Goal: Task Accomplishment & Management: Complete application form

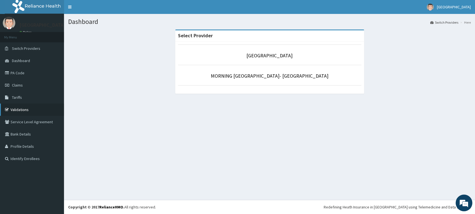
click at [29, 109] on link "Validations" at bounding box center [32, 109] width 64 height 12
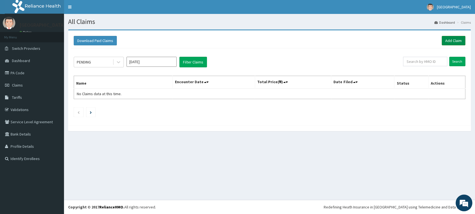
click at [445, 41] on link "Add Claim" at bounding box center [453, 40] width 24 height 9
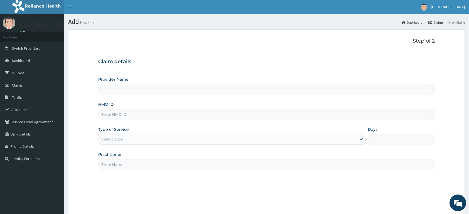
type input "[GEOGRAPHIC_DATA]"
drag, startPoint x: 200, startPoint y: 122, endPoint x: 201, endPoint y: 119, distance: 3.1
click at [201, 119] on div "Provider Name MORNING STAR HOSPITAL HMO ID Type of Service Select type Days Pra…" at bounding box center [266, 122] width 336 height 93
click at [201, 116] on input "HMO ID" at bounding box center [266, 114] width 336 height 11
type input "FBN/10030/C"
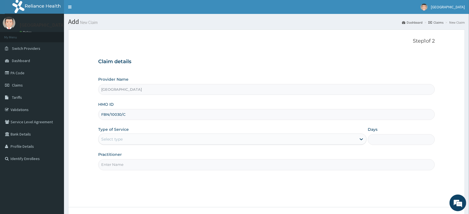
click at [160, 136] on div "Select type" at bounding box center [227, 139] width 258 height 9
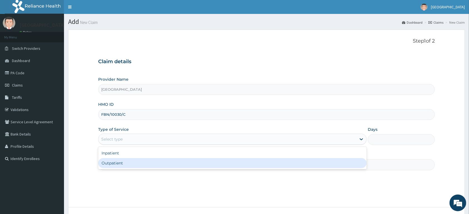
click at [130, 168] on div "Outpatient" at bounding box center [232, 163] width 268 height 10
type input "1"
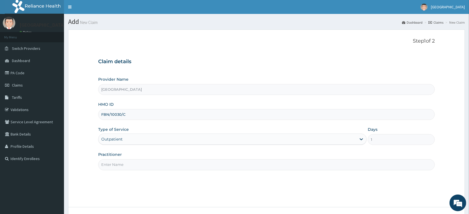
click at [130, 167] on input "Practitioner" at bounding box center [266, 164] width 336 height 11
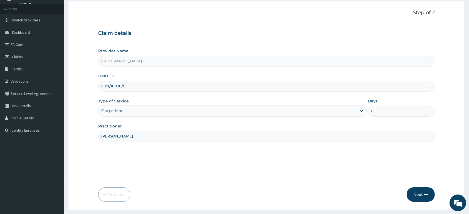
scroll to position [43, 0]
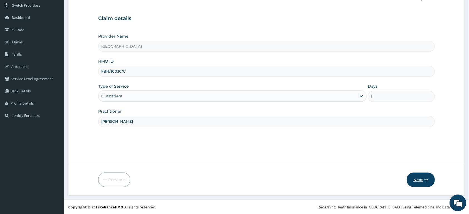
type input "DR KINGSLEY"
click at [417, 182] on button "Next" at bounding box center [420, 179] width 28 height 14
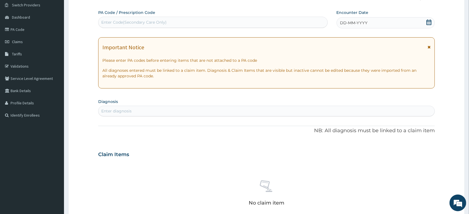
click at [429, 23] on icon at bounding box center [429, 22] width 6 height 6
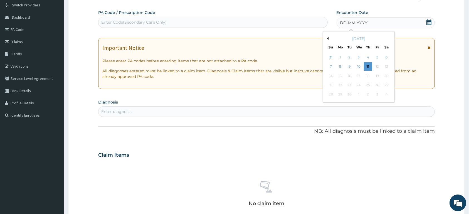
click at [326, 39] on button "Previous Month" at bounding box center [327, 38] width 3 height 3
click at [374, 57] on div "4" at bounding box center [377, 57] width 8 height 8
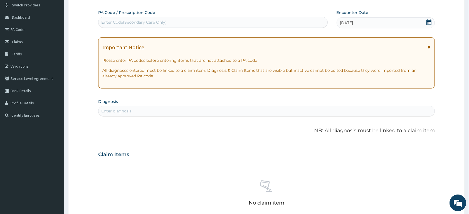
click at [209, 18] on div "Enter Code(Secondary Care Only)" at bounding box center [212, 22] width 229 height 9
paste input "PA/D00D76"
type input "PA/D00D76"
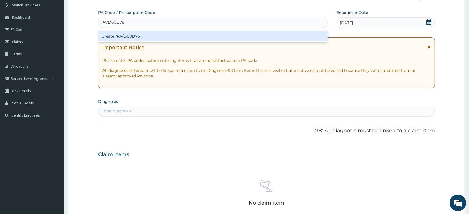
click at [218, 36] on div "Create "PA/D00D76"" at bounding box center [212, 36] width 229 height 10
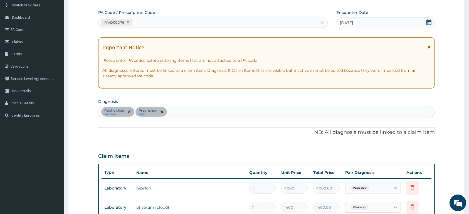
click at [212, 112] on div "Peptic ulcer confirmed Pregnancy query" at bounding box center [266, 112] width 336 height 12
type input "MALARIA"
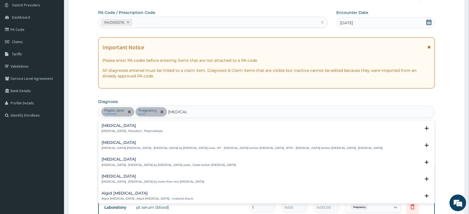
click at [132, 127] on h4 "[MEDICAL_DATA]" at bounding box center [131, 125] width 61 height 4
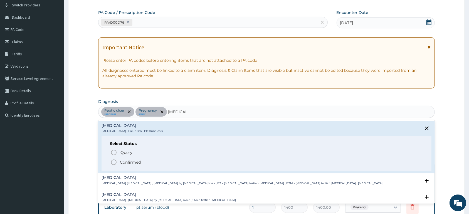
click at [125, 160] on span "Confirmed" at bounding box center [266, 162] width 312 height 7
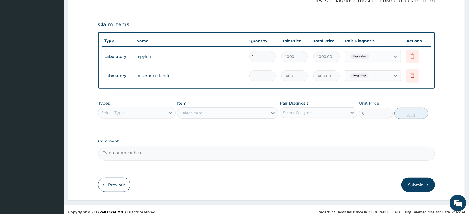
scroll to position [180, 0]
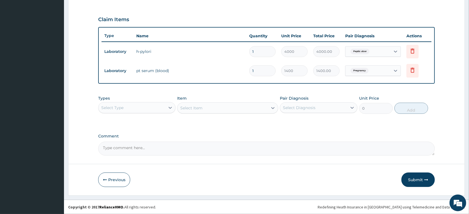
click at [156, 104] on div "Select Type" at bounding box center [131, 107] width 67 height 9
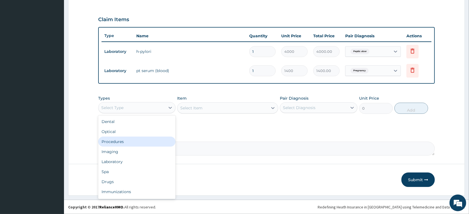
click at [153, 139] on div "Procedures" at bounding box center [136, 141] width 77 height 10
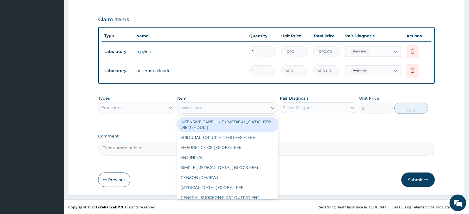
click at [221, 107] on div "Select Item" at bounding box center [222, 107] width 90 height 9
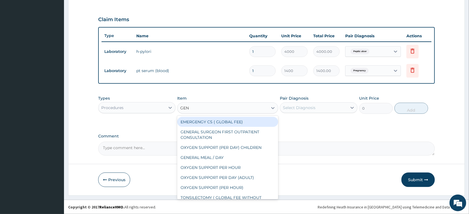
type input "GENE"
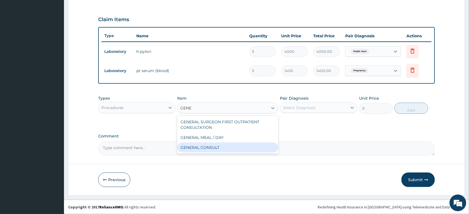
click at [225, 143] on div "GENERAL CONSULT" at bounding box center [227, 147] width 101 height 10
type input "5000"
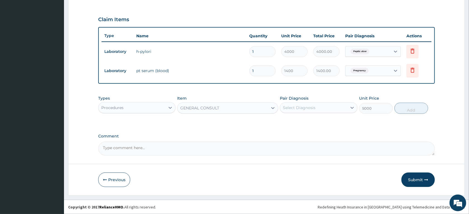
click at [294, 110] on div "Select Diagnosis" at bounding box center [299, 108] width 33 height 6
drag, startPoint x: 297, startPoint y: 122, endPoint x: 299, endPoint y: 127, distance: 5.8
click at [297, 122] on label "Peptic ulcer" at bounding box center [301, 121] width 24 height 6
checkbox input "true"
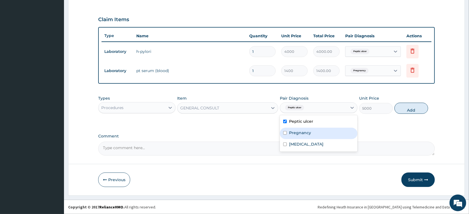
drag, startPoint x: 299, startPoint y: 128, endPoint x: 299, endPoint y: 136, distance: 8.3
click at [299, 128] on div "Pregnancy" at bounding box center [318, 133] width 77 height 11
checkbox input "true"
click at [300, 143] on label "Malaria" at bounding box center [306, 144] width 34 height 6
checkbox input "true"
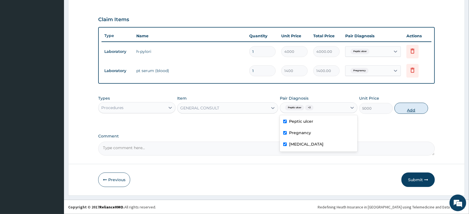
click at [408, 109] on button "Add" at bounding box center [411, 108] width 34 height 11
type input "0"
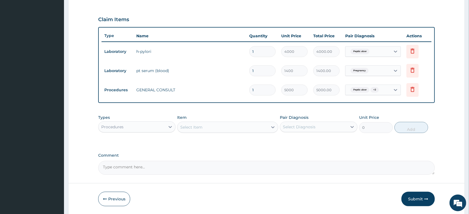
scroll to position [199, 0]
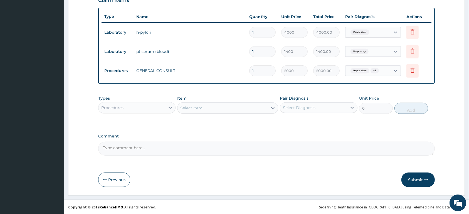
click at [134, 108] on div "Procedures" at bounding box center [131, 107] width 67 height 9
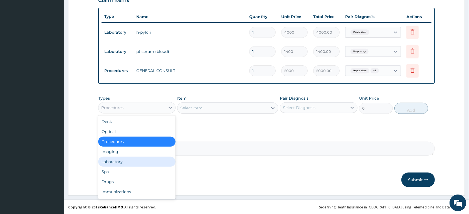
click at [127, 160] on div "Laboratory" at bounding box center [136, 161] width 77 height 10
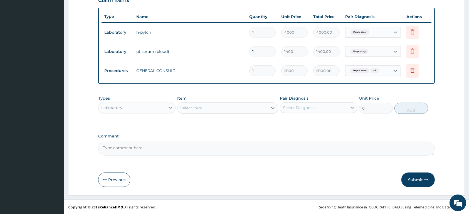
click at [201, 107] on div "Select Item" at bounding box center [191, 108] width 22 height 6
type input "MALA"
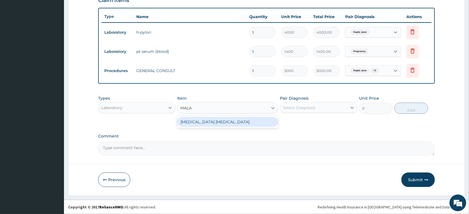
drag, startPoint x: 235, startPoint y: 123, endPoint x: 272, endPoint y: 116, distance: 37.8
click at [235, 122] on div "MALARIA PARASITE" at bounding box center [227, 122] width 101 height 10
type input "1500"
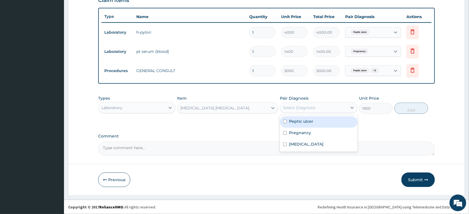
click at [297, 109] on div "Select Diagnosis" at bounding box center [299, 108] width 33 height 6
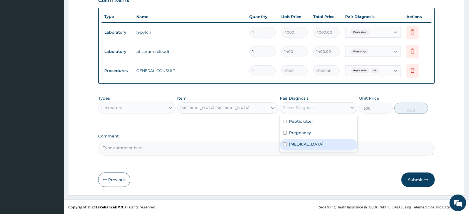
drag, startPoint x: 311, startPoint y: 144, endPoint x: 321, endPoint y: 140, distance: 10.6
click at [311, 144] on div "Malaria" at bounding box center [318, 144] width 77 height 11
checkbox input "true"
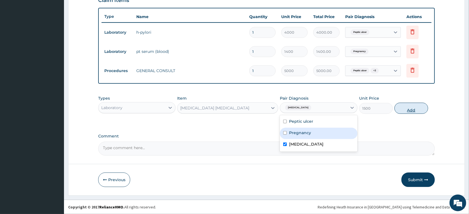
click at [398, 110] on button "Add" at bounding box center [411, 108] width 34 height 11
type input "0"
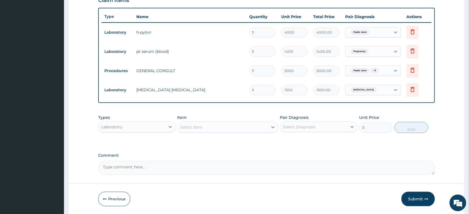
click at [387, 71] on div "Peptic ulcer + 2" at bounding box center [367, 70] width 45 height 9
click at [391, 69] on div at bounding box center [395, 71] width 10 height 10
click at [389, 68] on div "Peptic ulcer + 2" at bounding box center [367, 70] width 45 height 9
click at [391, 68] on div at bounding box center [395, 71] width 10 height 10
click at [366, 52] on span "Pregnancy" at bounding box center [359, 52] width 18 height 6
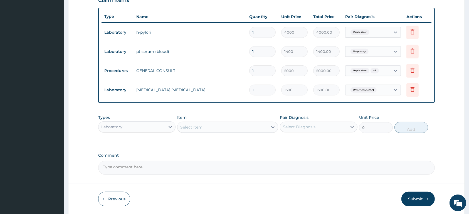
click at [369, 53] on div "Pregnancy" at bounding box center [358, 51] width 21 height 7
click at [375, 68] on div "Peptic ulcer + 2" at bounding box center [363, 70] width 31 height 7
click at [374, 69] on span "+ 2" at bounding box center [374, 71] width 8 height 6
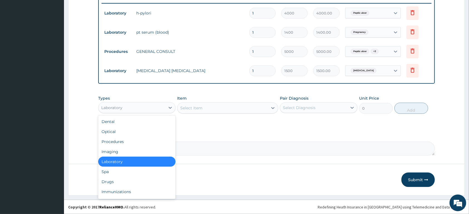
click at [121, 106] on div "Laboratory" at bounding box center [111, 108] width 21 height 6
click at [134, 179] on div "Drugs" at bounding box center [136, 182] width 77 height 10
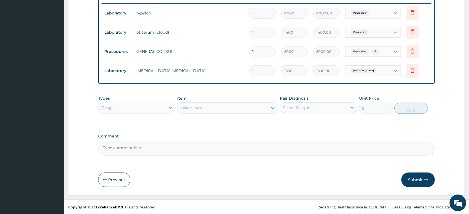
click at [246, 106] on div "Select Item" at bounding box center [222, 107] width 90 height 9
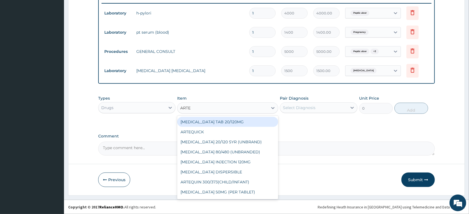
type input "ARTES"
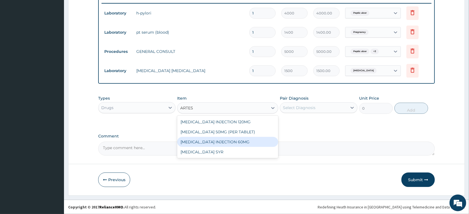
click at [250, 139] on div "ARTESUNATE INJECTION 60MG" at bounding box center [227, 142] width 101 height 10
type input "1700"
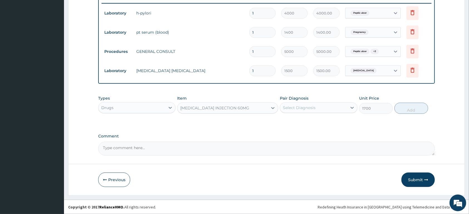
click at [247, 108] on div "ARTESUNATE INJECTION 60MG" at bounding box center [222, 107] width 90 height 9
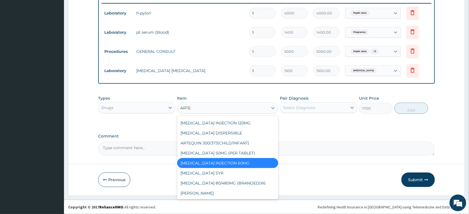
scroll to position [39, 0]
type input "ARTES"
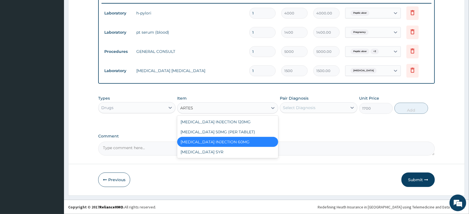
scroll to position [0, 0]
click at [252, 119] on div "ARTESUNATE INJECTION 120MG" at bounding box center [227, 122] width 101 height 10
type input "3000"
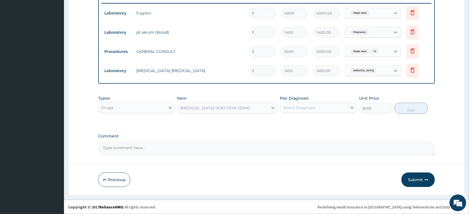
click at [300, 108] on div "Select Diagnosis" at bounding box center [299, 108] width 33 height 6
drag, startPoint x: 312, startPoint y: 143, endPoint x: 370, endPoint y: 130, distance: 58.9
click at [313, 143] on div "[MEDICAL_DATA]" at bounding box center [318, 144] width 77 height 11
checkbox input "true"
click at [408, 108] on button "Add" at bounding box center [411, 108] width 34 height 11
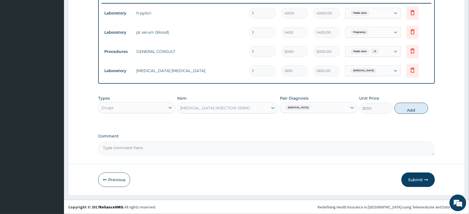
type input "0"
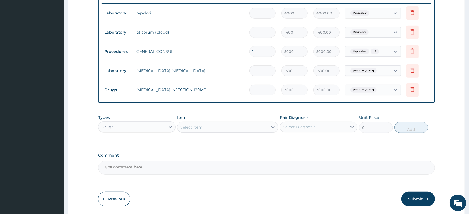
type input "0.00"
type input "3"
type input "9000.00"
type input "3"
click at [239, 125] on div "Select Item" at bounding box center [222, 127] width 90 height 9
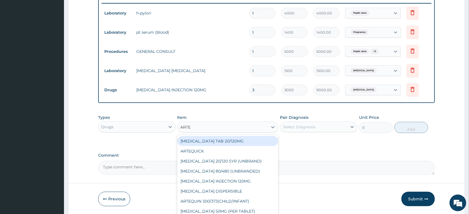
type input "ARTES"
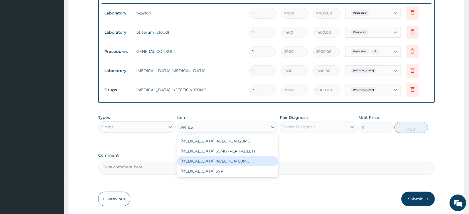
click at [243, 162] on div "[MEDICAL_DATA] INJECTION 60MG" at bounding box center [227, 161] width 101 height 10
type input "1700"
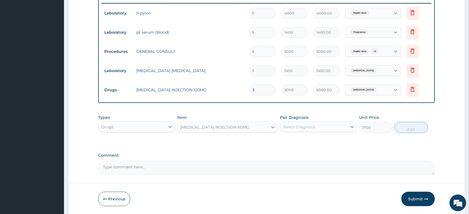
click at [302, 129] on div "Select Diagnosis" at bounding box center [299, 127] width 33 height 6
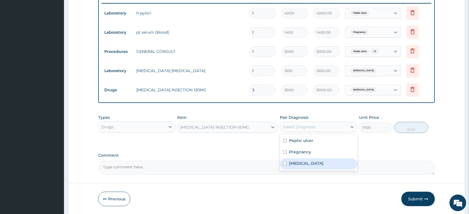
drag, startPoint x: 307, startPoint y: 162, endPoint x: 360, endPoint y: 148, distance: 55.1
click at [311, 160] on div "[MEDICAL_DATA]" at bounding box center [318, 163] width 77 height 11
checkbox input "true"
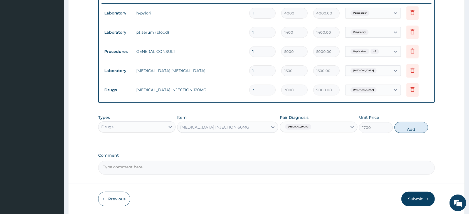
click at [414, 130] on button "Add" at bounding box center [411, 127] width 34 height 11
type input "0"
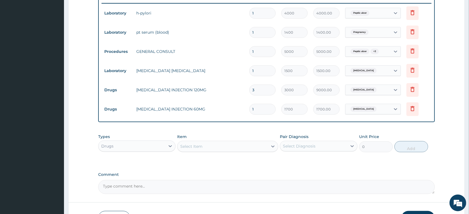
type input "0.00"
type input "6"
type input "10200.00"
type input "6"
click at [411, 89] on icon at bounding box center [412, 89] width 4 height 5
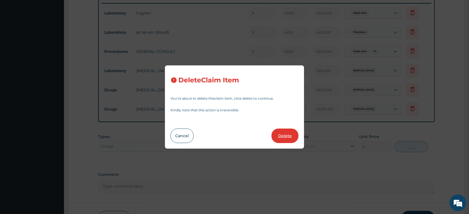
click at [281, 134] on button "Delete" at bounding box center [284, 135] width 27 height 14
type input "6"
type input "1700"
type input "10200.00"
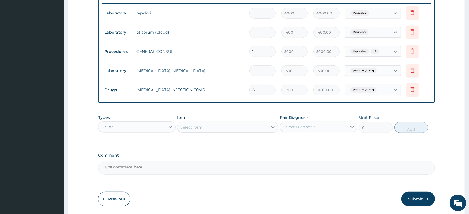
click at [214, 128] on div "Select Item" at bounding box center [222, 127] width 90 height 9
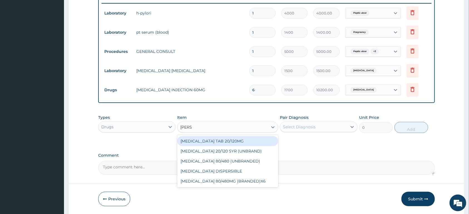
type input "COART"
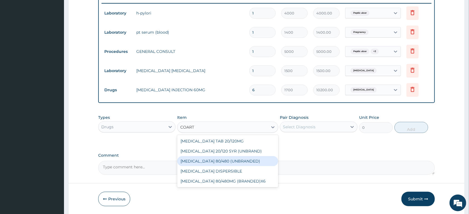
click at [212, 164] on div "COARTEM 80/480 (UNBRANDED)" at bounding box center [227, 161] width 101 height 10
type input "600"
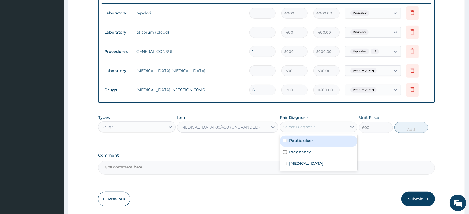
click at [297, 128] on div "Select Diagnosis" at bounding box center [299, 127] width 33 height 6
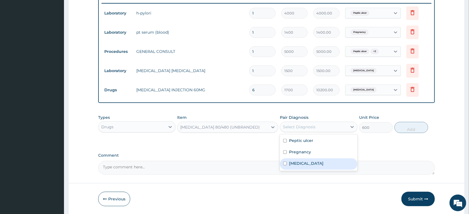
click at [304, 163] on div "Malaria" at bounding box center [318, 163] width 77 height 11
checkbox input "true"
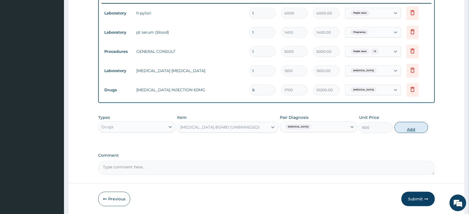
click at [413, 125] on button "Add" at bounding box center [411, 127] width 34 height 11
type input "0"
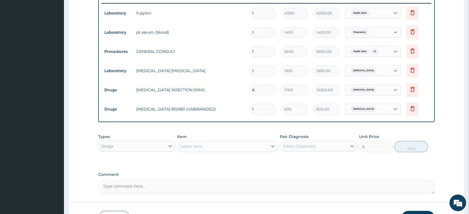
type input "0.00"
type input "6"
type input "3600.00"
type input "6"
click at [220, 146] on div "Select Item" at bounding box center [222, 146] width 90 height 9
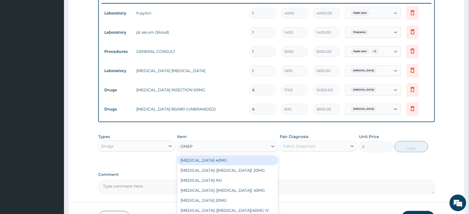
type input "OMEPR"
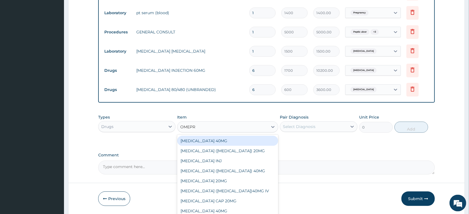
scroll to position [247, 0]
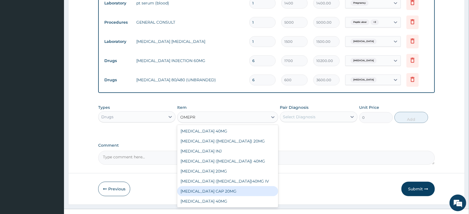
click at [249, 193] on div "OMEPRAZOLE CAP 20MG" at bounding box center [227, 191] width 101 height 10
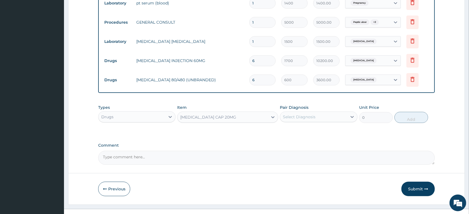
type input "100"
click at [314, 118] on div "Select Diagnosis" at bounding box center [299, 117] width 33 height 6
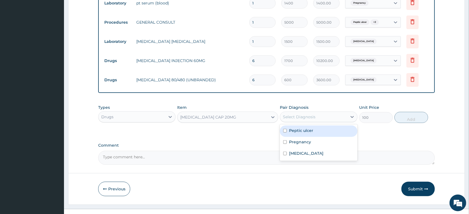
click at [320, 129] on div "Peptic ulcer" at bounding box center [318, 130] width 77 height 11
checkbox input "true"
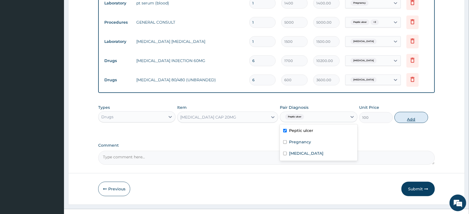
click at [409, 118] on button "Add" at bounding box center [411, 117] width 34 height 11
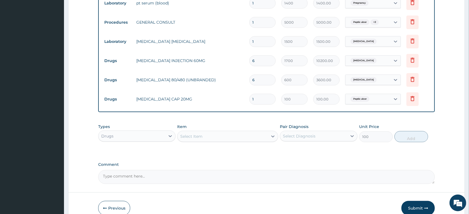
type input "0"
type input "10"
type input "1000.00"
type input "10"
click at [230, 136] on div "Select Item" at bounding box center [222, 136] width 90 height 9
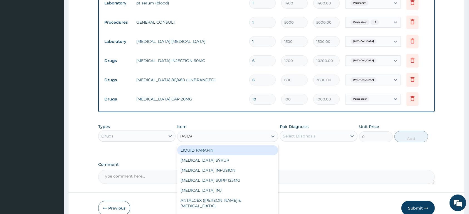
type input "PARACE"
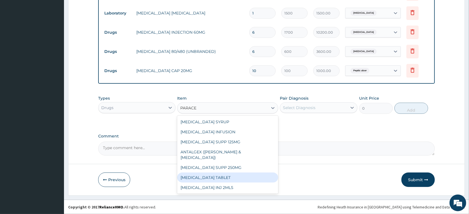
click at [258, 173] on div "PARACETAMOL TABLET" at bounding box center [227, 177] width 101 height 10
type input "13"
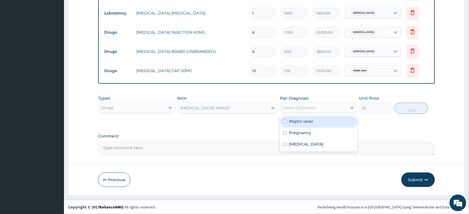
click at [311, 108] on div "Select Diagnosis" at bounding box center [299, 108] width 33 height 6
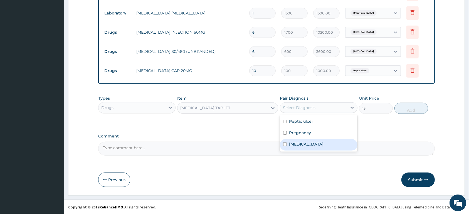
drag, startPoint x: 311, startPoint y: 143, endPoint x: 344, endPoint y: 128, distance: 36.8
click at [311, 143] on div "Malaria" at bounding box center [318, 144] width 77 height 11
checkbox input "true"
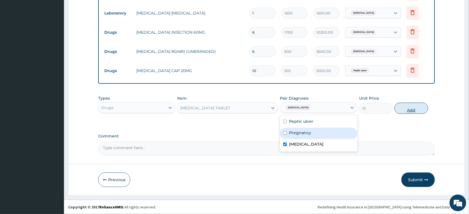
click at [417, 105] on button "Add" at bounding box center [411, 108] width 34 height 11
type input "0"
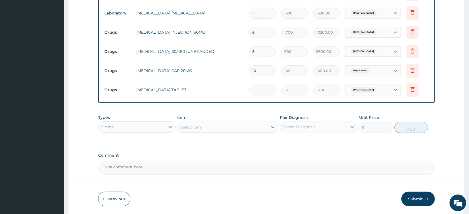
type input "0.00"
type input "2"
type input "26.00"
type input "20"
type input "260.00"
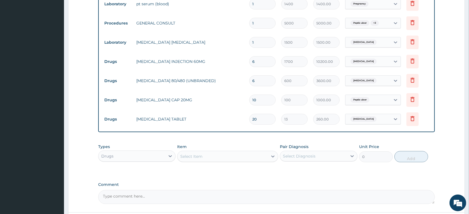
scroll to position [217, 0]
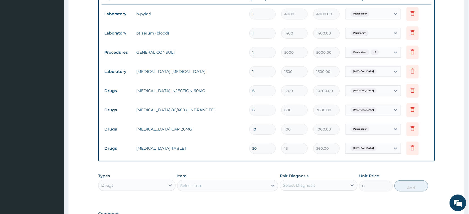
type input "20"
click at [378, 146] on input "text" at bounding box center [378, 148] width 1 height 6
click at [367, 150] on div "Malaria" at bounding box center [367, 147] width 45 height 9
click at [371, 132] on div "Peptic ulcer" at bounding box center [367, 128] width 45 height 9
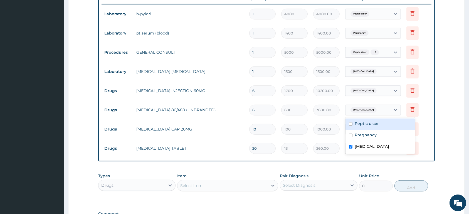
click at [371, 111] on div "Malaria" at bounding box center [367, 109] width 45 height 9
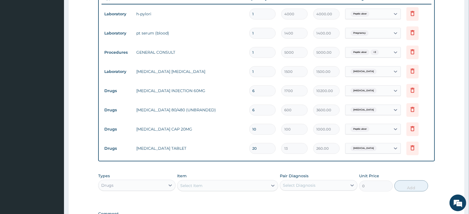
click at [375, 149] on div "Malaria" at bounding box center [367, 147] width 45 height 9
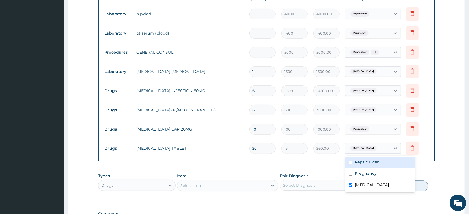
click at [372, 147] on div "Malaria" at bounding box center [367, 147] width 45 height 9
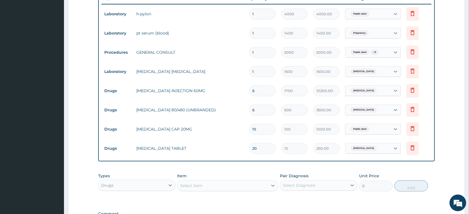
click at [374, 130] on div "Peptic ulcer" at bounding box center [367, 128] width 45 height 9
click at [373, 130] on div "Peptic ulcer" at bounding box center [367, 128] width 45 height 9
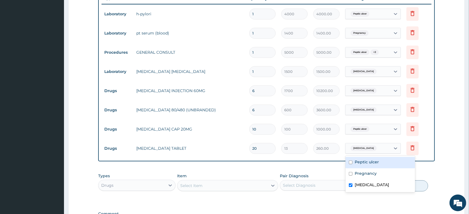
click at [372, 147] on div "Malaria" at bounding box center [367, 147] width 45 height 9
click at [440, 161] on form "Step 2 of 2 PA Code / Prescription Code PA/D00D76 Encounter Date 04-07-2025 Imp…" at bounding box center [266, 42] width 396 height 461
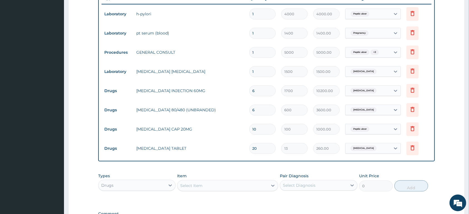
click at [368, 129] on span "Peptic ulcer" at bounding box center [359, 129] width 19 height 6
click at [367, 130] on span "Peptic ulcer" at bounding box center [359, 129] width 19 height 6
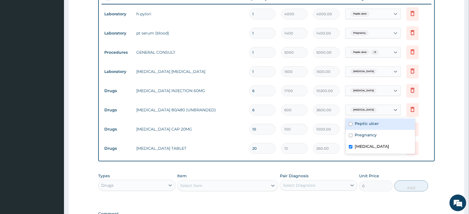
click at [371, 112] on div "Malaria" at bounding box center [367, 109] width 45 height 9
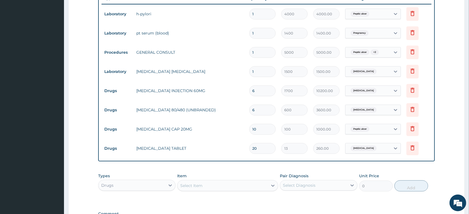
click at [370, 112] on div "Malaria" at bounding box center [367, 109] width 45 height 9
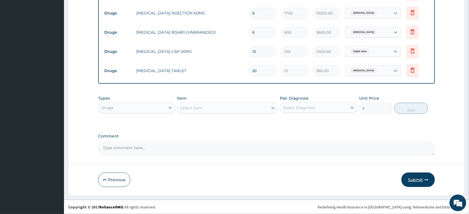
click at [419, 182] on button "Submit" at bounding box center [417, 179] width 33 height 14
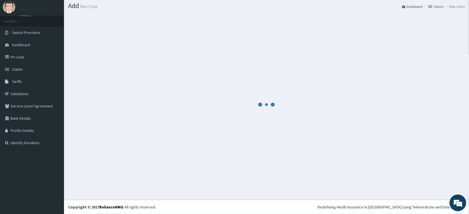
scroll to position [16, 0]
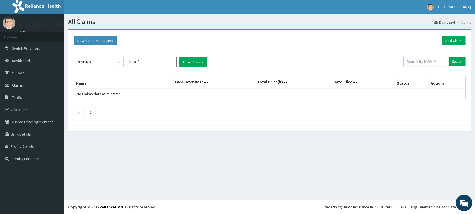
click at [422, 63] on input "text" at bounding box center [425, 61] width 44 height 9
type input "FBN/10030/C"
click at [451, 61] on input "Search" at bounding box center [457, 61] width 16 height 9
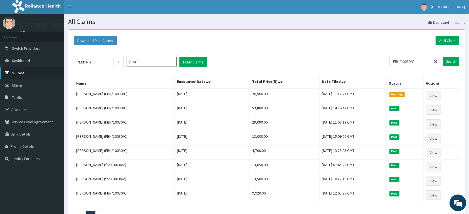
click at [34, 76] on link "PA Code" at bounding box center [32, 73] width 64 height 12
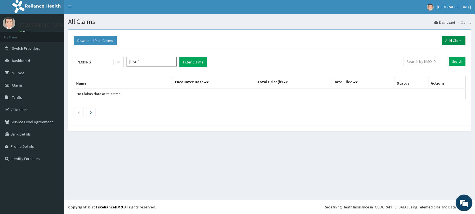
click at [460, 40] on link "Add Claim" at bounding box center [453, 40] width 24 height 9
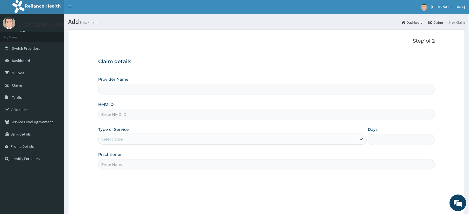
type input "MORNING STAR HOSPITAL"
type input "AEN/10290/C"
click at [158, 138] on div "Select type" at bounding box center [227, 139] width 258 height 9
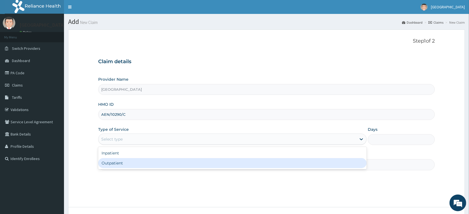
click at [154, 164] on div "Outpatient" at bounding box center [232, 163] width 268 height 10
type input "1"
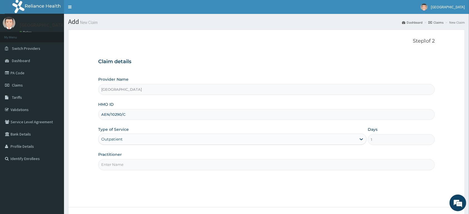
click at [154, 167] on input "Practitioner" at bounding box center [266, 164] width 336 height 11
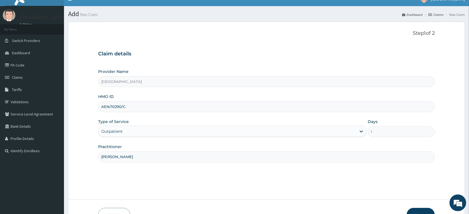
scroll to position [43, 0]
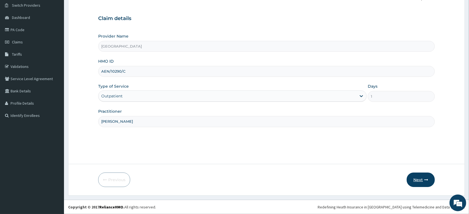
type input "DR KINGSLEY"
click at [417, 182] on button "Next" at bounding box center [420, 179] width 28 height 14
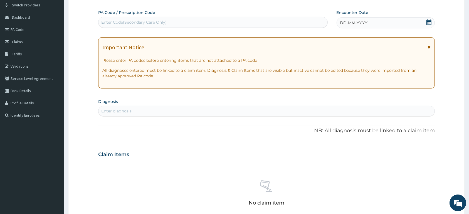
click at [275, 22] on div "Enter Code(Secondary Care Only)" at bounding box center [212, 22] width 229 height 9
type input "PA/643103"
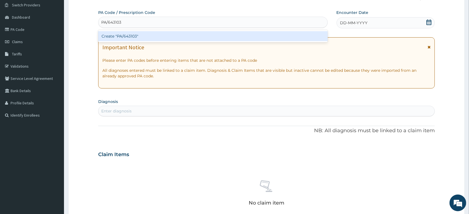
click at [198, 33] on div "Create "PA/643103"" at bounding box center [212, 36] width 229 height 10
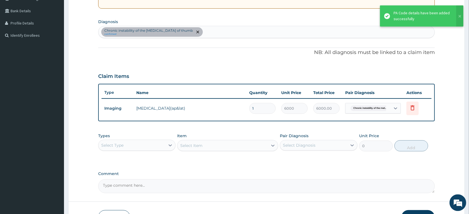
scroll to position [131, 0]
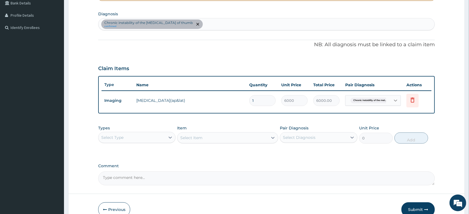
click at [400, 102] on div at bounding box center [395, 100] width 10 height 10
click at [398, 101] on icon at bounding box center [396, 101] width 6 height 6
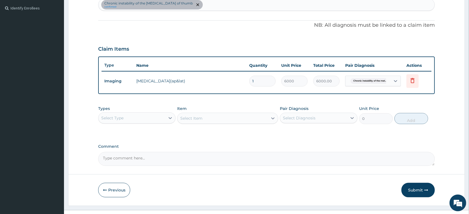
scroll to position [160, 0]
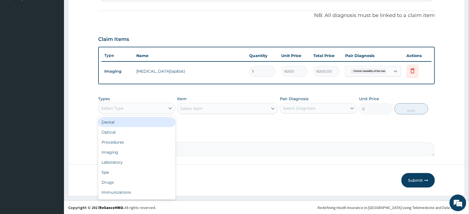
click at [133, 108] on div "Select Type" at bounding box center [131, 108] width 67 height 9
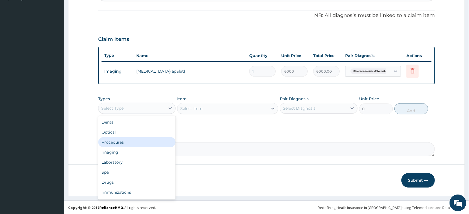
click at [141, 139] on div "Procedures" at bounding box center [136, 142] width 77 height 10
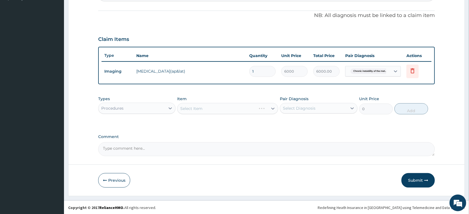
click at [211, 110] on div "Select Item" at bounding box center [227, 108] width 101 height 11
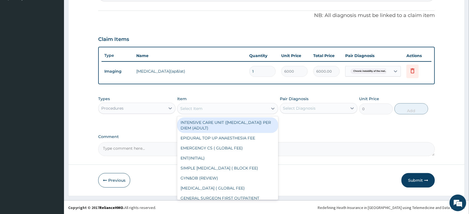
click at [212, 107] on div "Select Item" at bounding box center [222, 108] width 90 height 9
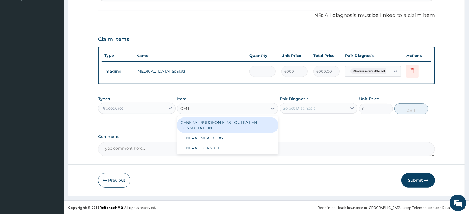
type input "GENE"
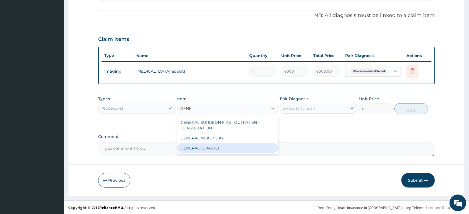
click at [220, 147] on div "GENERAL CONSULT" at bounding box center [227, 148] width 101 height 10
type input "5000"
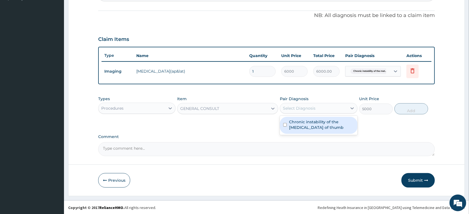
click at [291, 110] on div "Select Diagnosis" at bounding box center [299, 108] width 33 height 6
drag, startPoint x: 296, startPoint y: 124, endPoint x: 313, endPoint y: 124, distance: 16.7
click at [302, 124] on label "Chronic instability of the metacarpophalangeal joint of thumb" at bounding box center [321, 124] width 65 height 11
checkbox input "true"
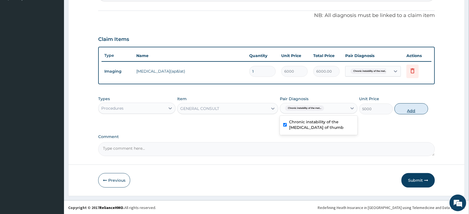
click at [404, 109] on button "Add" at bounding box center [411, 108] width 34 height 11
type input "0"
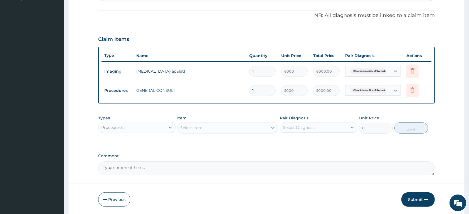
scroll to position [151, 0]
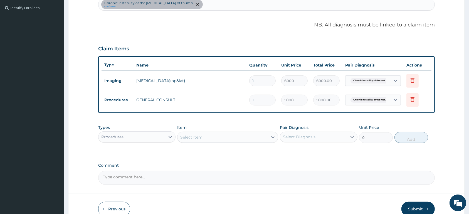
click at [146, 136] on div "Procedures" at bounding box center [131, 136] width 67 height 9
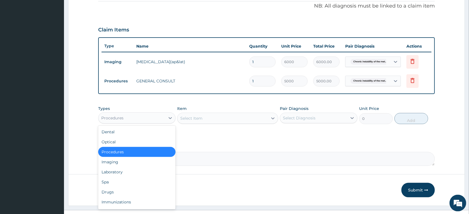
scroll to position [180, 0]
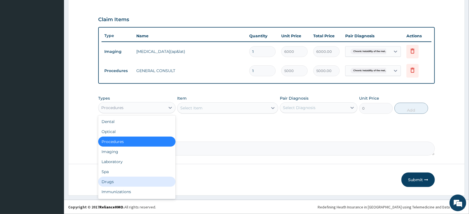
click at [104, 180] on div "Drugs" at bounding box center [136, 182] width 77 height 10
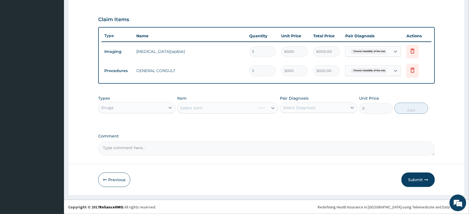
click at [185, 107] on div "Select Item" at bounding box center [227, 107] width 101 height 11
click at [194, 106] on div "Select Item" at bounding box center [227, 107] width 101 height 11
click at [193, 107] on div "Select Item" at bounding box center [191, 108] width 22 height 6
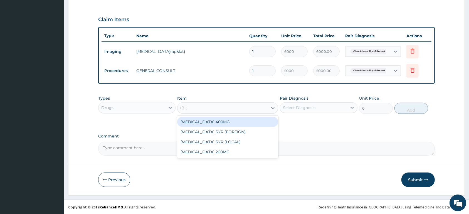
type input "IBUP"
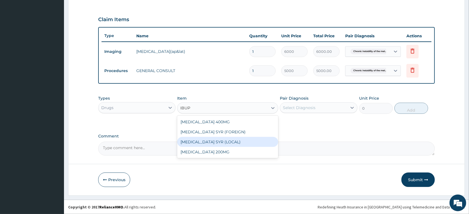
click at [213, 143] on div "IBUPROFEN SYR (LOCAL)" at bounding box center [227, 142] width 101 height 10
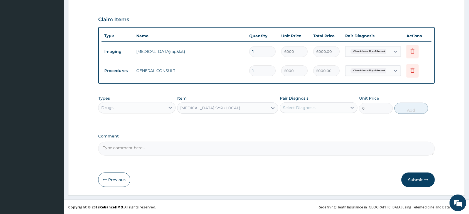
type input "1000"
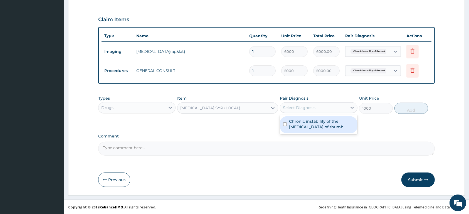
click at [328, 108] on div "Select Diagnosis" at bounding box center [313, 107] width 67 height 9
drag, startPoint x: 325, startPoint y: 125, endPoint x: 364, endPoint y: 118, distance: 40.1
click at [327, 125] on label "Chronic instability of the metacarpophalangeal joint of thumb" at bounding box center [321, 123] width 65 height 11
checkbox input "true"
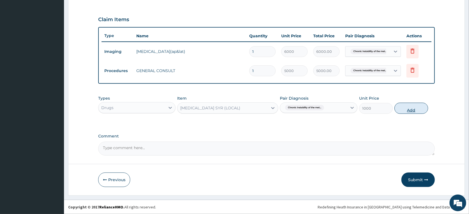
click at [398, 110] on button "Add" at bounding box center [411, 108] width 34 height 11
type input "0"
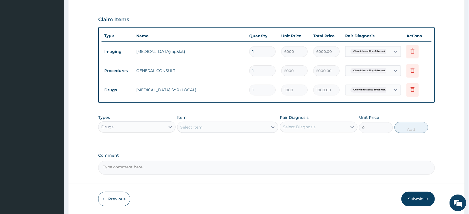
click at [247, 126] on div "Select Item" at bounding box center [222, 127] width 90 height 9
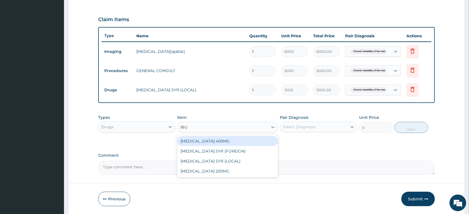
type input "IBUP"
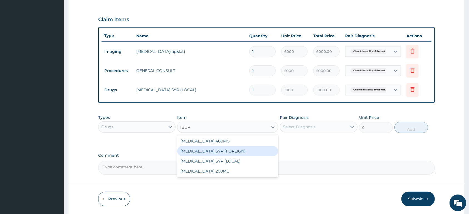
click at [241, 148] on div "IBUPROFEN SYR (FOREIGN)" at bounding box center [227, 151] width 101 height 10
type input "2000"
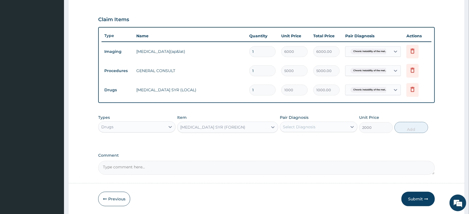
click at [297, 140] on div "Types Drugs Item IBUPROFEN SYR (FOREIGN) Pair Diagnosis Select Diagnosis Unit P…" at bounding box center [266, 128] width 336 height 32
click at [423, 199] on button "Submit" at bounding box center [417, 199] width 33 height 14
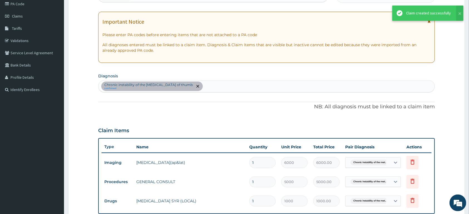
scroll to position [53, 0]
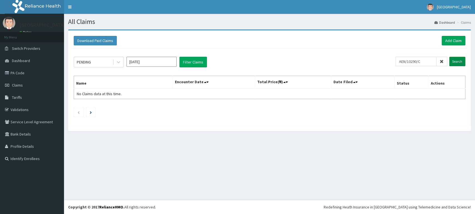
type input "AEN/10290/C"
click at [454, 59] on input "Search" at bounding box center [457, 61] width 16 height 9
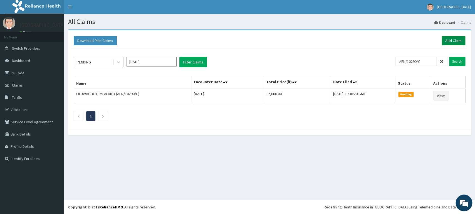
click at [443, 43] on link "Add Claim" at bounding box center [453, 40] width 24 height 9
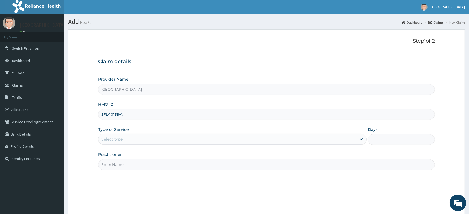
type input "SFL/10138/A"
click at [128, 140] on div "Select type" at bounding box center [227, 139] width 258 height 9
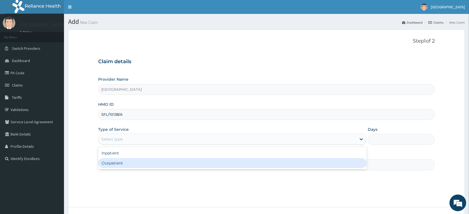
click at [121, 165] on div "Outpatient" at bounding box center [232, 163] width 268 height 10
type input "1"
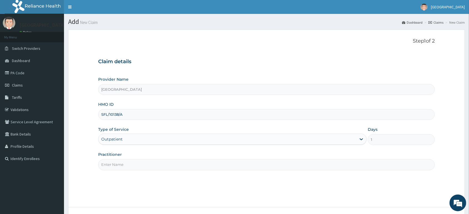
click at [121, 165] on input "Practitioner" at bounding box center [266, 164] width 336 height 11
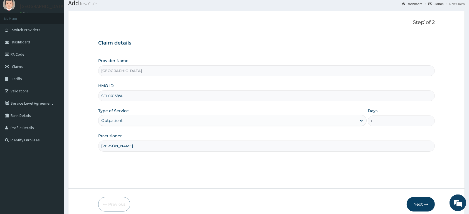
scroll to position [29, 0]
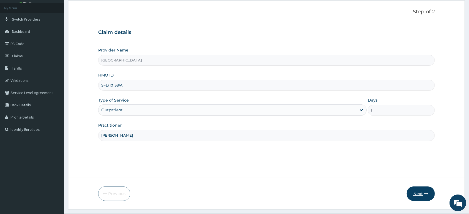
type input "[PERSON_NAME]"
click at [414, 191] on button "Next" at bounding box center [420, 193] width 28 height 14
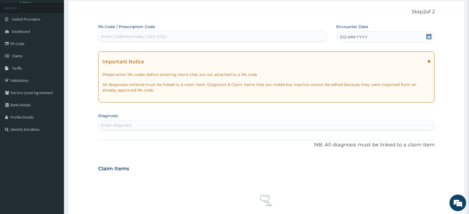
click at [429, 36] on icon at bounding box center [428, 37] width 5 height 6
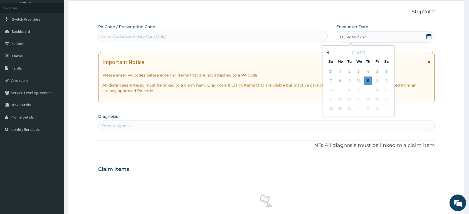
click at [327, 53] on button "Previous Month" at bounding box center [327, 52] width 3 height 3
click at [343, 90] on div "14" at bounding box center [340, 90] width 8 height 8
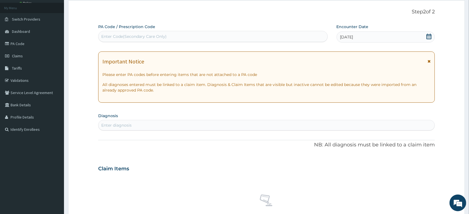
click at [251, 124] on div "Enter diagnosis" at bounding box center [266, 125] width 336 height 9
type input "UPPER RES"
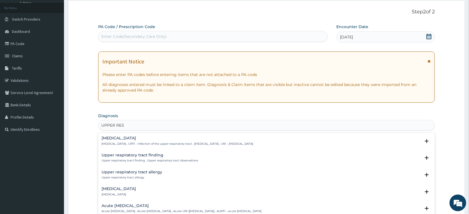
click at [141, 142] on p "Upper respiratory infection , URTI - Infection of the upper respiratory tract ,…" at bounding box center [176, 144] width 151 height 4
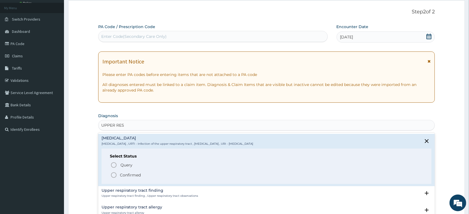
click at [132, 176] on p "Confirmed" at bounding box center [130, 175] width 21 height 6
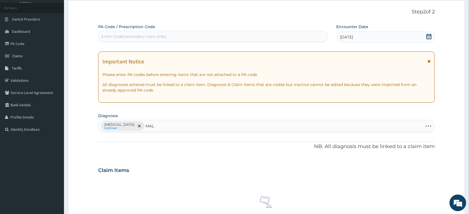
type input "MALA"
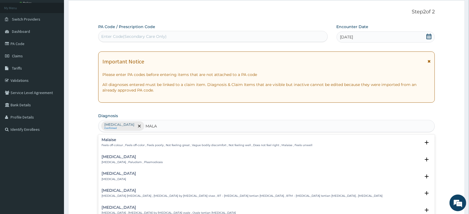
click at [118, 161] on p "Malaria , Paludism , Plasmodiosis" at bounding box center [131, 162] width 61 height 4
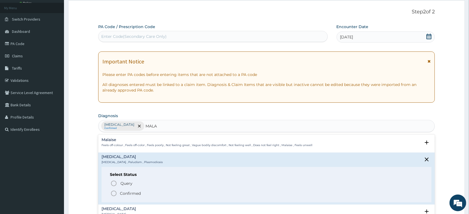
drag, startPoint x: 134, startPoint y: 193, endPoint x: 141, endPoint y: 189, distance: 8.0
click at [133, 193] on p "Confirmed" at bounding box center [130, 193] width 21 height 6
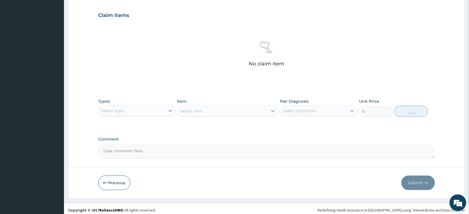
scroll to position [188, 0]
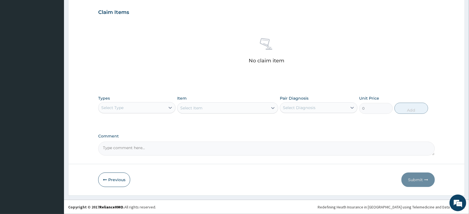
click at [164, 108] on div "Select Type" at bounding box center [131, 107] width 67 height 9
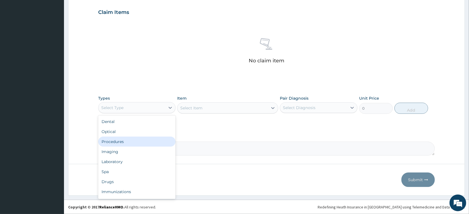
click at [144, 140] on div "Procedures" at bounding box center [136, 141] width 77 height 10
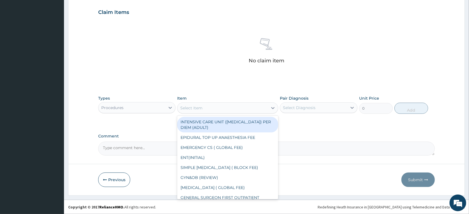
click at [225, 107] on div "Select Item" at bounding box center [222, 107] width 90 height 9
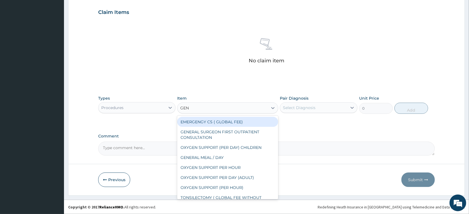
type input "GENE"
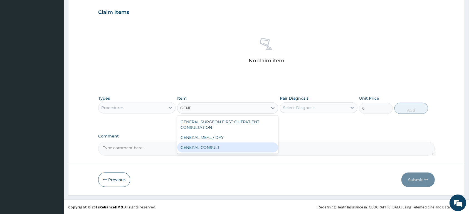
click at [227, 145] on div "GENERAL CONSULT" at bounding box center [227, 147] width 101 height 10
type input "5000"
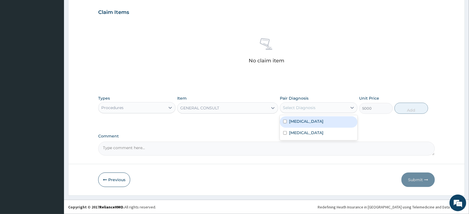
click at [307, 106] on div "Select Diagnosis" at bounding box center [299, 108] width 33 height 6
drag, startPoint x: 307, startPoint y: 118, endPoint x: 308, endPoint y: 125, distance: 6.4
click at [307, 118] on div "Upper respiratory infection" at bounding box center [318, 121] width 77 height 11
checkbox input "true"
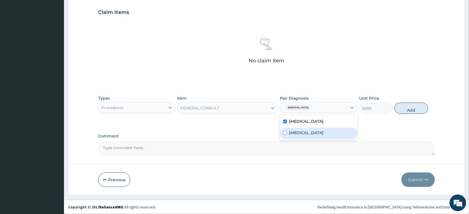
click at [306, 134] on div "Malaria" at bounding box center [318, 133] width 77 height 11
checkbox input "true"
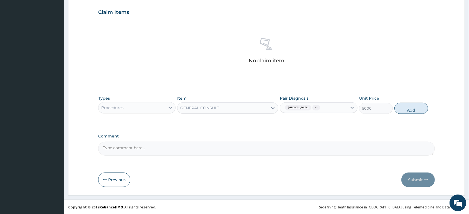
click at [400, 107] on button "Add" at bounding box center [411, 108] width 34 height 11
type input "0"
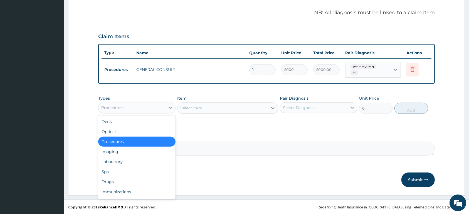
click at [146, 108] on div "Procedures" at bounding box center [131, 107] width 67 height 9
click at [134, 156] on div "Laboratory" at bounding box center [136, 161] width 77 height 10
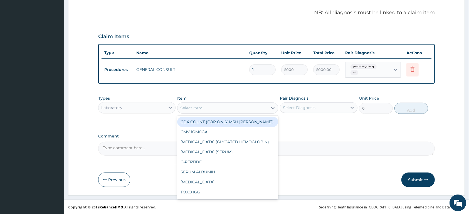
click at [235, 107] on div "Select Item" at bounding box center [222, 107] width 90 height 9
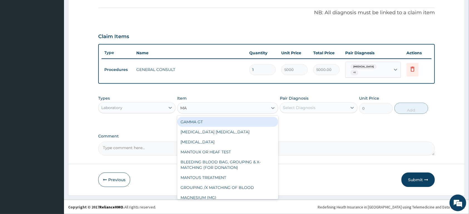
type input "MAL"
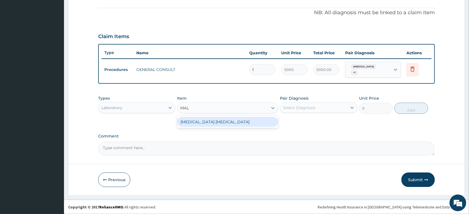
click at [236, 120] on div "MALARIA PARASITE" at bounding box center [227, 122] width 101 height 10
type input "1500"
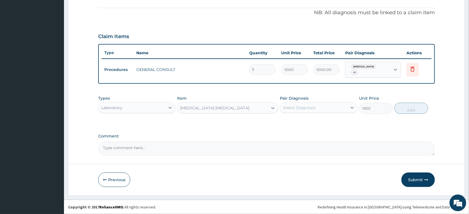
click at [323, 102] on div "Select Diagnosis" at bounding box center [318, 107] width 77 height 11
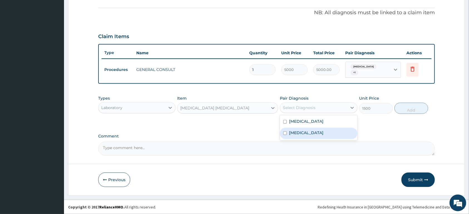
click at [320, 130] on div "[MEDICAL_DATA]" at bounding box center [318, 133] width 77 height 11
checkbox input "true"
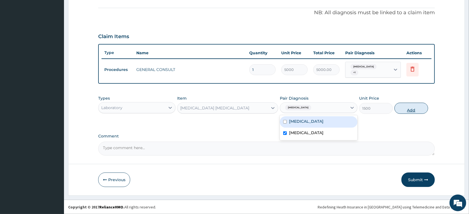
click at [403, 106] on button "Add" at bounding box center [411, 108] width 34 height 11
type input "0"
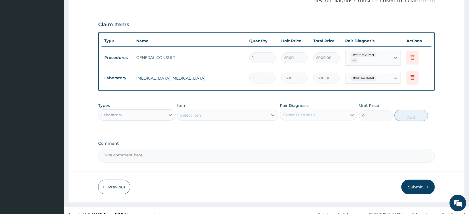
scroll to position [182, 0]
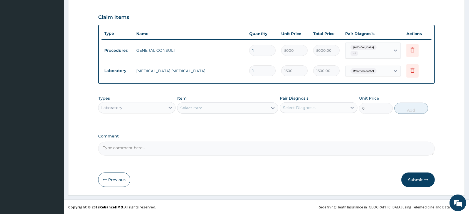
click at [214, 108] on div "Select Item" at bounding box center [222, 107] width 90 height 9
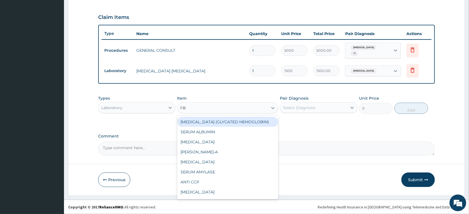
type input "FBC"
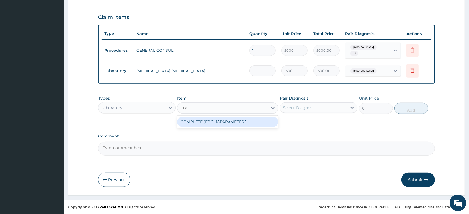
click at [213, 119] on div "COMPLETE (FBC) 18PARAMETERS" at bounding box center [227, 122] width 101 height 10
type input "4000"
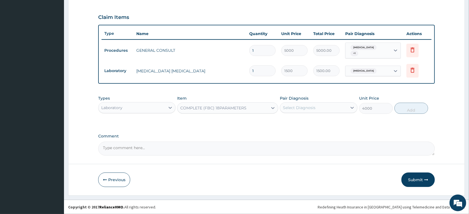
click at [290, 105] on div "Select Diagnosis" at bounding box center [299, 108] width 33 height 6
click at [286, 122] on input "checkbox" at bounding box center [285, 122] width 4 height 4
checkbox input "true"
click at [406, 105] on button "Add" at bounding box center [411, 108] width 34 height 11
type input "0"
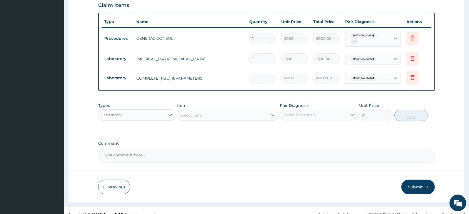
scroll to position [202, 0]
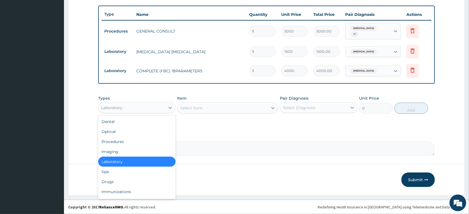
click at [121, 105] on div "Laboratory" at bounding box center [111, 108] width 21 height 6
click at [110, 181] on div "Drugs" at bounding box center [136, 182] width 77 height 10
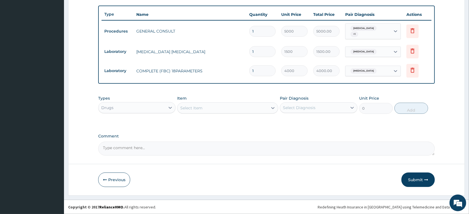
click at [374, 32] on div "Upper respiratory infection + 1" at bounding box center [367, 31] width 38 height 13
click at [369, 29] on span "Upper respiratory infection" at bounding box center [363, 29] width 26 height 6
click at [183, 107] on div "Select Item" at bounding box center [191, 108] width 22 height 6
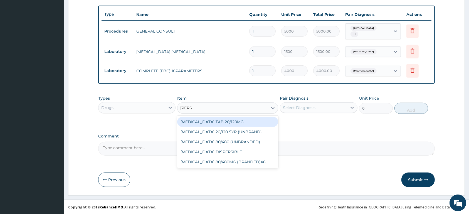
type input "COART"
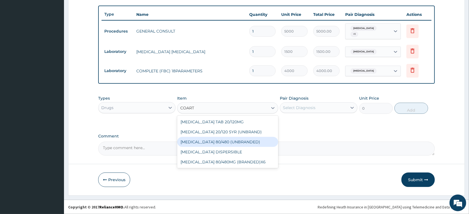
drag, startPoint x: 225, startPoint y: 143, endPoint x: 243, endPoint y: 140, distance: 18.0
click at [225, 142] on div "COARTEM 80/480 (UNBRANDED)" at bounding box center [227, 142] width 101 height 10
type input "600"
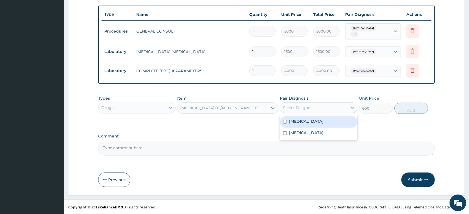
drag, startPoint x: 295, startPoint y: 110, endPoint x: 298, endPoint y: 120, distance: 10.7
click at [295, 110] on div "Select Diagnosis" at bounding box center [313, 107] width 67 height 9
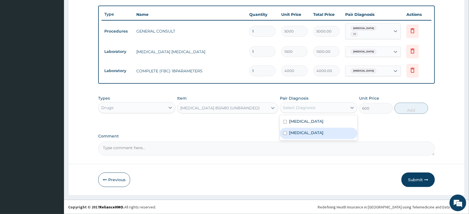
drag, startPoint x: 302, startPoint y: 132, endPoint x: 380, endPoint y: 111, distance: 80.5
click at [304, 132] on div "Malaria" at bounding box center [318, 133] width 77 height 11
checkbox input "true"
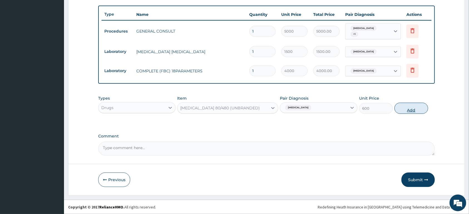
click at [411, 107] on button "Add" at bounding box center [411, 108] width 34 height 11
type input "0"
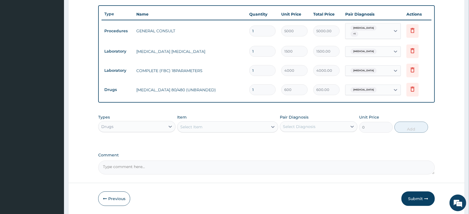
type input "0.00"
type input "6"
type input "3600.00"
type input "6"
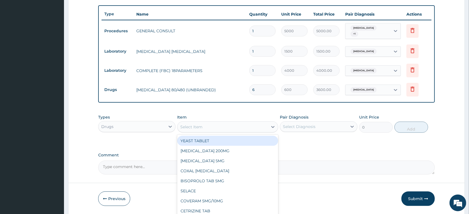
click at [210, 123] on div "Select Item" at bounding box center [222, 126] width 90 height 9
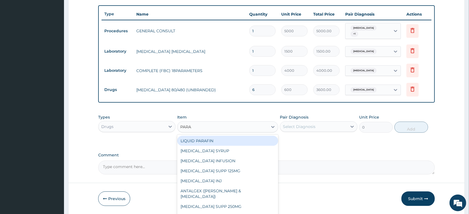
type input "PARAC"
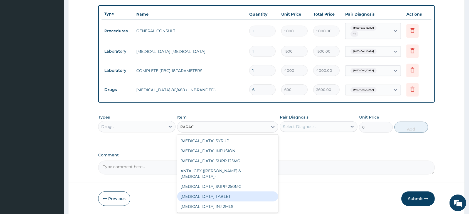
drag, startPoint x: 231, startPoint y: 191, endPoint x: 235, endPoint y: 189, distance: 4.2
click at [232, 191] on div "PARACETAMOL TABLET" at bounding box center [227, 196] width 101 height 10
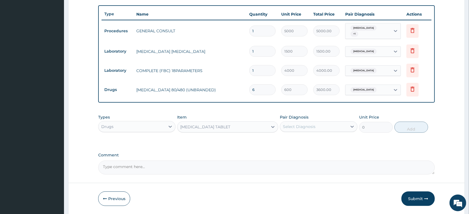
type input "13"
click at [289, 127] on div "Select Diagnosis" at bounding box center [299, 127] width 33 height 6
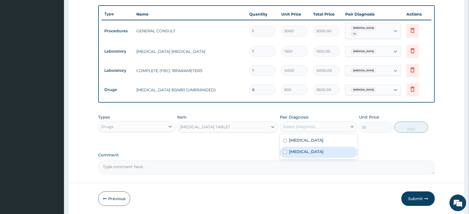
drag, startPoint x: 292, startPoint y: 153, endPoint x: 299, endPoint y: 149, distance: 8.0
click at [293, 151] on label "Malaria" at bounding box center [306, 152] width 34 height 6
checkbox input "true"
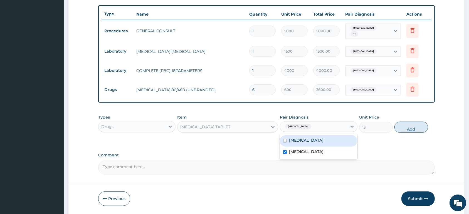
click at [401, 125] on button "Add" at bounding box center [411, 126] width 34 height 11
type input "0"
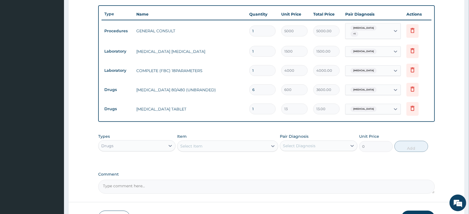
type input "0.00"
type input "2"
type input "26.00"
type input "20"
type input "260.00"
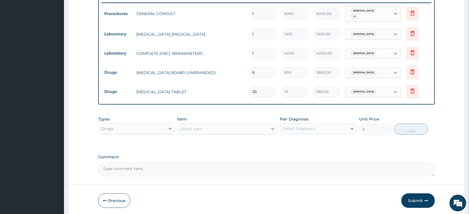
scroll to position [231, 0]
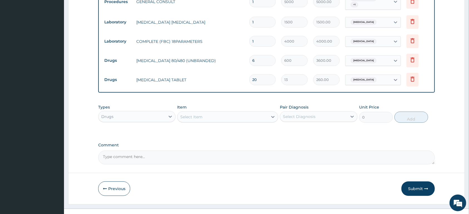
type input "20"
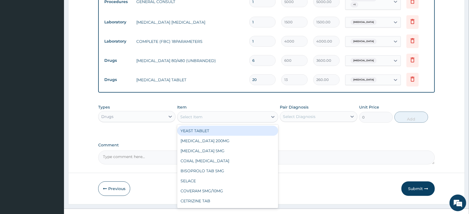
click at [213, 116] on div "Select Item" at bounding box center [222, 116] width 90 height 9
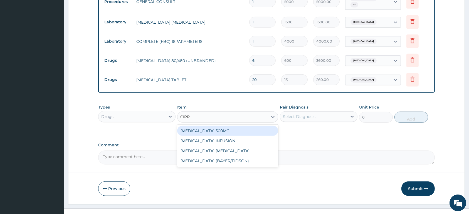
type input "CIPRO"
click at [236, 129] on div "CIPROFLOXACIN 500MG" at bounding box center [227, 131] width 101 height 10
type input "180"
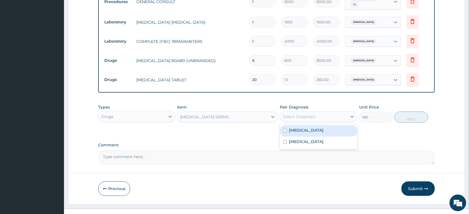
click at [295, 116] on div "Select Diagnosis" at bounding box center [299, 117] width 33 height 6
drag, startPoint x: 298, startPoint y: 129, endPoint x: 400, endPoint y: 123, distance: 101.7
click at [298, 130] on label "Upper respiratory infection" at bounding box center [306, 130] width 34 height 6
checkbox input "true"
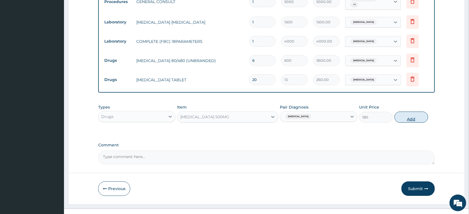
click at [408, 119] on button "Add" at bounding box center [411, 116] width 34 height 11
type input "0"
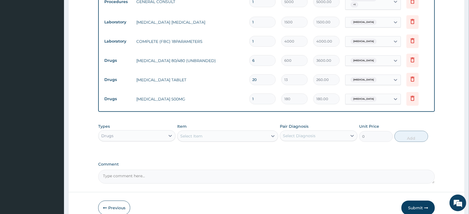
type input "10"
type input "1800.00"
type input "10"
click at [197, 139] on div "Select Item" at bounding box center [222, 135] width 90 height 9
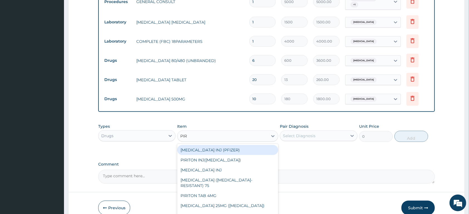
type input "PIRI"
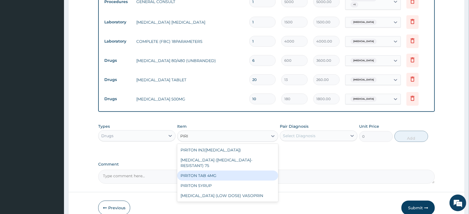
click at [212, 170] on div "PIRITON TAB 4MG" at bounding box center [227, 175] width 101 height 10
type input "26"
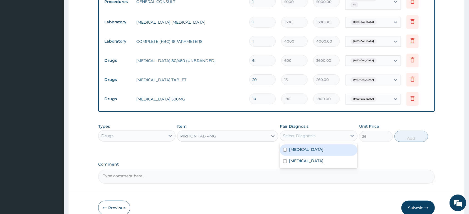
click at [295, 135] on div "Select Diagnosis" at bounding box center [299, 136] width 33 height 6
drag, startPoint x: 293, startPoint y: 148, endPoint x: 366, endPoint y: 143, distance: 73.3
click at [293, 149] on label "Upper respiratory infection" at bounding box center [306, 149] width 34 height 6
checkbox input "true"
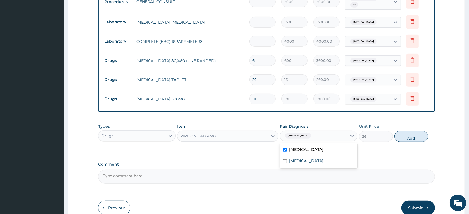
click at [404, 139] on button "Add" at bounding box center [411, 136] width 34 height 11
type input "0"
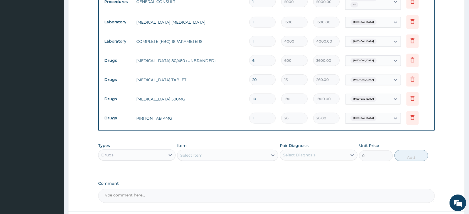
type input "10"
type input "260.00"
type input "10"
click at [379, 116] on input "text" at bounding box center [378, 118] width 1 height 6
click at [376, 116] on span "Upper respiratory infection" at bounding box center [363, 118] width 26 height 6
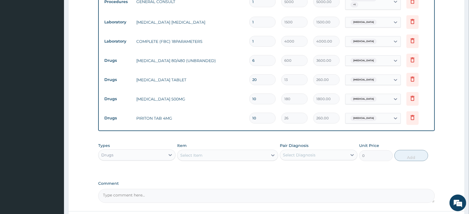
click at [368, 96] on div "Upper respiratory infection" at bounding box center [367, 98] width 45 height 9
click at [368, 97] on span "Upper respiratory infection" at bounding box center [363, 99] width 26 height 6
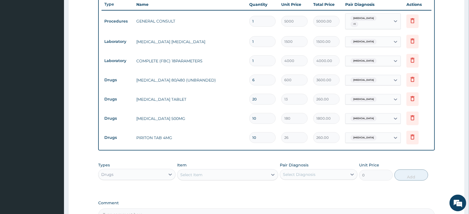
scroll to position [202, 0]
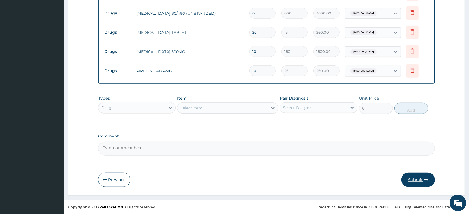
click at [409, 182] on button "Submit" at bounding box center [417, 179] width 33 height 14
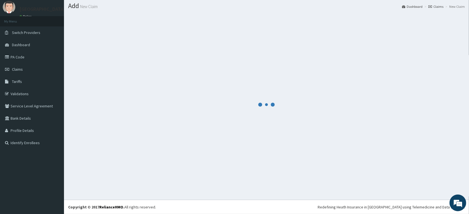
scroll to position [16, 0]
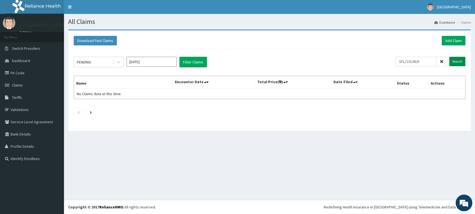
type input "SFL/10138/A"
click at [451, 60] on input "Search" at bounding box center [457, 61] width 16 height 9
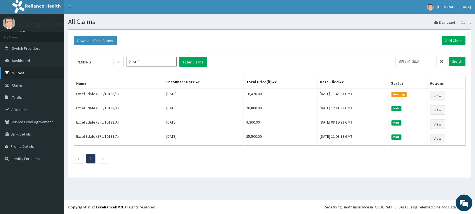
click at [24, 74] on link "PA Code" at bounding box center [32, 73] width 64 height 12
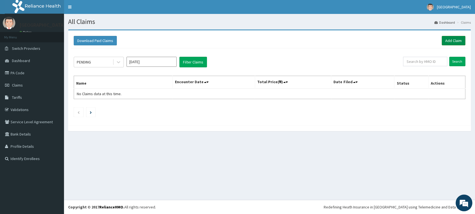
click at [443, 40] on link "Add Claim" at bounding box center [453, 40] width 24 height 9
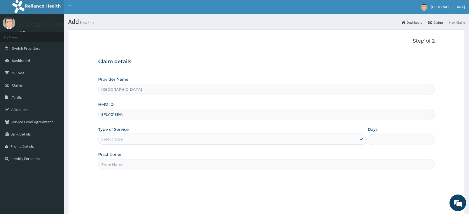
type input "SFL/10138/A"
click at [141, 141] on div "Select type" at bounding box center [227, 139] width 258 height 9
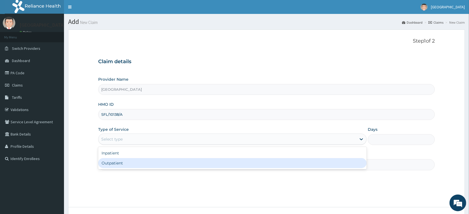
click at [135, 164] on div "Outpatient" at bounding box center [232, 163] width 268 height 10
type input "1"
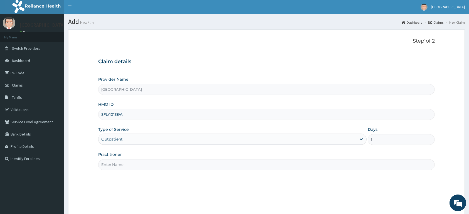
click at [135, 166] on input "Practitioner" at bounding box center [266, 164] width 336 height 11
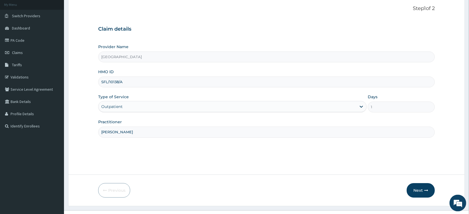
scroll to position [43, 0]
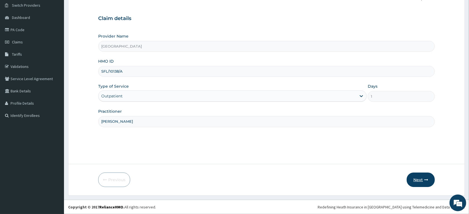
type input "[PERSON_NAME]"
click at [416, 177] on button "Next" at bounding box center [420, 179] width 28 height 14
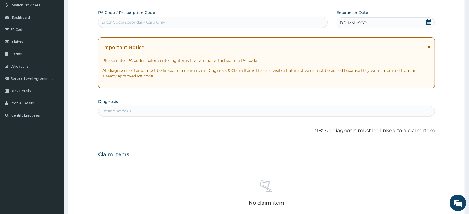
scroll to position [0, 0]
click at [177, 22] on div "Enter Code(Secondary Care Only)" at bounding box center [212, 22] width 229 height 9
paste input "PA/50AA64"
type input "PA/50AA64"
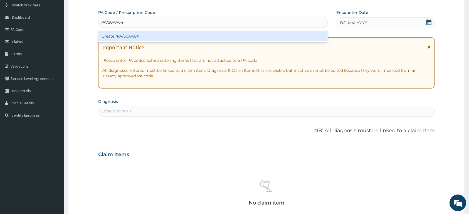
click at [155, 36] on div "Create "PA/50AA64"" at bounding box center [212, 36] width 229 height 10
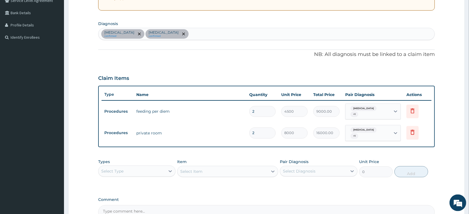
scroll to position [131, 0]
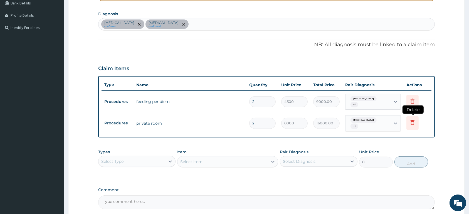
click at [409, 122] on icon at bounding box center [412, 123] width 12 height 14
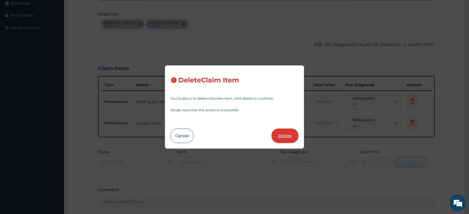
click at [287, 134] on button "Delete" at bounding box center [284, 135] width 27 height 14
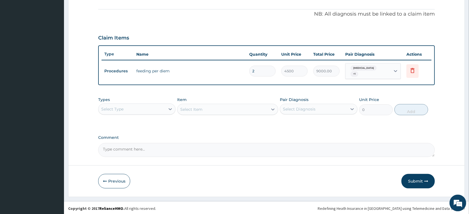
scroll to position [163, 0]
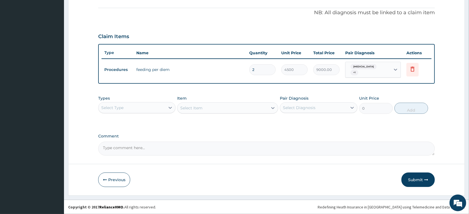
click at [126, 104] on div "Select Type" at bounding box center [131, 107] width 67 height 9
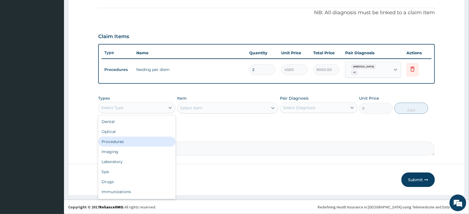
click at [131, 142] on div "Procedures" at bounding box center [136, 141] width 77 height 10
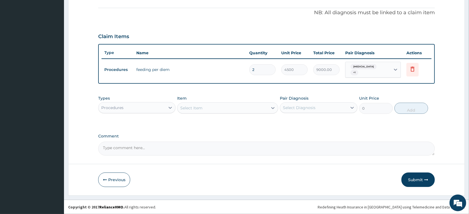
click at [238, 106] on div "Select Item" at bounding box center [222, 107] width 90 height 9
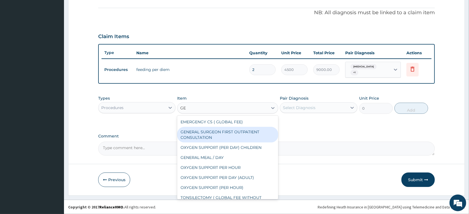
type input "G"
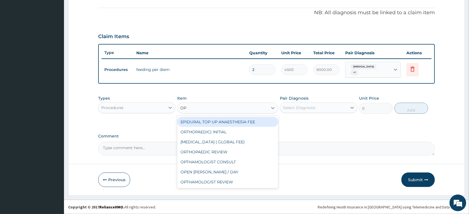
type input "OPE"
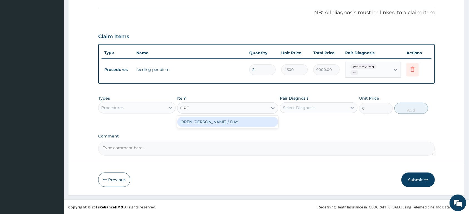
drag, startPoint x: 242, startPoint y: 124, endPoint x: 281, endPoint y: 111, distance: 41.1
click at [243, 123] on div "OPEN [PERSON_NAME] / DAY" at bounding box center [227, 122] width 101 height 10
type input "5000"
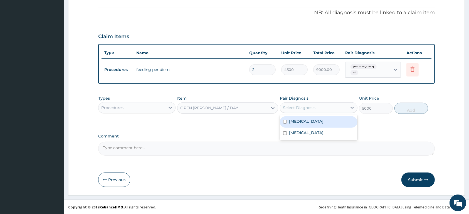
click at [313, 108] on div "Select Diagnosis" at bounding box center [299, 108] width 33 height 6
click at [311, 122] on label "Upper respiratory infection" at bounding box center [306, 121] width 34 height 6
checkbox input "true"
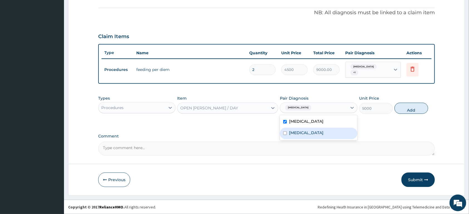
drag, startPoint x: 310, startPoint y: 132, endPoint x: 353, endPoint y: 120, distance: 44.5
click at [312, 131] on div "Malaria" at bounding box center [318, 133] width 77 height 11
checkbox input "true"
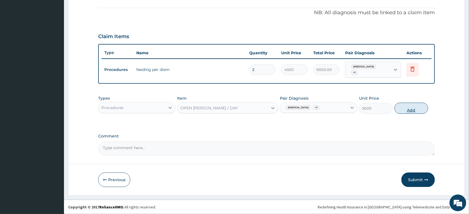
click at [404, 109] on button "Add" at bounding box center [411, 108] width 34 height 11
type input "0"
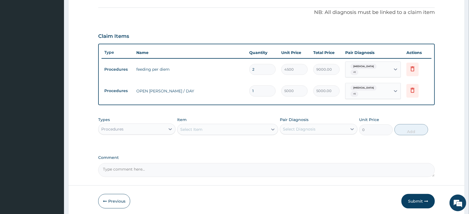
type input "0.00"
type input "2"
type input "10000.00"
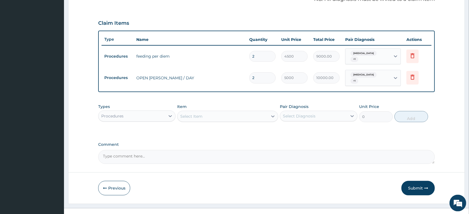
scroll to position [185, 0]
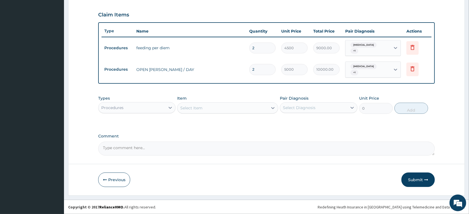
type input "2"
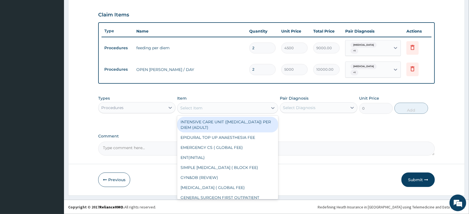
click at [194, 105] on div "Select Item" at bounding box center [191, 108] width 22 height 6
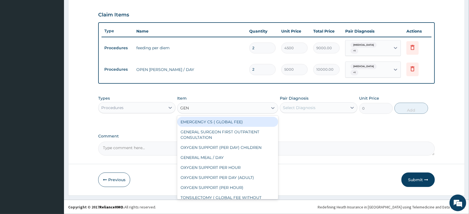
type input "GENE"
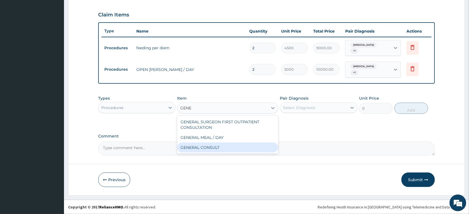
drag, startPoint x: 220, startPoint y: 147, endPoint x: 207, endPoint y: 121, distance: 29.8
click at [221, 147] on div "GENERAL CONSULT" at bounding box center [227, 147] width 101 height 10
type input "5000"
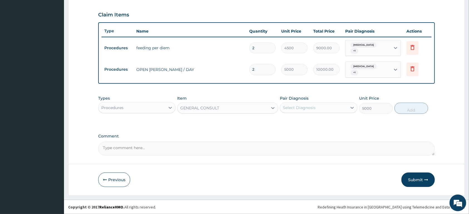
drag, startPoint x: 304, startPoint y: 105, endPoint x: 307, endPoint y: 114, distance: 9.4
click at [304, 105] on div "Select Diagnosis" at bounding box center [299, 108] width 33 height 6
drag, startPoint x: 309, startPoint y: 121, endPoint x: 312, endPoint y: 131, distance: 10.0
click at [310, 122] on label "Upper respiratory infection" at bounding box center [306, 121] width 34 height 6
checkbox input "true"
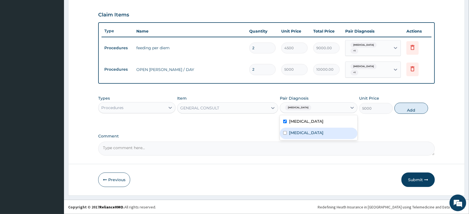
drag, startPoint x: 312, startPoint y: 136, endPoint x: 330, endPoint y: 136, distance: 18.1
click at [316, 136] on div "Malaria" at bounding box center [318, 133] width 77 height 11
checkbox input "true"
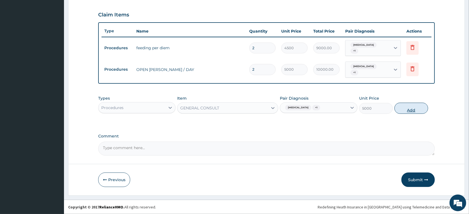
click at [412, 110] on button "Add" at bounding box center [411, 108] width 34 height 11
type input "0"
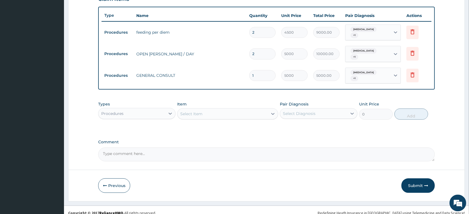
scroll to position [206, 0]
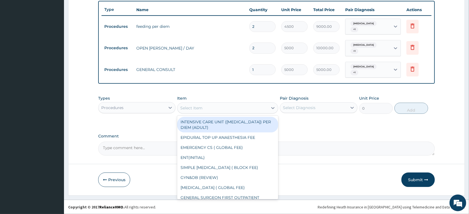
click at [193, 108] on div "Select Item" at bounding box center [191, 108] width 22 height 6
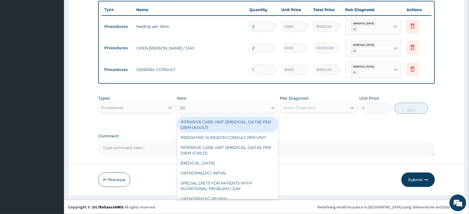
type input "D"
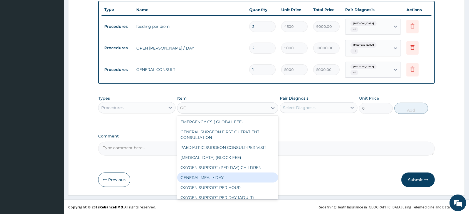
type input "G"
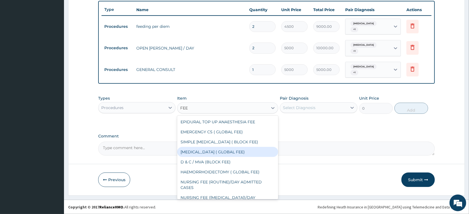
type input "FEE"
click at [153, 108] on div "Procedures" at bounding box center [131, 107] width 67 height 9
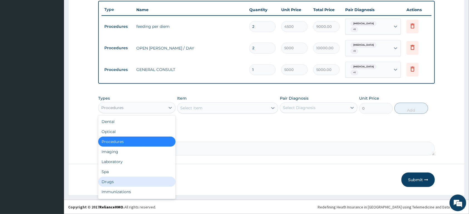
click at [138, 180] on div "Drugs" at bounding box center [136, 182] width 77 height 10
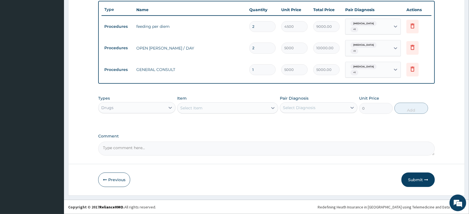
click at [237, 108] on div "Select Item" at bounding box center [222, 107] width 90 height 9
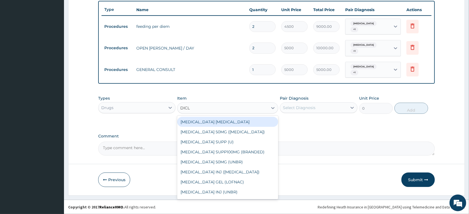
type input "DICLO"
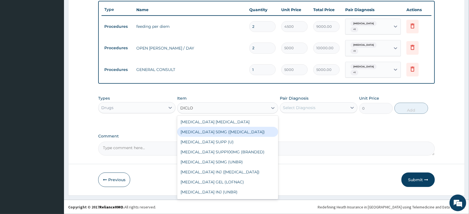
scroll to position [9, 0]
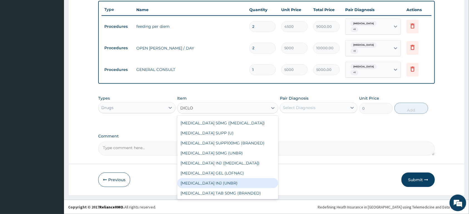
click at [244, 183] on div "DICLOFENAC INJ (UNBR)" at bounding box center [227, 183] width 101 height 10
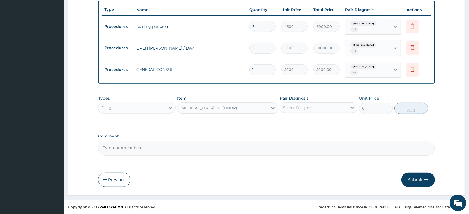
type input "1000"
click at [317, 105] on div "Select Diagnosis" at bounding box center [313, 107] width 67 height 9
drag, startPoint x: 314, startPoint y: 121, endPoint x: 315, endPoint y: 130, distance: 8.4
click at [315, 124] on label "Upper respiratory infection" at bounding box center [306, 121] width 34 height 6
click at [314, 120] on label "Upper respiratory infection" at bounding box center [306, 121] width 34 height 6
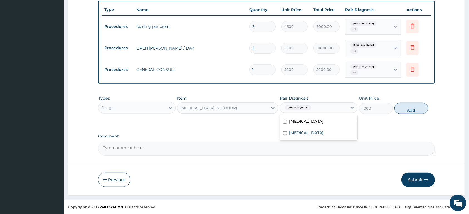
checkbox input "false"
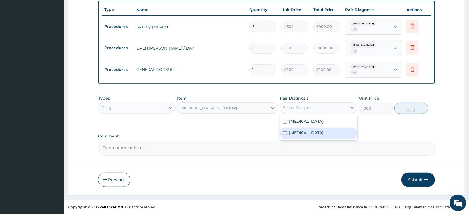
click at [314, 132] on div "Malaria" at bounding box center [318, 133] width 77 height 11
checkbox input "true"
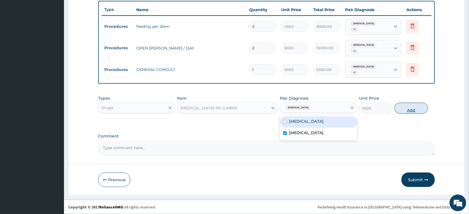
click at [406, 109] on button "Add" at bounding box center [411, 108] width 34 height 11
type input "0"
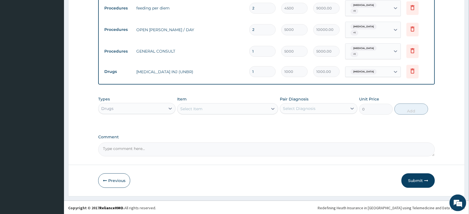
scroll to position [226, 0]
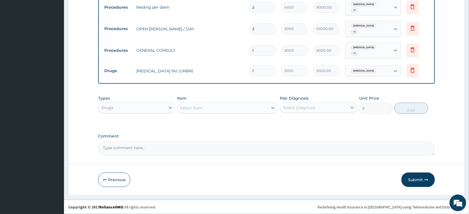
click at [186, 110] on div "Select Item" at bounding box center [222, 107] width 90 height 9
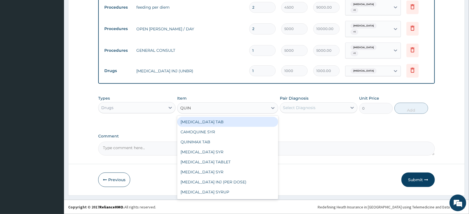
type input "QUINI"
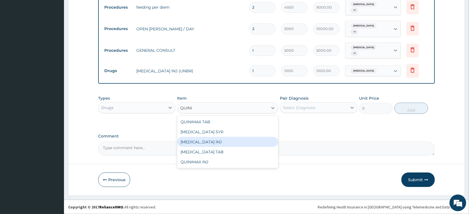
click at [227, 143] on div "QUININE INJ" at bounding box center [227, 142] width 101 height 10
type input "650"
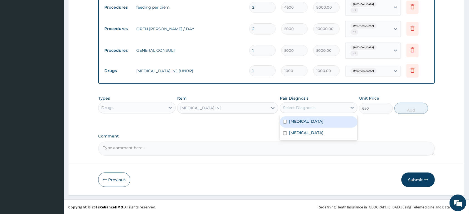
click at [320, 106] on div "Select Diagnosis" at bounding box center [313, 107] width 67 height 9
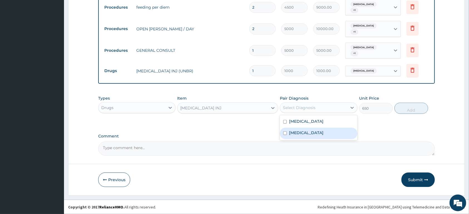
click at [307, 136] on div "Malaria" at bounding box center [318, 133] width 77 height 11
checkbox input "true"
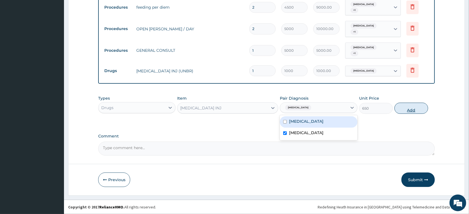
click at [411, 107] on button "Add" at bounding box center [411, 108] width 34 height 11
type input "0"
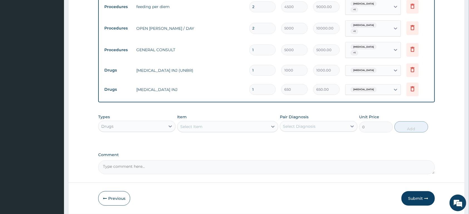
drag, startPoint x: 189, startPoint y: 123, endPoint x: 187, endPoint y: 127, distance: 5.0
click at [187, 126] on div "Select Item" at bounding box center [222, 126] width 90 height 9
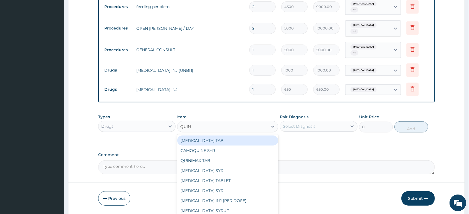
type input "QUINI"
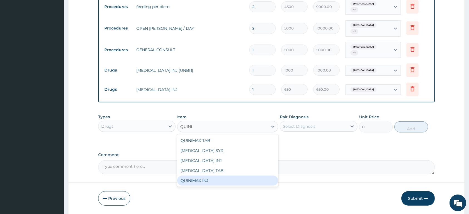
click at [244, 180] on div "QUINIMAX INJ" at bounding box center [227, 180] width 101 height 10
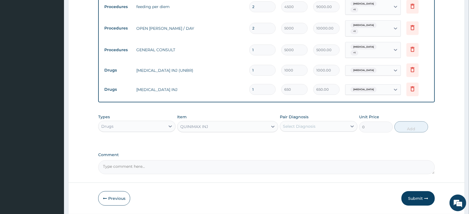
type input "1800"
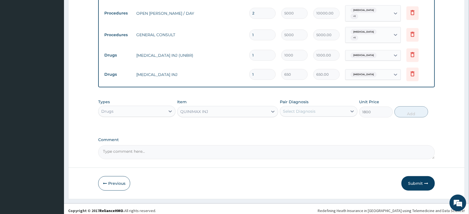
scroll to position [245, 0]
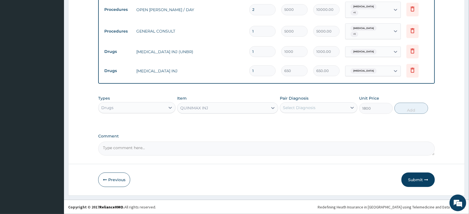
click at [195, 107] on div "QUINIMAX INJ" at bounding box center [194, 108] width 28 height 6
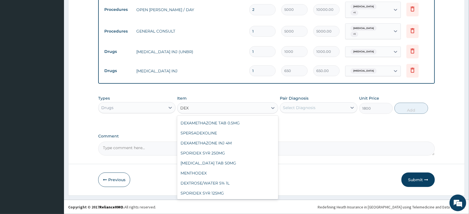
scroll to position [89, 0]
type input "DEXT"
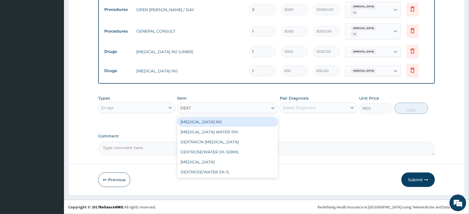
scroll to position [0, 0]
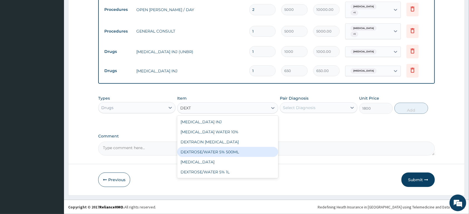
click at [204, 150] on div "DEXTROSE/WATER 5% 500ML" at bounding box center [227, 152] width 101 height 10
type input "2080"
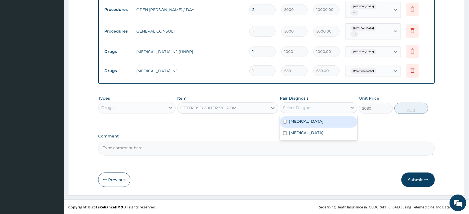
click at [325, 105] on div "Select Diagnosis" at bounding box center [313, 107] width 67 height 9
drag, startPoint x: 318, startPoint y: 116, endPoint x: 314, endPoint y: 125, distance: 9.9
click at [318, 116] on div "Upper respiratory infection Malaria" at bounding box center [318, 127] width 77 height 25
click at [312, 121] on label "Upper respiratory infection" at bounding box center [306, 121] width 34 height 6
checkbox input "true"
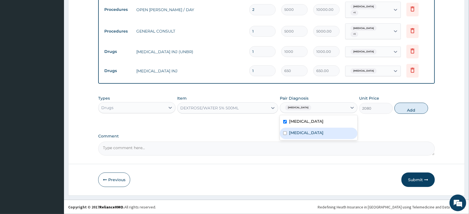
drag, startPoint x: 309, startPoint y: 129, endPoint x: 312, endPoint y: 129, distance: 3.9
click at [310, 129] on div "Malaria" at bounding box center [318, 133] width 77 height 11
checkbox input "true"
click at [420, 107] on button "Add" at bounding box center [411, 108] width 34 height 11
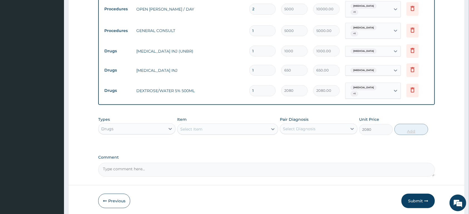
type input "0"
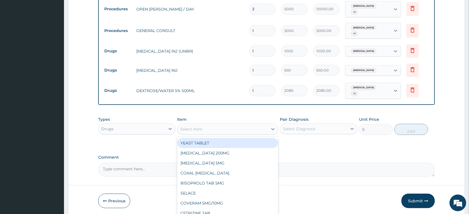
click at [214, 130] on div "Select Item" at bounding box center [222, 129] width 90 height 9
type input "DEXTR"
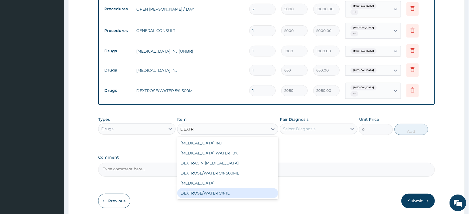
click at [242, 194] on div "DEXTROSE/WATER 5% 1L" at bounding box center [227, 193] width 101 height 10
type input "4160"
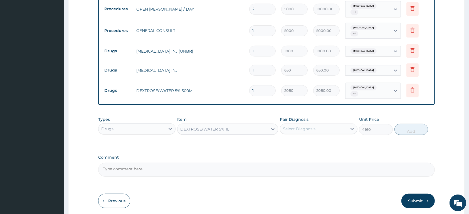
click at [225, 128] on div "DEXTROSE/WATER 5% 1L" at bounding box center [204, 129] width 49 height 6
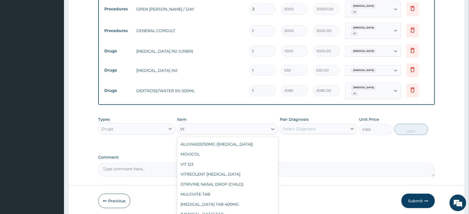
scroll to position [139, 0]
type input "VIT B"
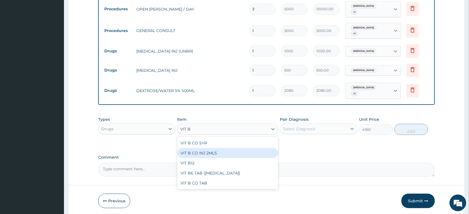
click at [219, 151] on div "VIT B CO INJ 2MLS" at bounding box center [227, 153] width 101 height 10
type input "650"
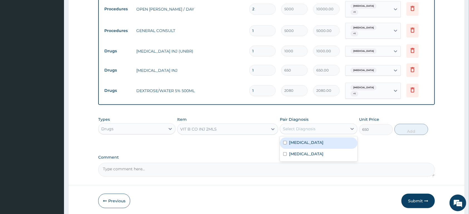
click at [299, 128] on div "Select Diagnosis" at bounding box center [299, 129] width 33 height 6
click at [301, 140] on div "Upper respiratory infection" at bounding box center [318, 142] width 77 height 11
checkbox input "true"
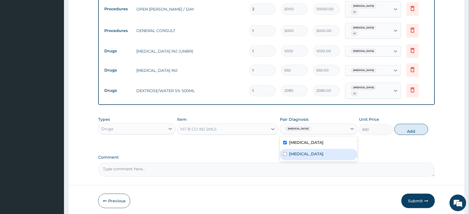
click at [305, 155] on div "Malaria" at bounding box center [318, 154] width 77 height 11
checkbox input "true"
click at [413, 131] on button "Add" at bounding box center [411, 129] width 34 height 11
type input "0"
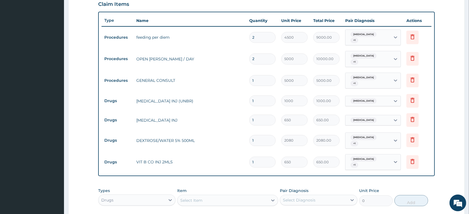
scroll to position [187, 0]
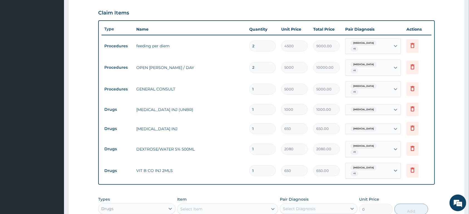
click at [371, 50] on div "Upper respiratory infection + 1" at bounding box center [367, 45] width 38 height 13
click at [384, 110] on div "Malaria" at bounding box center [367, 109] width 45 height 9
click at [263, 128] on input "1" at bounding box center [262, 128] width 26 height 11
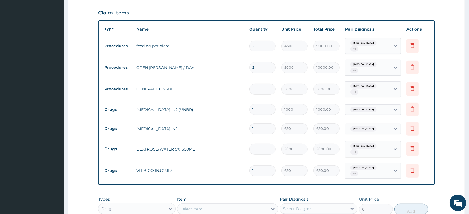
type input "0.00"
type input "3"
type input "1950.00"
type input "3"
click at [268, 150] on input "1" at bounding box center [262, 148] width 26 height 11
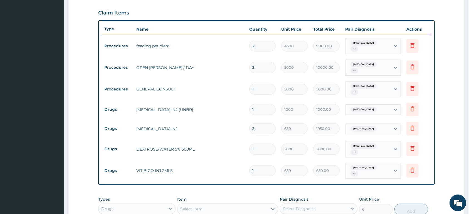
type input "0.00"
type input "3"
type input "6240.00"
type input "3"
click at [379, 125] on div "Malaria" at bounding box center [367, 128] width 45 height 9
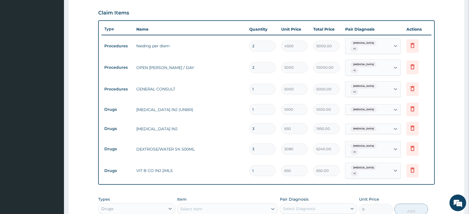
click at [379, 125] on div "Malaria" at bounding box center [367, 128] width 45 height 9
click at [376, 146] on span "Upper respiratory infection" at bounding box center [363, 146] width 26 height 6
click at [266, 167] on input "1" at bounding box center [262, 170] width 26 height 11
type input "0.00"
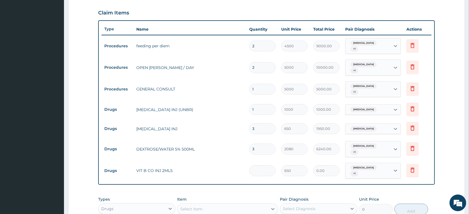
type input "3"
type input "1950.00"
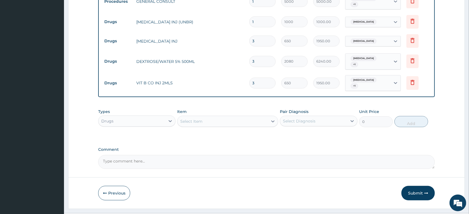
scroll to position [245, 0]
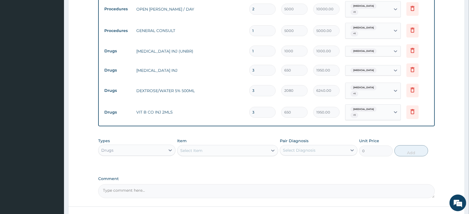
type input "3"
click at [201, 150] on div "Select Item" at bounding box center [191, 151] width 22 height 6
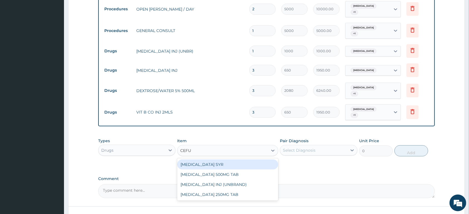
type input "CEFUR"
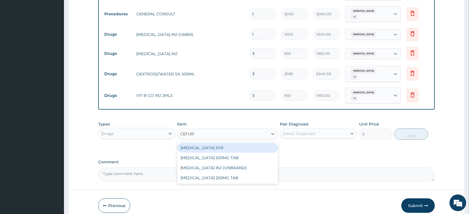
scroll to position [274, 0]
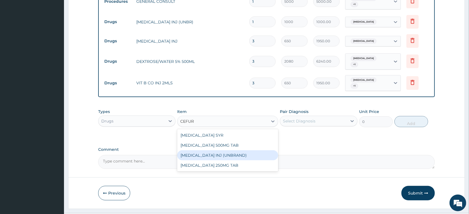
click at [265, 155] on div "CEFUROXIME INJ (UNBRAND)" at bounding box center [227, 155] width 101 height 10
type input "4000"
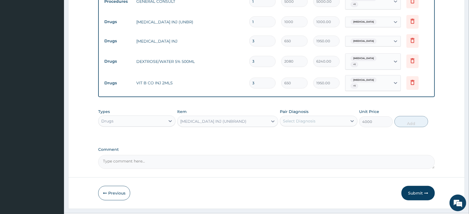
click at [294, 125] on div "Select Diagnosis" at bounding box center [313, 120] width 67 height 9
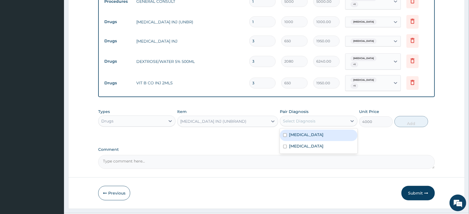
click at [297, 136] on label "Upper respiratory infection" at bounding box center [306, 135] width 34 height 6
checkbox input "true"
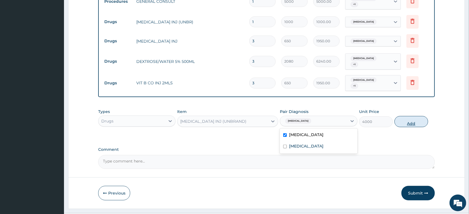
click at [415, 123] on button "Add" at bounding box center [411, 121] width 34 height 11
type input "0"
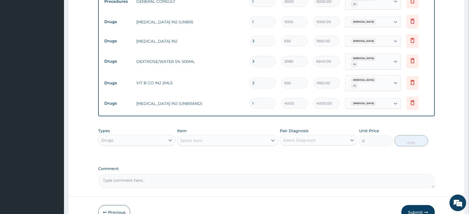
type input "0.00"
type input "2"
type input "8000.00"
type input "2"
click at [370, 39] on div "Malaria" at bounding box center [367, 40] width 45 height 9
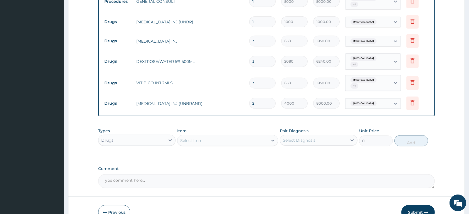
click at [369, 39] on div "Malaria" at bounding box center [367, 40] width 45 height 9
click at [361, 63] on div "Upper respiratory infection + 1" at bounding box center [367, 61] width 38 height 13
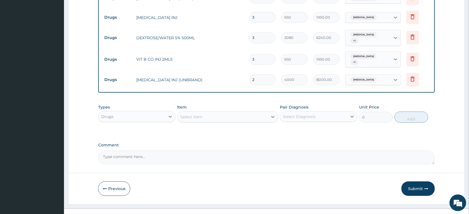
scroll to position [303, 0]
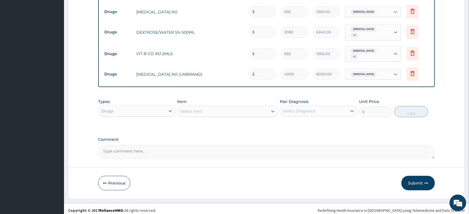
click at [207, 112] on div "Select Item" at bounding box center [222, 111] width 90 height 9
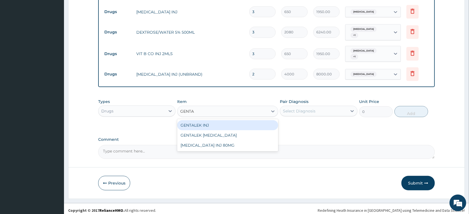
type input "GENTAL"
click at [237, 123] on div "GENTALEK INJ" at bounding box center [227, 125] width 101 height 10
type input "2500"
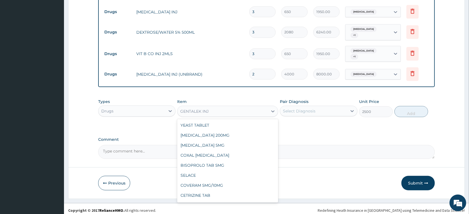
click at [239, 110] on div "GENTALEK INJ" at bounding box center [222, 111] width 90 height 9
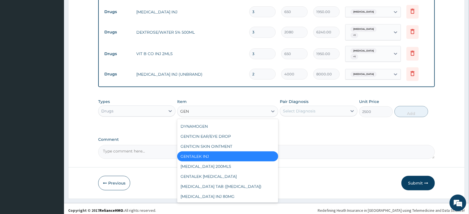
scroll to position [9, 0]
type input "GENT"
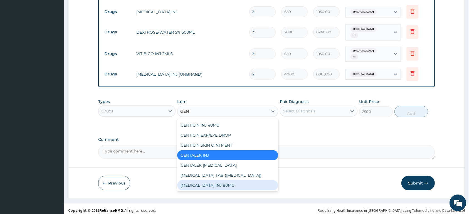
click at [245, 185] on div "[MEDICAL_DATA] INJ 80MG" at bounding box center [227, 185] width 101 height 10
type input "700"
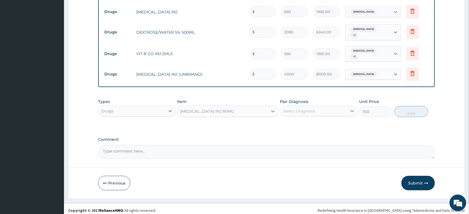
click at [301, 114] on div "Select Diagnosis" at bounding box center [299, 111] width 33 height 6
click at [298, 126] on label "Upper respiratory infection" at bounding box center [306, 125] width 34 height 6
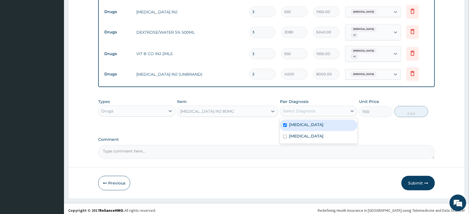
checkbox input "true"
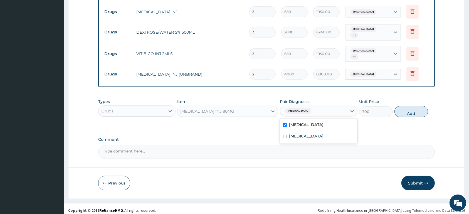
click at [411, 108] on button "Add" at bounding box center [411, 111] width 34 height 11
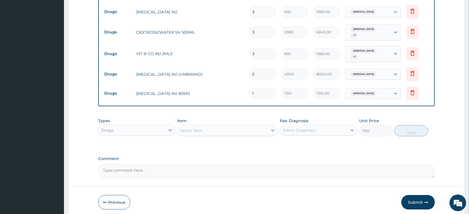
type input "0"
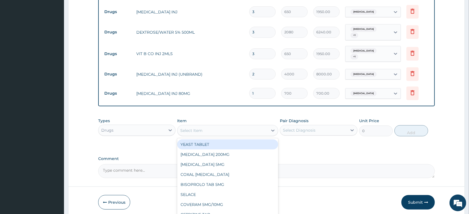
click at [205, 128] on div "Select Item" at bounding box center [222, 130] width 90 height 9
type input "GENT"
click at [213, 144] on div "GENTICIN INJ 40MG" at bounding box center [227, 144] width 101 height 10
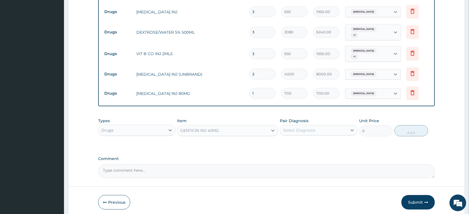
type input "600"
click at [267, 93] on input "1" at bounding box center [262, 93] width 26 height 11
type input "0.00"
click at [267, 93] on input "number" at bounding box center [262, 93] width 26 height 11
type input "4"
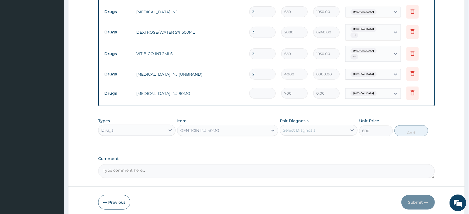
type input "2800.00"
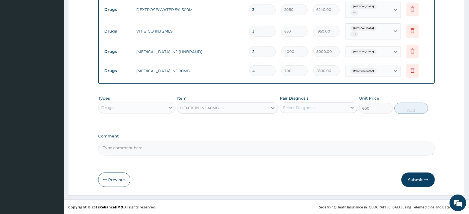
type input "4"
click at [202, 108] on div "GENTICIN INJ 40MG" at bounding box center [199, 108] width 39 height 6
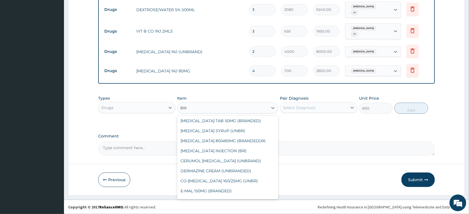
scroll to position [0, 0]
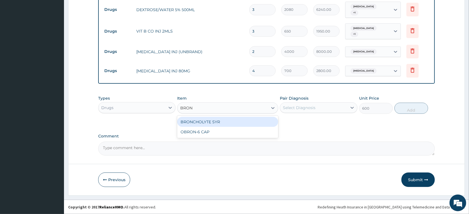
type input "BRONC"
click at [211, 120] on div "BRONCHOLYTE SYR" at bounding box center [227, 122] width 101 height 10
type input "1170"
click at [299, 107] on div "Select Diagnosis" at bounding box center [299, 108] width 33 height 6
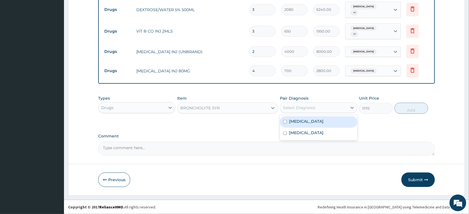
drag, startPoint x: 308, startPoint y: 123, endPoint x: 360, endPoint y: 111, distance: 53.3
click at [314, 123] on label "Upper respiratory infection" at bounding box center [306, 121] width 34 height 6
checkbox input "true"
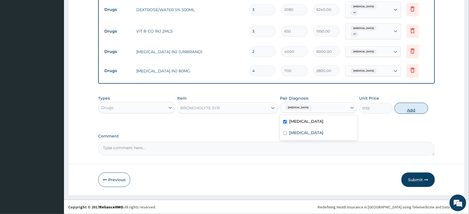
click at [408, 108] on button "Add" at bounding box center [411, 108] width 34 height 11
type input "0"
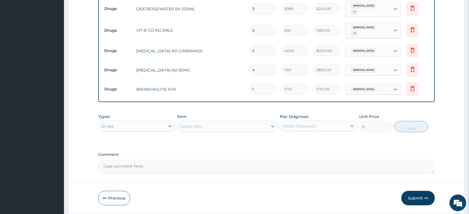
click at [185, 128] on div "Select Item" at bounding box center [191, 126] width 22 height 6
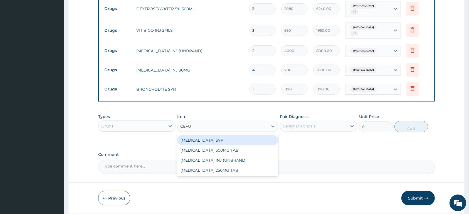
type input "CEFUR"
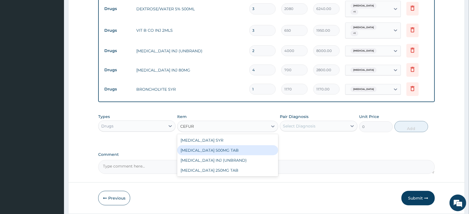
click at [249, 152] on div "[MEDICAL_DATA] 500MG TAB" at bounding box center [227, 150] width 101 height 10
type input "450"
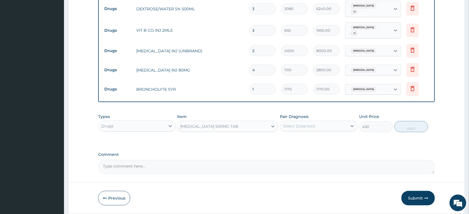
click at [305, 127] on div "Select Diagnosis" at bounding box center [299, 126] width 33 height 6
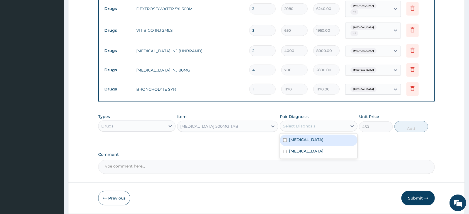
drag, startPoint x: 313, startPoint y: 139, endPoint x: 368, endPoint y: 140, distance: 55.6
click at [314, 139] on label "Upper respiratory infection" at bounding box center [306, 140] width 34 height 6
checkbox input "true"
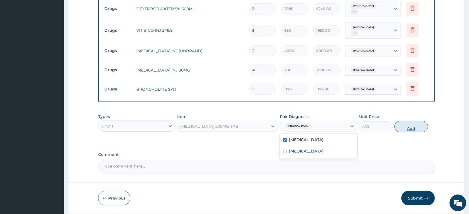
click at [404, 125] on button "Add" at bounding box center [411, 126] width 34 height 11
type input "0"
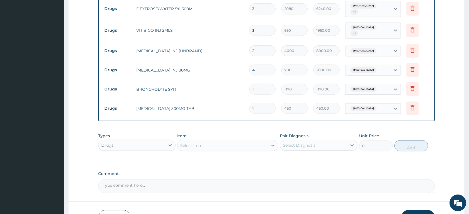
type input "10"
type input "4500.00"
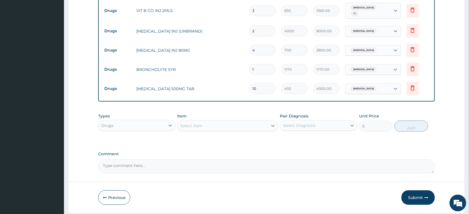
scroll to position [356, 0]
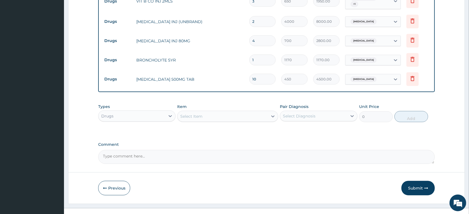
type input "10"
click at [355, 40] on span "Upper respiratory infection" at bounding box center [363, 41] width 26 height 6
click at [355, 42] on span "Upper respiratory infection" at bounding box center [363, 41] width 26 height 6
click at [359, 63] on span "Upper respiratory infection" at bounding box center [363, 60] width 26 height 6
click at [357, 61] on span "Upper respiratory infection" at bounding box center [363, 60] width 26 height 6
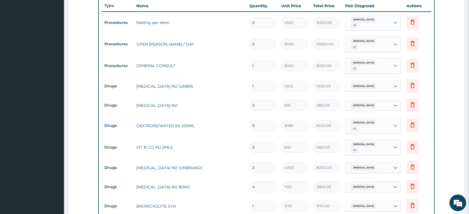
scroll to position [181, 0]
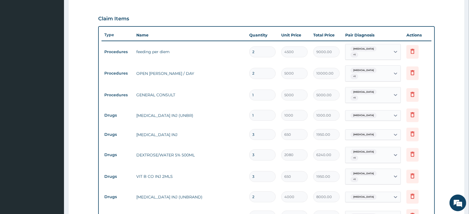
click at [362, 53] on div "Upper respiratory infection + 1" at bounding box center [367, 51] width 38 height 13
click at [362, 54] on div "Upper respiratory infection + 1" at bounding box center [367, 51] width 38 height 13
click at [362, 55] on div "Upper respiratory infection + 1" at bounding box center [367, 51] width 38 height 13
click at [364, 73] on span "Upper respiratory infection" at bounding box center [363, 71] width 26 height 6
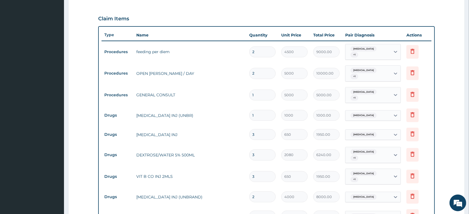
click at [364, 73] on span "Upper respiratory infection" at bounding box center [363, 71] width 26 height 6
click at [372, 96] on div "Upper respiratory infection + 1" at bounding box center [367, 94] width 38 height 13
click at [362, 96] on div "Upper respiratory infection + 1" at bounding box center [367, 94] width 38 height 13
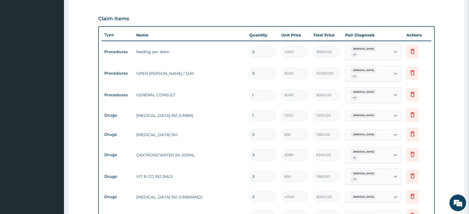
click at [362, 95] on div "Upper respiratory infection + 1" at bounding box center [367, 94] width 38 height 13
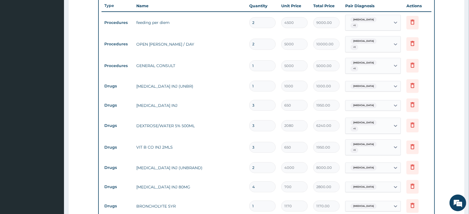
scroll to position [239, 0]
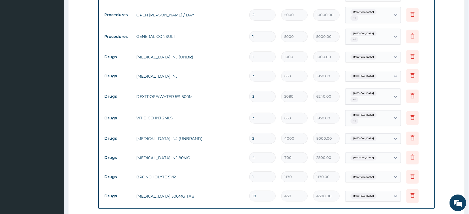
click at [370, 58] on div "Malaria" at bounding box center [367, 56] width 45 height 9
click at [369, 59] on div "Malaria" at bounding box center [367, 56] width 45 height 9
click at [368, 76] on div "Malaria" at bounding box center [367, 75] width 45 height 9
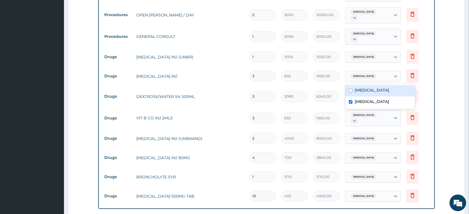
click at [368, 76] on div "Malaria" at bounding box center [367, 75] width 45 height 9
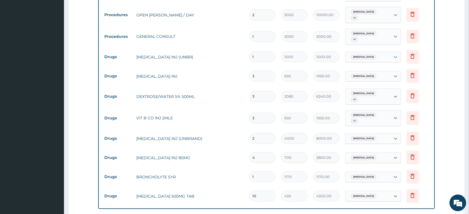
click at [366, 95] on span "Upper respiratory infection" at bounding box center [363, 94] width 26 height 6
click at [363, 96] on span "Upper respiratory infection" at bounding box center [363, 94] width 26 height 6
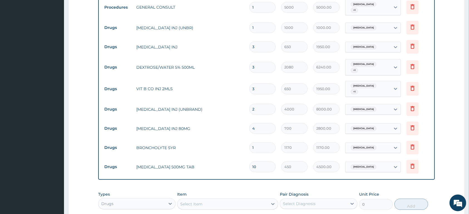
scroll to position [297, 0]
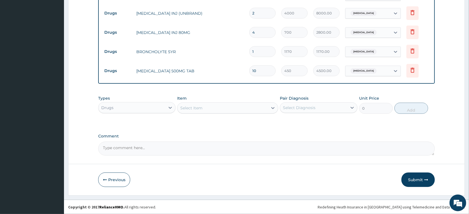
drag, startPoint x: 410, startPoint y: 180, endPoint x: 399, endPoint y: 173, distance: 13.3
click at [410, 180] on button "Submit" at bounding box center [417, 179] width 33 height 14
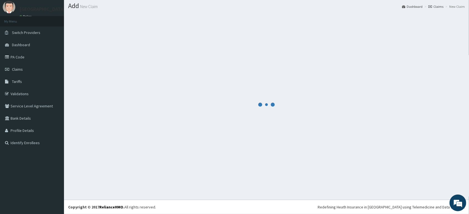
scroll to position [16, 0]
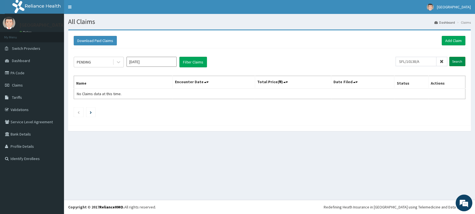
type input "SFL/10138/A"
click at [459, 60] on input "Search" at bounding box center [457, 61] width 16 height 9
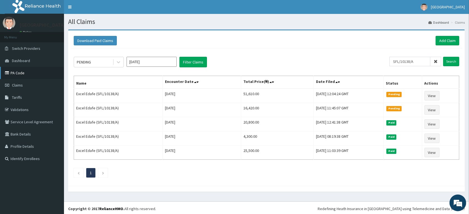
click at [45, 75] on link "PA Code" at bounding box center [32, 73] width 64 height 12
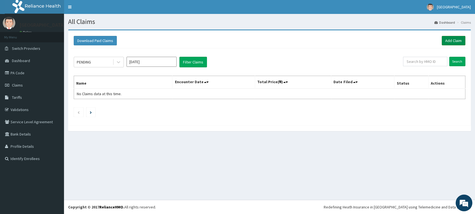
click at [447, 41] on link "Add Claim" at bounding box center [453, 40] width 24 height 9
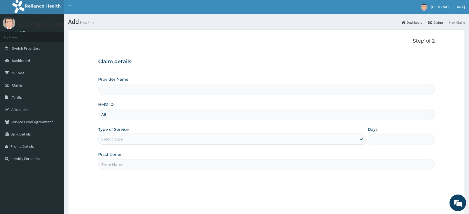
type input "AEN"
type input "[GEOGRAPHIC_DATA]"
type input "aen/10099/b"
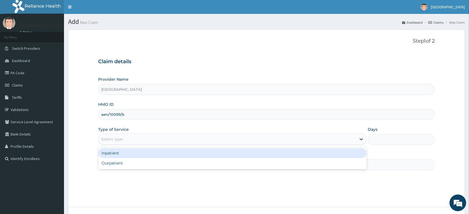
drag, startPoint x: 108, startPoint y: 141, endPoint x: 108, endPoint y: 144, distance: 3.4
click at [108, 142] on div "Select type" at bounding box center [111, 139] width 21 height 6
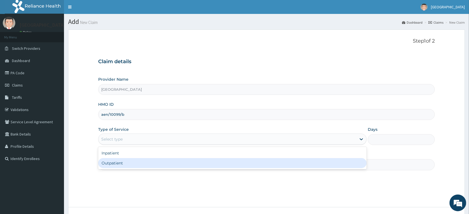
click at [118, 169] on div "Inpatient Outpatient" at bounding box center [232, 158] width 268 height 22
drag, startPoint x: 118, startPoint y: 164, endPoint x: 118, endPoint y: 162, distance: 2.8
click at [118, 164] on div "Outpatient" at bounding box center [232, 163] width 268 height 10
type input "1"
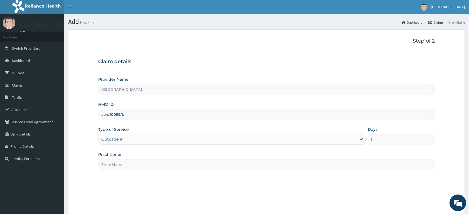
drag, startPoint x: 118, startPoint y: 162, endPoint x: 119, endPoint y: 164, distance: 2.9
click at [119, 164] on input "Practitioner" at bounding box center [266, 164] width 336 height 11
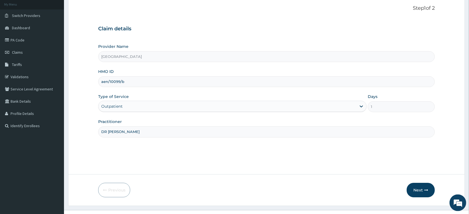
scroll to position [43, 0]
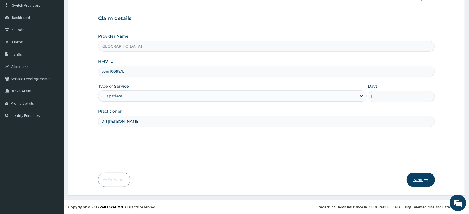
type input "DR ASOBARA"
click at [414, 182] on button "Next" at bounding box center [420, 179] width 28 height 14
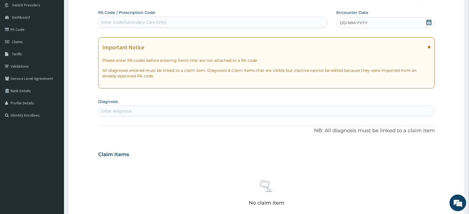
click at [153, 21] on div "Enter Code(Secondary Care Only)" at bounding box center [133, 22] width 65 height 6
paste input "PA/0CD471"
type input "PA/0CD471"
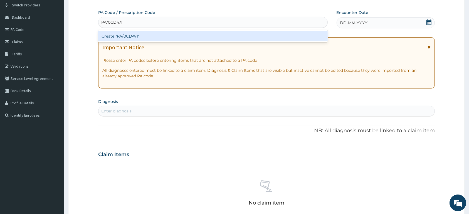
click at [146, 36] on div "Create "PA/0CD471"" at bounding box center [212, 36] width 229 height 10
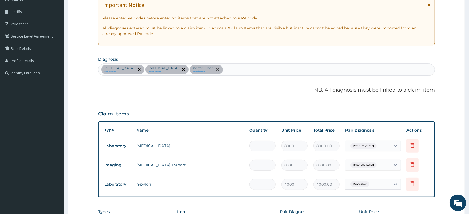
scroll to position [104, 0]
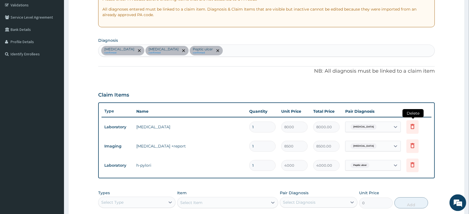
click at [414, 127] on icon at bounding box center [412, 126] width 7 height 7
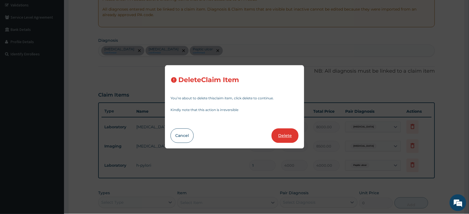
click at [281, 137] on button "Delete" at bounding box center [284, 135] width 27 height 14
type input "8500"
type input "8500.00"
type input "4000"
type input "4000.00"
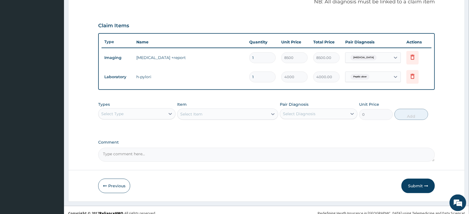
scroll to position [180, 0]
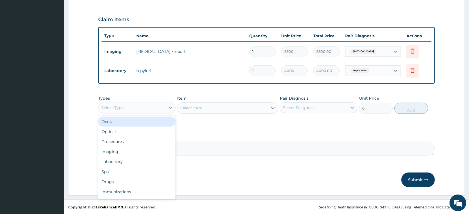
click at [151, 108] on div "Select Type" at bounding box center [131, 107] width 67 height 9
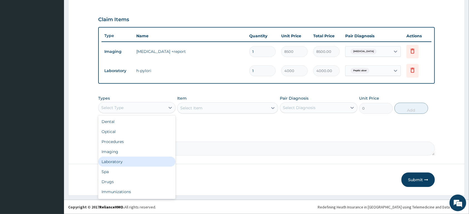
click at [146, 161] on div "Laboratory" at bounding box center [136, 161] width 77 height 10
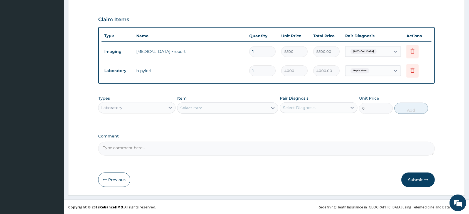
click at [204, 113] on div "Item Select Item" at bounding box center [227, 104] width 101 height 18
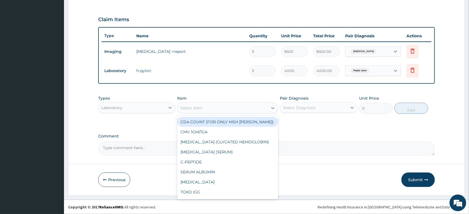
click at [207, 108] on div "Select Item" at bounding box center [222, 107] width 90 height 9
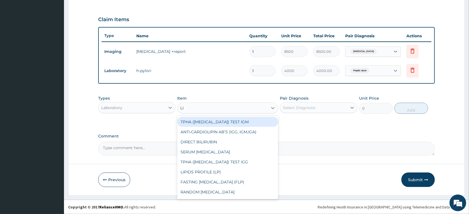
type input "LIP"
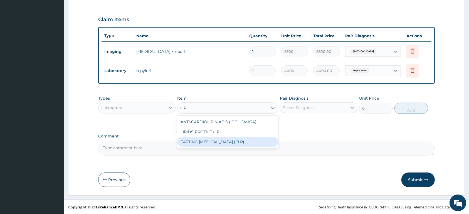
drag, startPoint x: 246, startPoint y: 140, endPoint x: 292, endPoint y: 113, distance: 53.8
click at [246, 140] on div "FASTING LIPID PROFILE (FLP)" at bounding box center [227, 142] width 101 height 10
type input "10500"
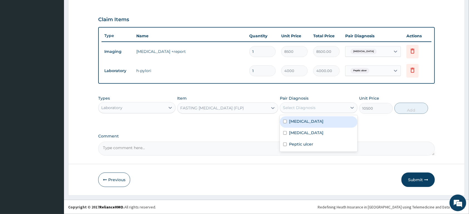
click at [298, 110] on div "Select Diagnosis" at bounding box center [299, 108] width 33 height 6
drag, startPoint x: 301, startPoint y: 121, endPoint x: 325, endPoint y: 118, distance: 23.8
click at [301, 121] on label "Hyperlipidemia" at bounding box center [306, 121] width 34 height 6
checkbox input "true"
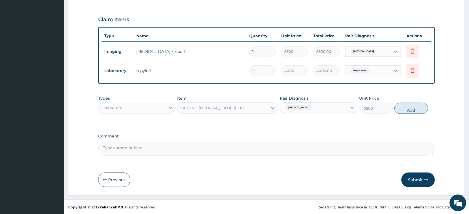
click at [419, 109] on button "Add" at bounding box center [411, 108] width 34 height 11
type input "0"
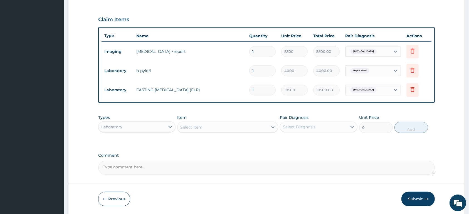
click at [376, 49] on span "Acute coronary syndrome" at bounding box center [363, 52] width 26 height 6
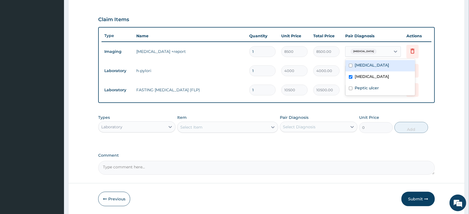
click at [376, 50] on span "Acute coronary syndrome" at bounding box center [363, 52] width 26 height 6
click at [376, 51] on span "Acute coronary syndrome" at bounding box center [363, 52] width 26 height 6
click at [376, 50] on span "Acute coronary syndrome" at bounding box center [363, 52] width 26 height 6
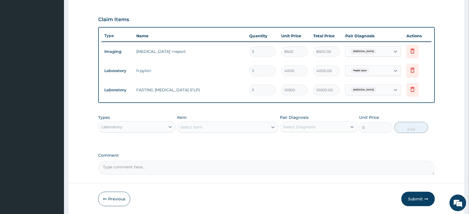
click at [363, 52] on span "Acute coronary syndrome" at bounding box center [363, 52] width 26 height 6
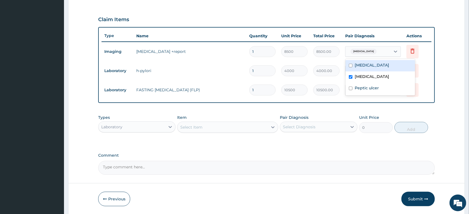
click at [363, 51] on span "Acute coronary syndrome" at bounding box center [363, 52] width 26 height 6
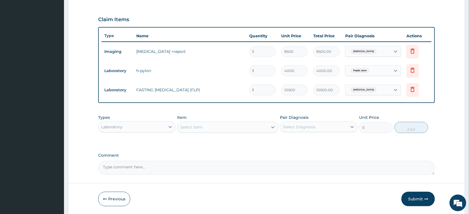
click at [365, 66] on div "Peptic ulcer" at bounding box center [367, 70] width 45 height 9
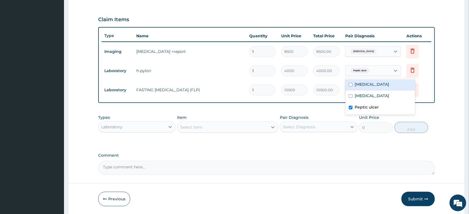
click at [365, 66] on div "Peptic ulcer" at bounding box center [367, 70] width 45 height 9
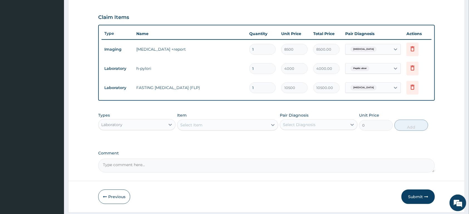
scroll to position [170, 0]
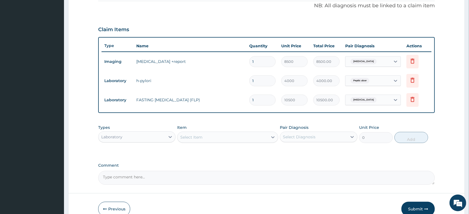
click at [125, 137] on div "Laboratory" at bounding box center [131, 136] width 67 height 9
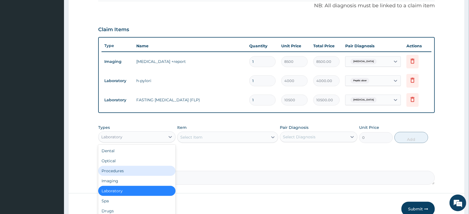
click at [137, 171] on div "Procedures" at bounding box center [136, 171] width 77 height 10
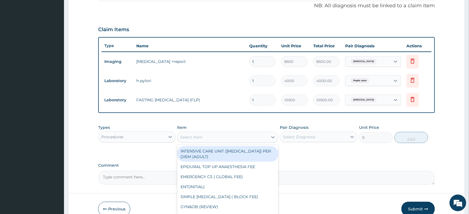
click at [210, 136] on div "Select Item" at bounding box center [222, 137] width 90 height 9
type input "GENER"
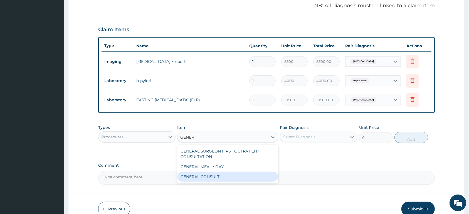
click at [232, 175] on div "GENERAL CONSULT" at bounding box center [227, 177] width 101 height 10
type input "5000"
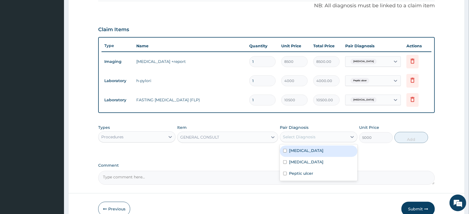
click at [322, 137] on div "Select Diagnosis" at bounding box center [313, 136] width 67 height 9
click at [323, 153] on div "Hyperlipidemia" at bounding box center [318, 150] width 77 height 11
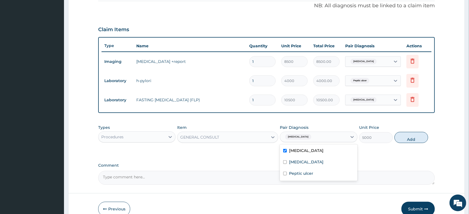
checkbox input "true"
drag, startPoint x: 324, startPoint y: 159, endPoint x: 324, endPoint y: 165, distance: 5.6
click at [323, 160] on label "Acute coronary syndrome" at bounding box center [306, 162] width 34 height 6
click at [325, 168] on div "Acute coronary syndrome" at bounding box center [318, 162] width 77 height 11
drag, startPoint x: 290, startPoint y: 161, endPoint x: 298, endPoint y: 165, distance: 9.6
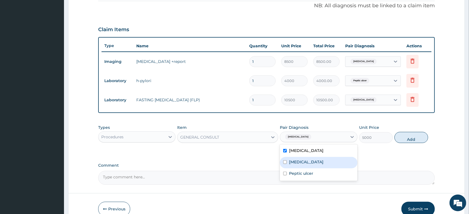
click at [291, 161] on label "Acute coronary syndrome" at bounding box center [306, 162] width 34 height 6
checkbox input "true"
click at [301, 170] on div "Peptic ulcer" at bounding box center [318, 173] width 77 height 11
checkbox input "true"
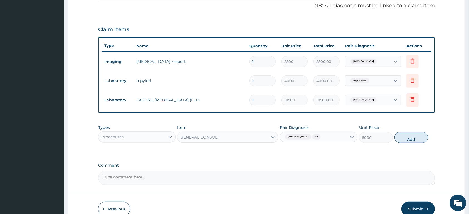
drag, startPoint x: 417, startPoint y: 139, endPoint x: 428, endPoint y: 73, distance: 67.1
click at [417, 138] on button "Add" at bounding box center [411, 137] width 34 height 11
type input "0"
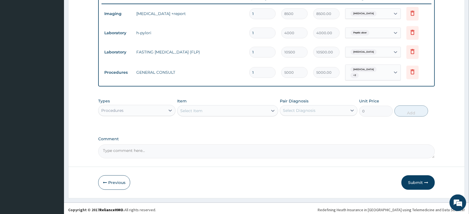
scroll to position [218, 0]
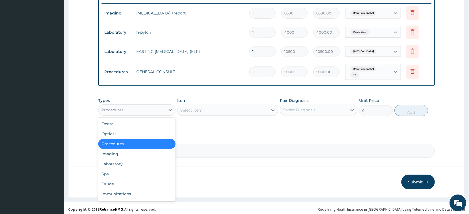
click at [146, 105] on div "Procedures" at bounding box center [131, 109] width 67 height 9
click at [140, 182] on div "Drugs" at bounding box center [136, 184] width 77 height 10
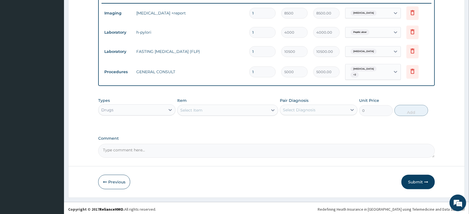
click at [208, 106] on div "Select Item" at bounding box center [222, 110] width 90 height 9
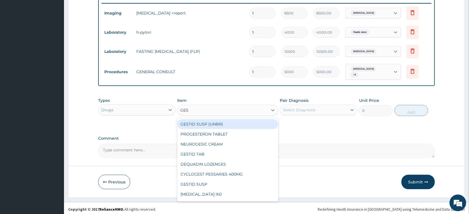
type input "GEST"
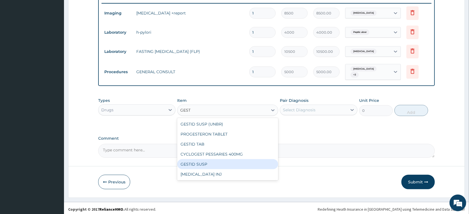
click at [215, 164] on div "GESTID SUSP" at bounding box center [227, 164] width 101 height 10
type input "2800"
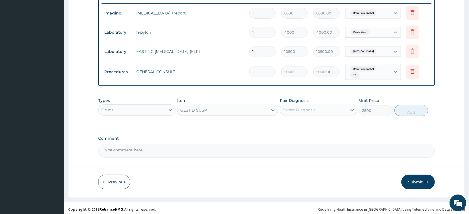
click at [302, 107] on div "Select Diagnosis" at bounding box center [299, 110] width 33 height 6
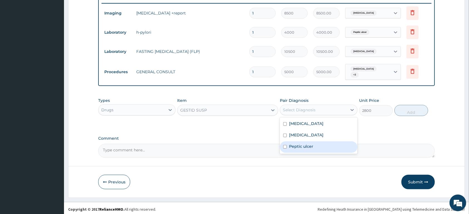
drag, startPoint x: 304, startPoint y: 141, endPoint x: 336, endPoint y: 139, distance: 31.4
click at [305, 141] on div "Peptic ulcer" at bounding box center [318, 146] width 77 height 11
checkbox input "true"
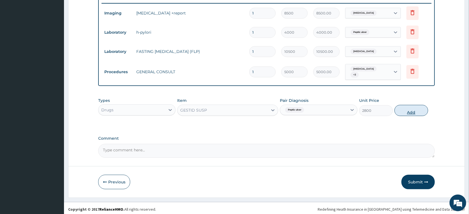
click at [412, 107] on button "Add" at bounding box center [411, 110] width 34 height 11
type input "0"
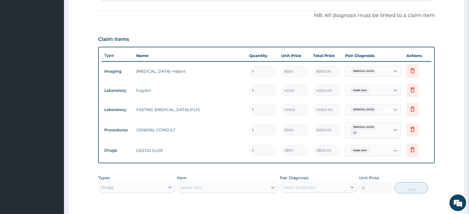
scroll to position [160, 0]
click at [386, 131] on div "Hyperlipidemia + 2" at bounding box center [367, 131] width 45 height 16
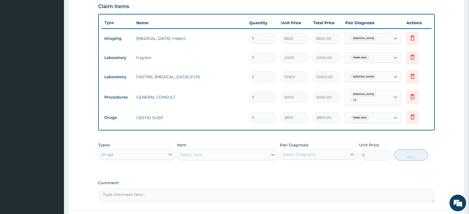
scroll to position [208, 0]
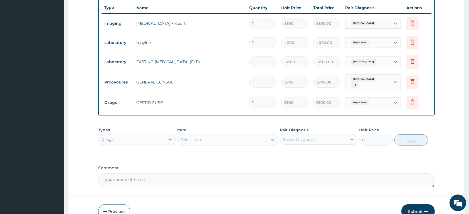
click at [220, 138] on div "Select Item" at bounding box center [222, 139] width 90 height 9
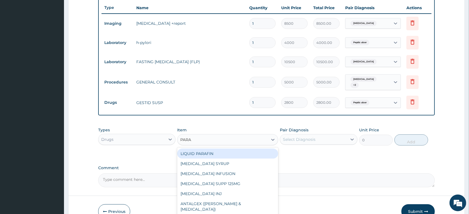
type input "PARAC"
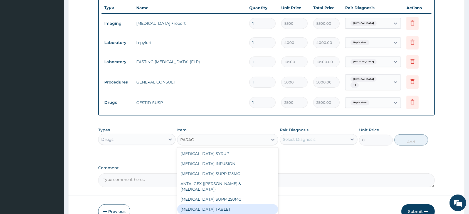
click at [232, 204] on div "PARACETAMOL TABLET" at bounding box center [227, 209] width 101 height 10
type input "13"
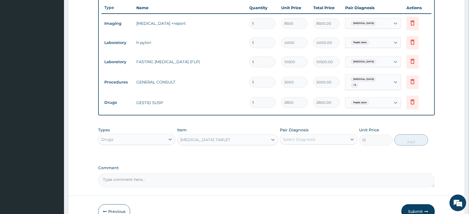
click at [305, 139] on div "Select Diagnosis" at bounding box center [299, 139] width 33 height 6
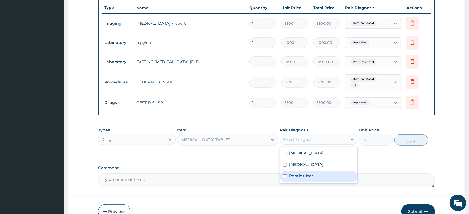
click at [312, 173] on label "Peptic ulcer" at bounding box center [301, 176] width 24 height 6
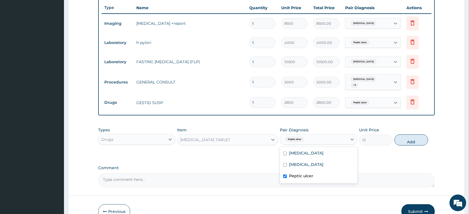
checkbox input "true"
click at [416, 134] on button "Add" at bounding box center [411, 139] width 34 height 11
type input "0"
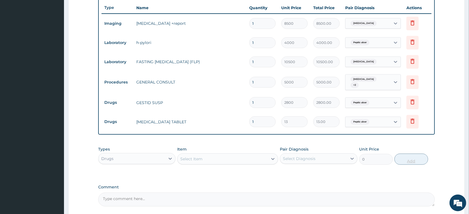
type input "0.00"
type input "2"
type input "26.00"
type input "20"
type input "260.00"
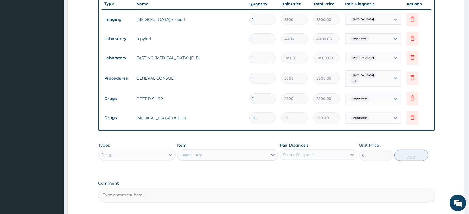
scroll to position [237, 0]
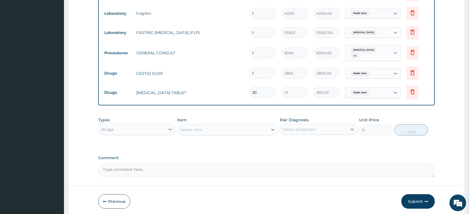
type input "20"
click at [234, 128] on div "Select Item" at bounding box center [222, 129] width 90 height 9
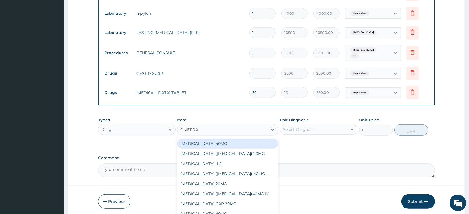
type input "OMEPRAZ"
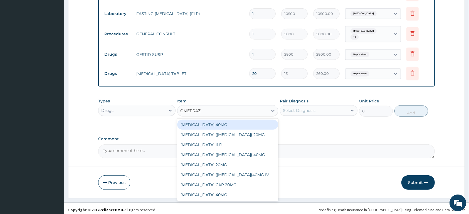
scroll to position [256, 0]
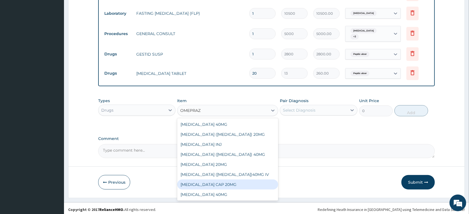
click at [253, 180] on div "OMEPRAZOLE CAP 20MG" at bounding box center [227, 184] width 101 height 10
type input "100"
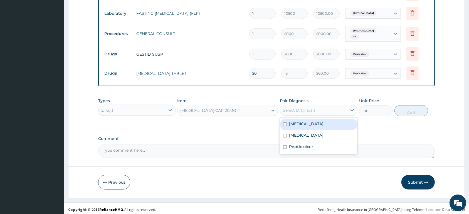
click at [301, 111] on div "Select Diagnosis" at bounding box center [313, 110] width 67 height 9
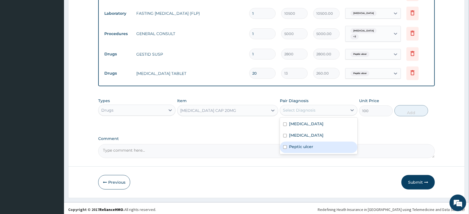
drag, startPoint x: 301, startPoint y: 147, endPoint x: 306, endPoint y: 142, distance: 6.5
click at [301, 146] on label "Peptic ulcer" at bounding box center [301, 147] width 24 height 6
checkbox input "true"
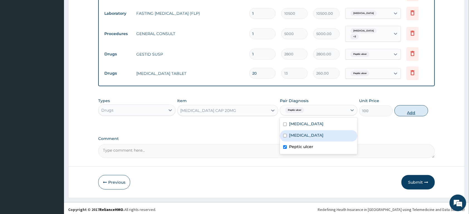
click at [414, 111] on button "Add" at bounding box center [411, 110] width 34 height 11
type input "0"
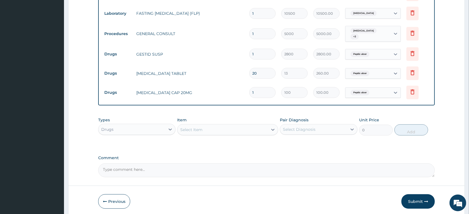
type input "14"
type input "1400.00"
type input "14"
click at [219, 125] on div "Select Item" at bounding box center [222, 129] width 90 height 9
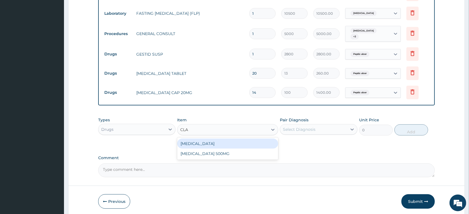
type input "CLAR"
click at [218, 139] on div "CLARITHROMYCIN 500MG" at bounding box center [227, 143] width 101 height 10
type input "400"
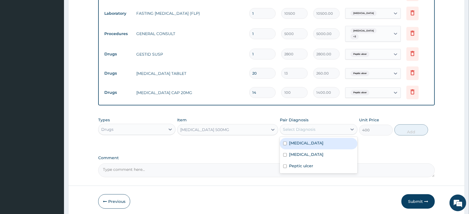
click at [328, 127] on div "Select Diagnosis" at bounding box center [313, 129] width 67 height 9
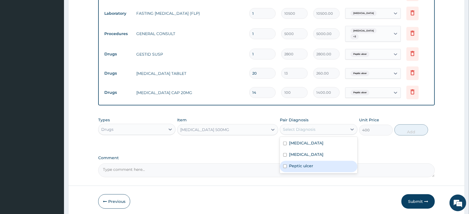
click at [312, 166] on div "Peptic ulcer" at bounding box center [318, 166] width 77 height 11
checkbox input "true"
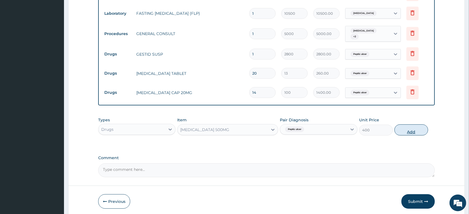
click at [409, 126] on button "Add" at bounding box center [411, 129] width 34 height 11
type input "0"
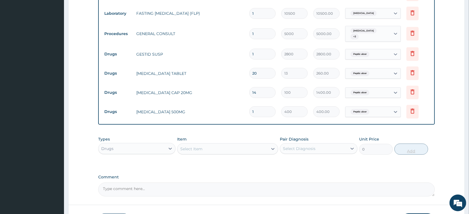
type input "14"
type input "5600.00"
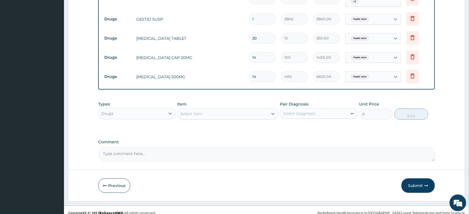
scroll to position [295, 0]
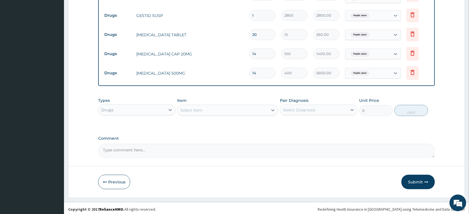
type input "14"
click at [200, 107] on div "Select Item" at bounding box center [191, 110] width 22 height 6
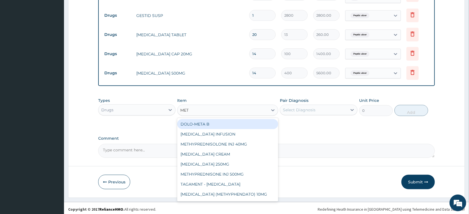
type input "METR"
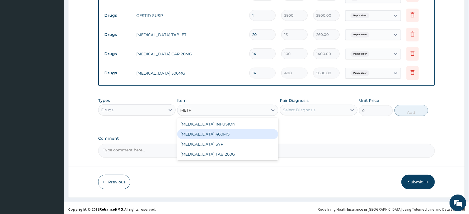
click at [186, 131] on div "METRONIDAZOLE 400MG" at bounding box center [227, 134] width 101 height 10
type input "62.40000000000001"
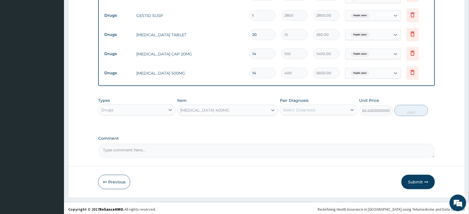
click at [249, 107] on div "METRONIDAZOLE 400MG" at bounding box center [222, 110] width 90 height 9
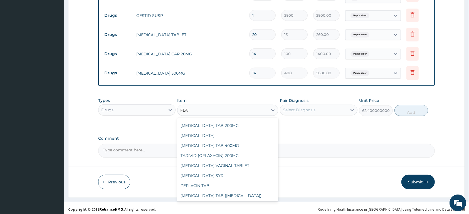
scroll to position [0, 0]
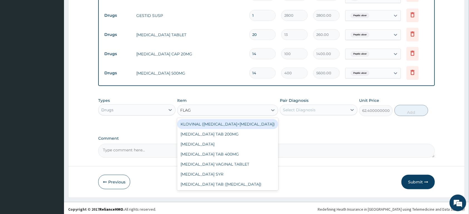
type input "FLAGY"
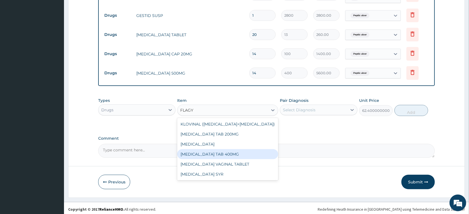
click at [226, 152] on div "FLAGYL TAB 400MG" at bounding box center [227, 154] width 101 height 10
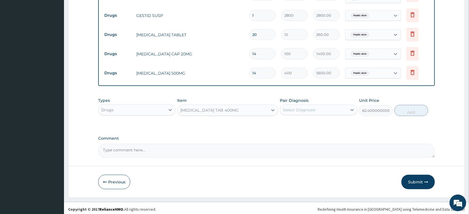
type input "70"
click at [233, 108] on div "FLAGYL TAB 400MG" at bounding box center [222, 110] width 90 height 9
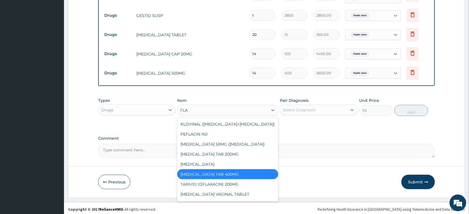
type input "FLAG"
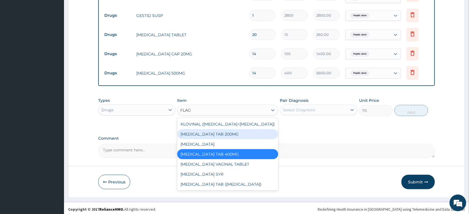
click at [223, 130] on div "FLAGYL TAB 200MG" at bounding box center [227, 134] width 101 height 10
type input "35"
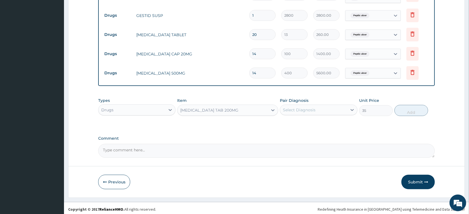
click at [227, 107] on div "FLAGYL TAB 200MG" at bounding box center [222, 110] width 90 height 9
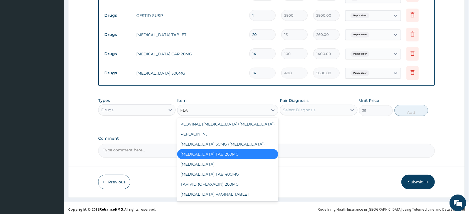
type input "FLAG"
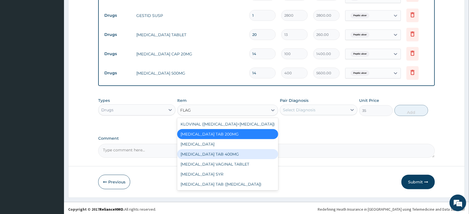
click at [227, 150] on div "FLAGYL TAB 400MG" at bounding box center [227, 154] width 101 height 10
type input "70"
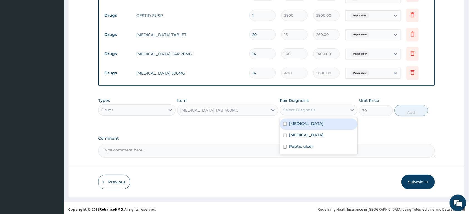
click at [290, 109] on div "Select Diagnosis" at bounding box center [299, 110] width 33 height 6
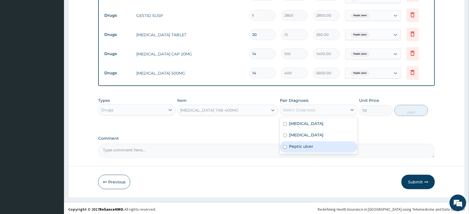
drag, startPoint x: 301, startPoint y: 143, endPoint x: 364, endPoint y: 126, distance: 64.7
click at [311, 143] on label "Peptic ulcer" at bounding box center [301, 146] width 24 height 6
checkbox input "true"
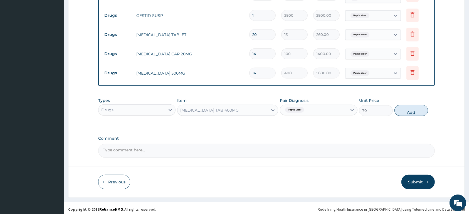
click at [407, 108] on button "Add" at bounding box center [411, 110] width 34 height 11
type input "0"
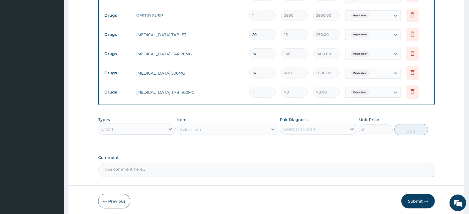
click at [234, 125] on div "Select Item" at bounding box center [222, 129] width 90 height 9
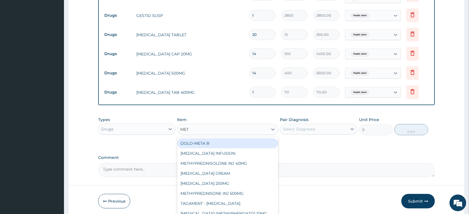
type input "METR"
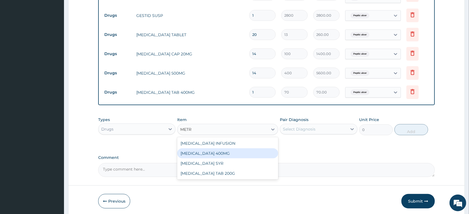
click at [222, 150] on div "METRONIDAZOLE 400MG" at bounding box center [227, 153] width 101 height 10
type input "62.40000000000001"
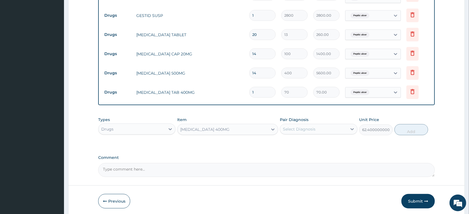
click at [224, 126] on div "METRONIDAZOLE 400MG" at bounding box center [204, 129] width 49 height 6
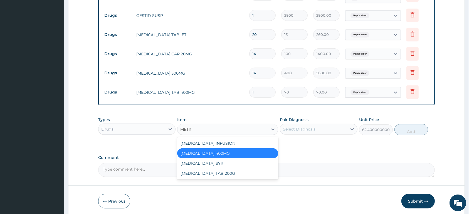
type input "METRO"
click at [221, 170] on div "METRONIDAZOLE TAB 200G" at bounding box center [227, 173] width 101 height 10
type input "39"
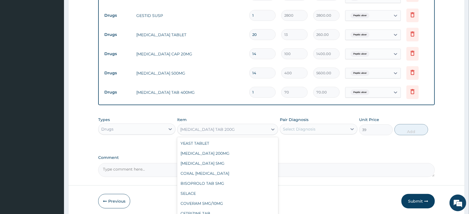
click at [214, 128] on div "METRONIDAZOLE TAB 200G" at bounding box center [207, 129] width 54 height 6
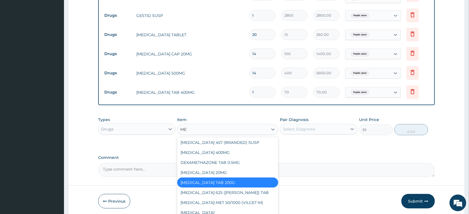
scroll to position [181, 0]
type input "METR"
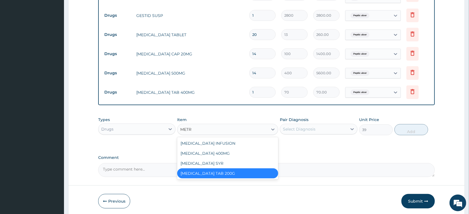
scroll to position [0, 0]
click at [208, 148] on div "METRONIDAZOLE 400MG" at bounding box center [227, 153] width 101 height 10
type input "62.40000000000001"
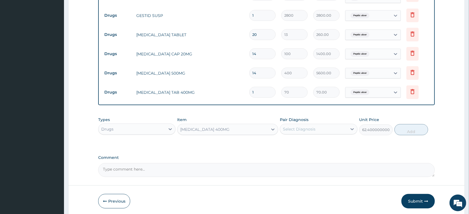
click at [227, 128] on div "METRONIDAZOLE 400MG" at bounding box center [204, 129] width 49 height 6
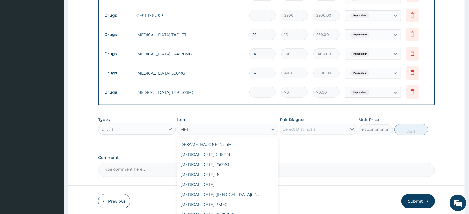
scroll to position [51, 0]
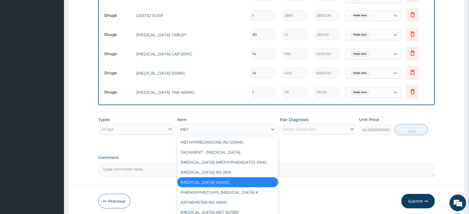
type input "METR"
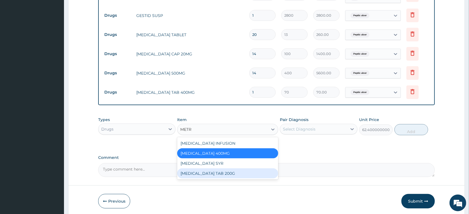
click at [228, 169] on div "METRONIDAZOLE TAB 200G" at bounding box center [227, 173] width 101 height 10
type input "39"
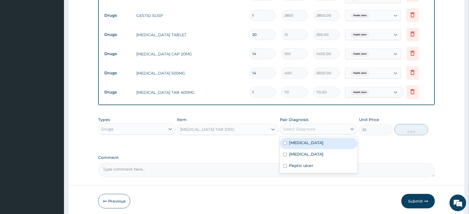
click at [292, 128] on div "Select Diagnosis" at bounding box center [299, 129] width 33 height 6
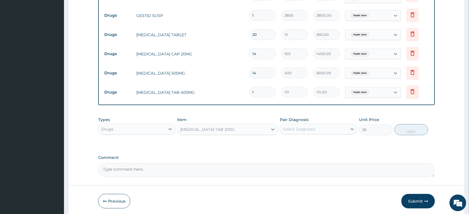
click at [262, 90] on input "1" at bounding box center [262, 92] width 26 height 11
type input "15"
type input "1050.00"
type input "15"
click at [279, 155] on label "Comment" at bounding box center [266, 157] width 336 height 5
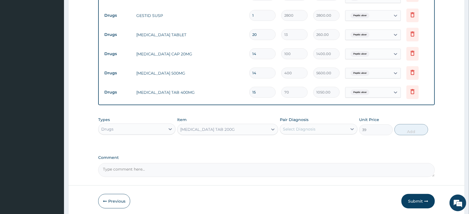
click at [279, 163] on textarea "Comment" at bounding box center [266, 170] width 336 height 14
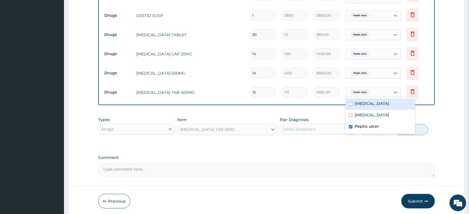
click at [377, 88] on div "Peptic ulcer" at bounding box center [367, 92] width 45 height 9
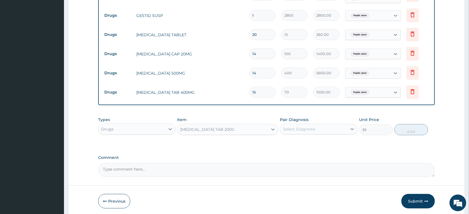
click at [377, 88] on div "Peptic ulcer" at bounding box center [367, 92] width 45 height 9
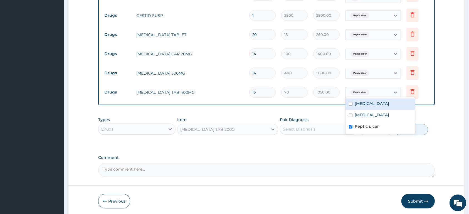
click at [377, 88] on div "Peptic ulcer" at bounding box center [367, 92] width 45 height 9
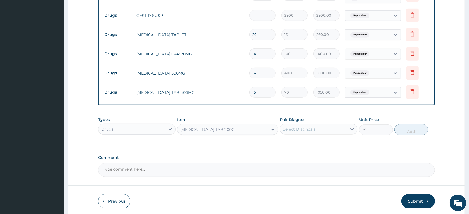
click at [377, 88] on div "Peptic ulcer" at bounding box center [367, 92] width 45 height 9
click at [385, 69] on div "Peptic ulcer" at bounding box center [367, 72] width 45 height 9
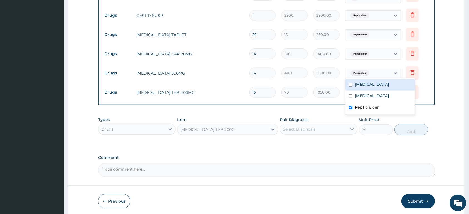
click at [385, 69] on div "Peptic ulcer" at bounding box center [367, 72] width 45 height 9
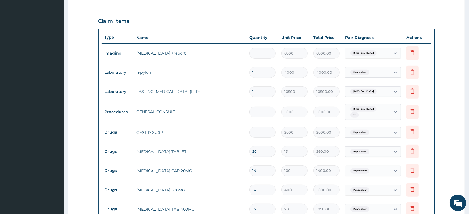
scroll to position [314, 0]
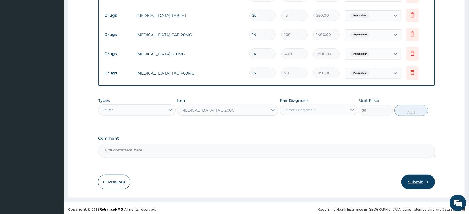
click at [411, 183] on button "Submit" at bounding box center [417, 182] width 33 height 14
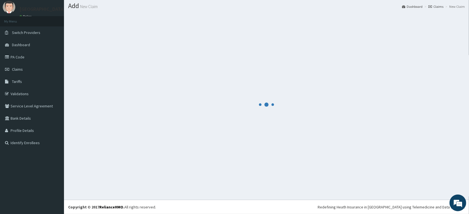
scroll to position [16, 0]
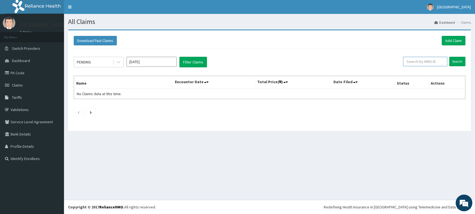
click at [426, 60] on input "text" at bounding box center [425, 61] width 44 height 9
type input "AEN/10099/B"
click at [452, 61] on input "Search" at bounding box center [457, 61] width 16 height 9
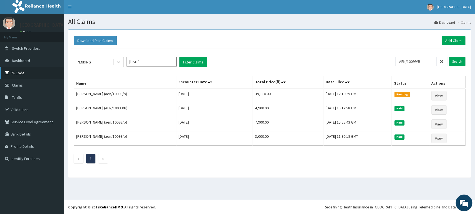
click at [29, 74] on link "PA Code" at bounding box center [32, 73] width 64 height 12
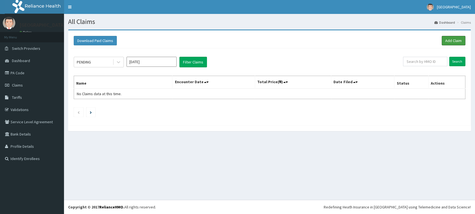
click at [448, 41] on link "Add Claim" at bounding box center [453, 40] width 24 height 9
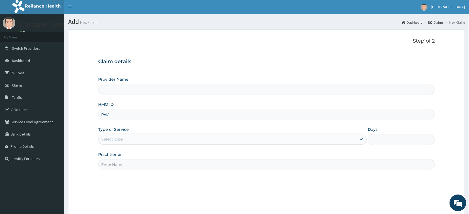
type input "[GEOGRAPHIC_DATA]"
type input "PVI/10020/B"
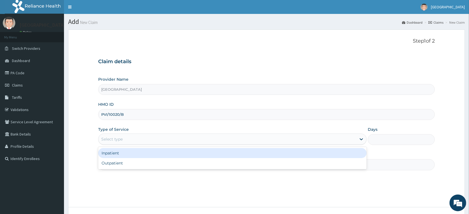
drag, startPoint x: 131, startPoint y: 141, endPoint x: 129, endPoint y: 156, distance: 14.7
click at [131, 141] on div "Select type" at bounding box center [227, 139] width 258 height 9
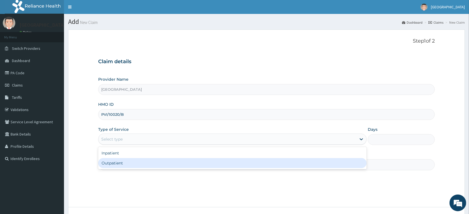
click at [126, 167] on div "Outpatient" at bounding box center [232, 163] width 268 height 10
type input "1"
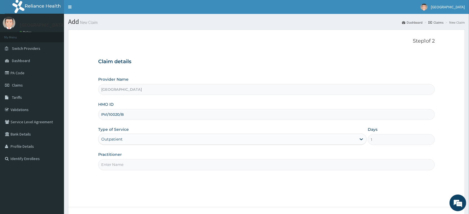
click at [125, 167] on input "Practitioner" at bounding box center [266, 164] width 336 height 11
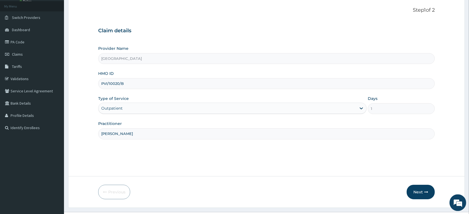
scroll to position [43, 0]
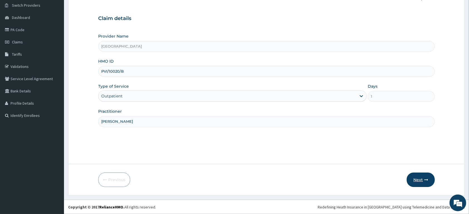
type input "[PERSON_NAME]"
click at [425, 178] on icon "button" at bounding box center [426, 180] width 4 height 4
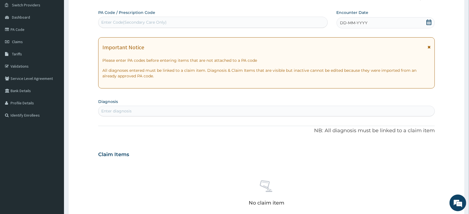
click at [240, 23] on div "Enter Code(Secondary Care Only)" at bounding box center [212, 22] width 229 height 9
paste input "PA/DAC7B6"
type input "PA/DAC7B6"
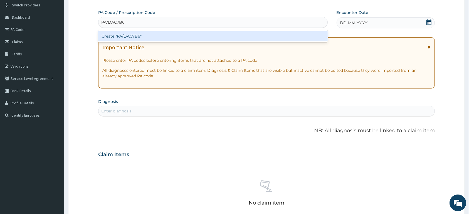
click at [168, 36] on div "Create "PA/DAC7B6"" at bounding box center [212, 36] width 229 height 10
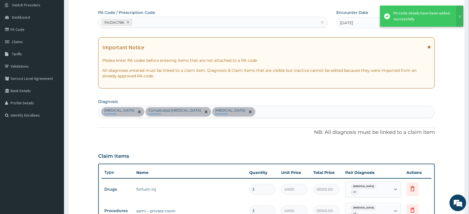
scroll to position [163, 0]
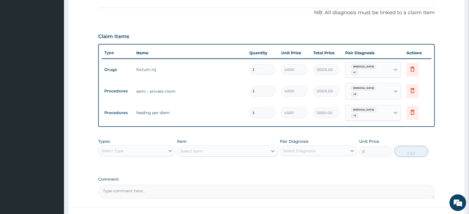
click at [374, 69] on div "[MEDICAL_DATA] + 1" at bounding box center [367, 70] width 45 height 16
drag, startPoint x: 386, startPoint y: 70, endPoint x: 383, endPoint y: 69, distance: 3.0
click at [384, 70] on div "[MEDICAL_DATA] + 1" at bounding box center [367, 70] width 45 height 16
click at [383, 69] on div "[MEDICAL_DATA] + 1" at bounding box center [367, 70] width 45 height 16
click at [386, 68] on div "[MEDICAL_DATA] + 1" at bounding box center [367, 70] width 45 height 16
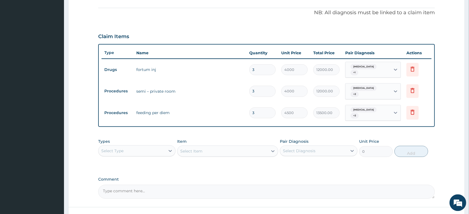
click at [386, 68] on div "[MEDICAL_DATA] + 1" at bounding box center [367, 70] width 45 height 16
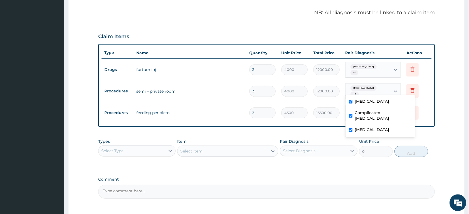
click at [384, 86] on div "[MEDICAL_DATA] + 2" at bounding box center [367, 92] width 45 height 16
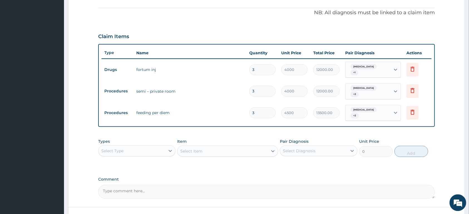
click at [388, 106] on div "[MEDICAL_DATA] + 2" at bounding box center [367, 113] width 45 height 16
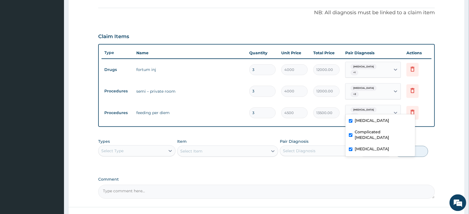
click at [388, 106] on div "[MEDICAL_DATA] + 2" at bounding box center [367, 113] width 45 height 16
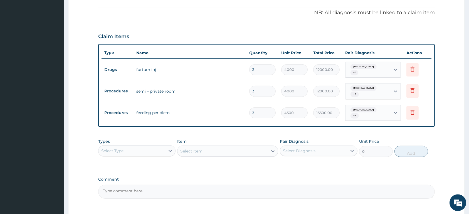
click at [388, 106] on div "[MEDICAL_DATA] + 2" at bounding box center [367, 113] width 45 height 16
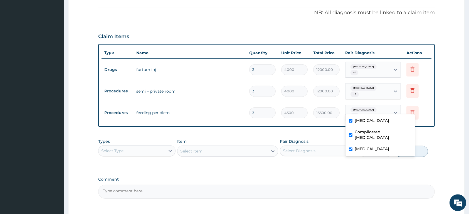
click at [379, 146] on div "[MEDICAL_DATA]" at bounding box center [379, 149] width 69 height 11
click at [358, 146] on label "[MEDICAL_DATA]" at bounding box center [371, 149] width 34 height 6
click at [448, 128] on form "Step 2 of 2 PA Code / Prescription Code PA/DAC7B6 Encounter Date [DATE] Importa…" at bounding box center [266, 53] width 396 height 372
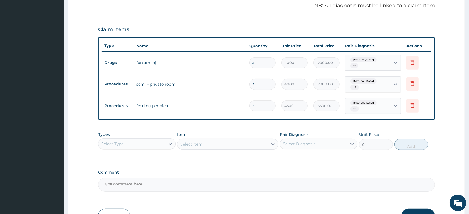
click at [151, 139] on div "Select Type" at bounding box center [131, 143] width 67 height 9
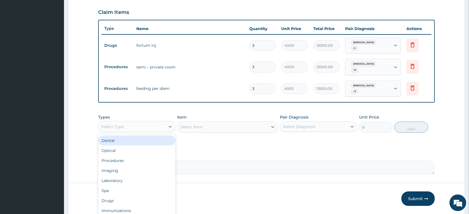
scroll to position [199, 0]
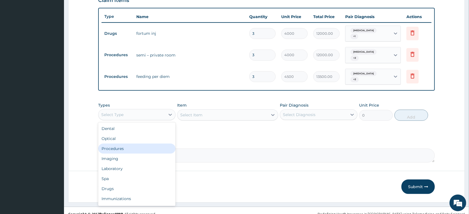
drag, startPoint x: 129, startPoint y: 141, endPoint x: 135, endPoint y: 141, distance: 6.4
click at [129, 143] on div "Procedures" at bounding box center [136, 148] width 77 height 10
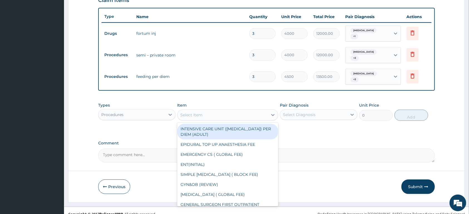
click at [211, 110] on div "Select Item" at bounding box center [222, 114] width 90 height 9
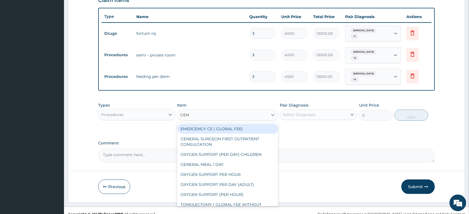
type input "GENE"
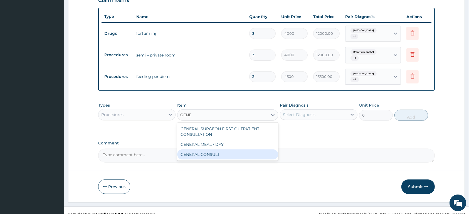
click at [230, 149] on div "GENERAL CONSULT" at bounding box center [227, 154] width 101 height 10
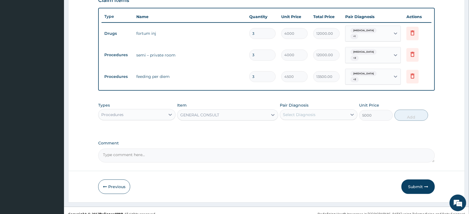
type input "5000"
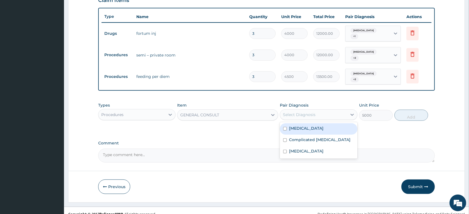
click at [309, 112] on div "Select Diagnosis" at bounding box center [299, 115] width 33 height 6
click at [309, 123] on div "[MEDICAL_DATA]" at bounding box center [318, 128] width 77 height 11
checkbox input "true"
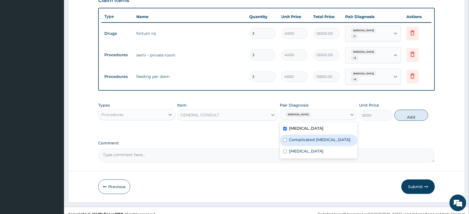
click at [316, 137] on label "Complicated [MEDICAL_DATA]" at bounding box center [319, 140] width 61 height 6
checkbox input "true"
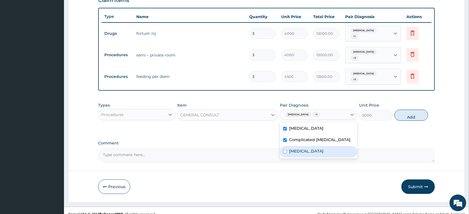
click at [318, 146] on div "[MEDICAL_DATA]" at bounding box center [318, 151] width 77 height 11
checkbox input "true"
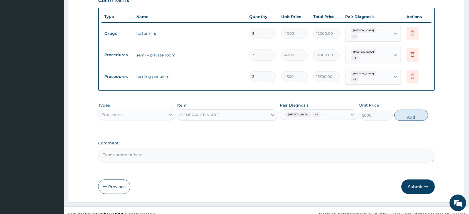
click at [407, 110] on button "Add" at bounding box center [411, 115] width 34 height 11
type input "0"
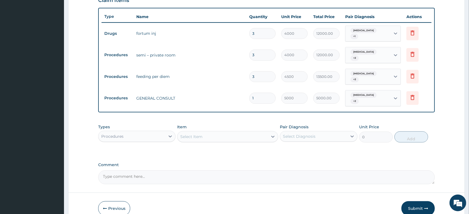
click at [147, 132] on div "Procedures" at bounding box center [131, 136] width 67 height 9
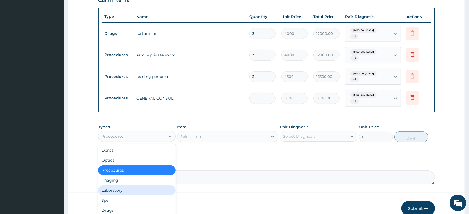
click at [140, 185] on div "Laboratory" at bounding box center [136, 190] width 77 height 10
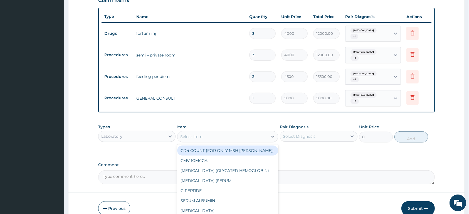
click at [222, 132] on div "Select Item" at bounding box center [222, 136] width 90 height 9
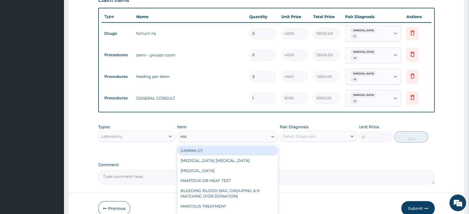
type input "MAL"
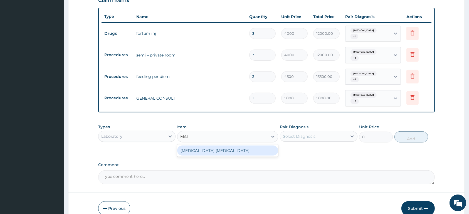
click at [226, 145] on div "[MEDICAL_DATA] [MEDICAL_DATA]" at bounding box center [227, 150] width 101 height 10
type input "1500"
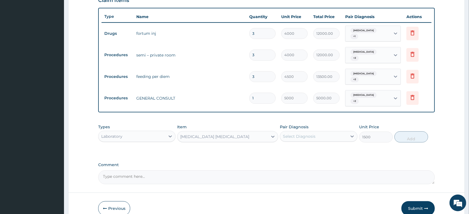
click at [304, 133] on div "Select Diagnosis" at bounding box center [299, 136] width 33 height 6
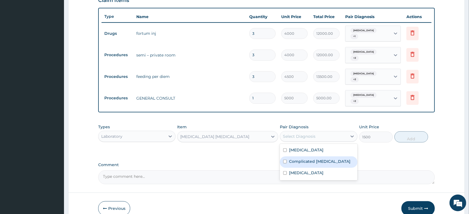
drag, startPoint x: 312, startPoint y: 152, endPoint x: 378, endPoint y: 138, distance: 67.8
click at [318, 158] on label "Complicated [MEDICAL_DATA]" at bounding box center [319, 161] width 61 height 6
checkbox input "true"
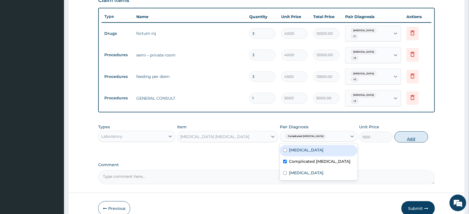
click at [405, 131] on button "Add" at bounding box center [411, 136] width 34 height 11
type input "0"
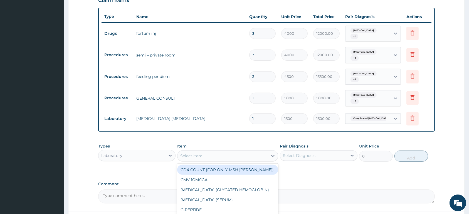
click at [238, 151] on div "Select Item" at bounding box center [222, 155] width 90 height 9
type input "FBC"
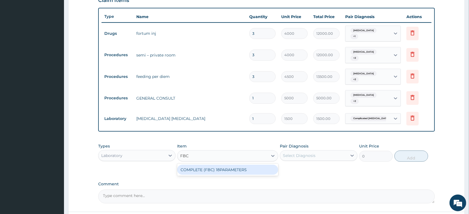
click at [232, 165] on div "COMPLETE (FBC) 18PARAMETERS" at bounding box center [227, 170] width 101 height 10
type input "4000"
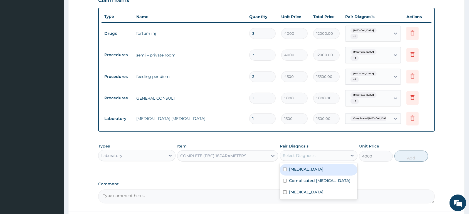
click at [290, 153] on div "Select Diagnosis" at bounding box center [299, 156] width 33 height 6
click at [293, 166] on label "[MEDICAL_DATA]" at bounding box center [306, 169] width 34 height 6
checkbox input "true"
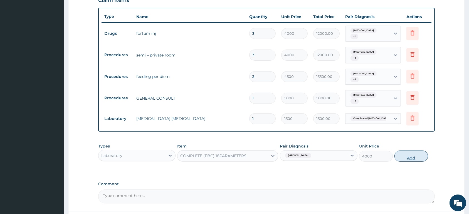
click at [408, 150] on button "Add" at bounding box center [411, 155] width 34 height 11
type input "0"
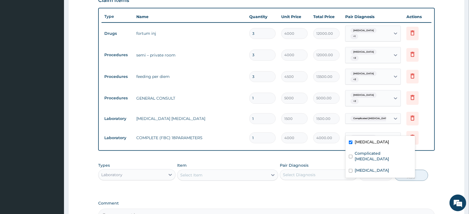
click at [376, 133] on div "[MEDICAL_DATA]" at bounding box center [367, 137] width 45 height 9
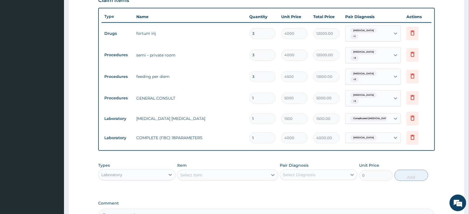
click at [376, 133] on div "[MEDICAL_DATA]" at bounding box center [367, 137] width 45 height 9
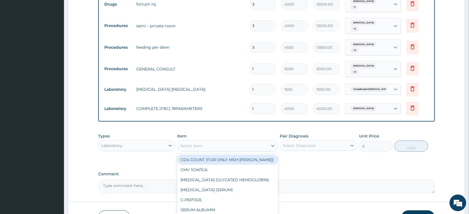
click at [203, 141] on div "Select Item" at bounding box center [222, 145] width 90 height 9
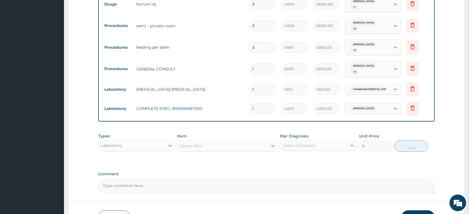
click at [396, 157] on div "PA Code / Prescription Code PA/DAC7B6 Encounter Date [DATE] Important Notice Pl…" at bounding box center [266, 9] width 336 height 368
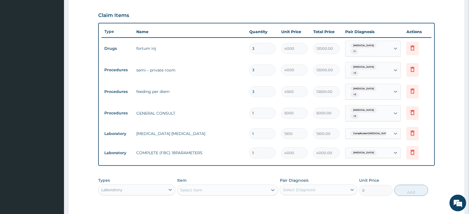
scroll to position [170, 0]
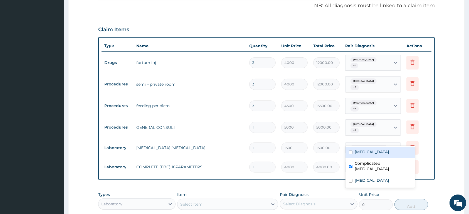
click at [390, 143] on div "Complicated [MEDICAL_DATA]" at bounding box center [367, 147] width 45 height 9
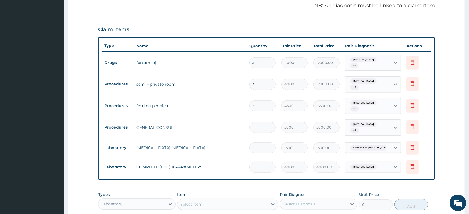
click at [390, 143] on div "Complicated [MEDICAL_DATA]" at bounding box center [367, 147] width 45 height 9
click at [377, 162] on div "[MEDICAL_DATA]" at bounding box center [367, 166] width 45 height 9
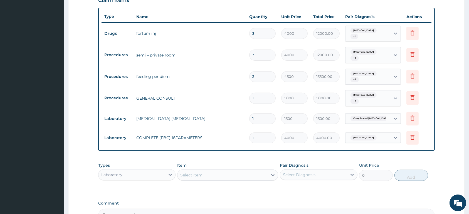
click at [357, 116] on span "Complicated [MEDICAL_DATA]" at bounding box center [370, 119] width 41 height 6
click at [379, 91] on div "[MEDICAL_DATA] + 2" at bounding box center [367, 98] width 45 height 16
click at [378, 116] on span "Complicated [MEDICAL_DATA]" at bounding box center [370, 119] width 41 height 6
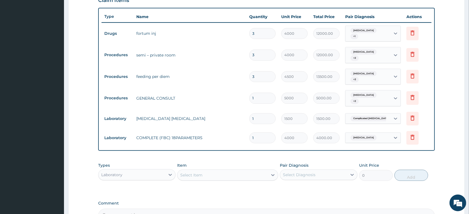
click at [379, 116] on span "Complicated [MEDICAL_DATA]" at bounding box center [370, 119] width 41 height 6
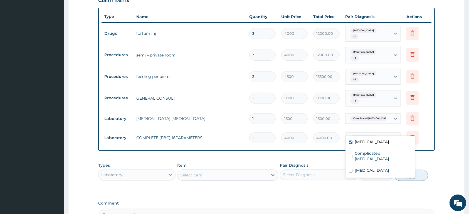
click at [373, 133] on div "[MEDICAL_DATA]" at bounding box center [367, 137] width 45 height 9
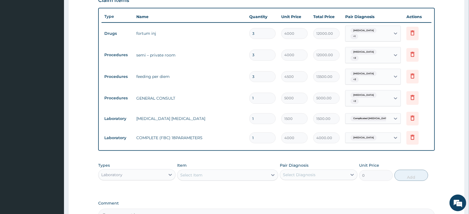
click at [373, 133] on div "[MEDICAL_DATA]" at bounding box center [367, 137] width 45 height 9
click at [385, 29] on div "[MEDICAL_DATA] + 1" at bounding box center [367, 34] width 45 height 16
click at [384, 50] on div "[MEDICAL_DATA] + 2" at bounding box center [367, 55] width 45 height 16
click at [379, 48] on div "[MEDICAL_DATA] + 2" at bounding box center [367, 55] width 45 height 16
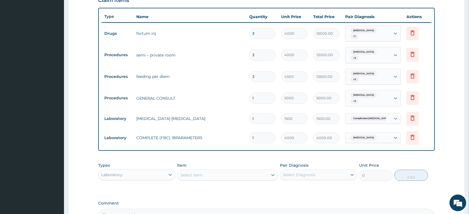
click at [376, 69] on div "[MEDICAL_DATA] + 2" at bounding box center [367, 77] width 45 height 16
click at [377, 69] on div "[MEDICAL_DATA] + 2" at bounding box center [367, 77] width 45 height 16
click at [374, 90] on div "[MEDICAL_DATA] + 2" at bounding box center [367, 98] width 45 height 16
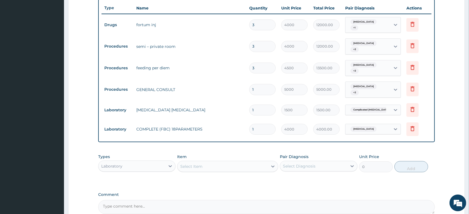
scroll to position [198, 0]
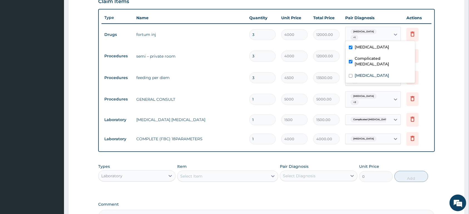
click at [358, 35] on span "+ 1" at bounding box center [354, 38] width 8 height 6
click at [389, 34] on div "[MEDICAL_DATA] + 1" at bounding box center [367, 35] width 45 height 16
click at [377, 34] on div "[MEDICAL_DATA] + 1" at bounding box center [367, 35] width 45 height 16
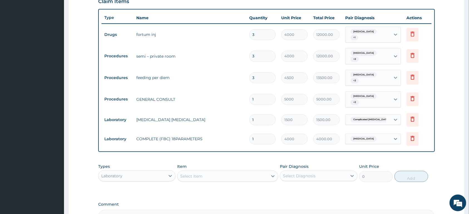
click at [376, 32] on div "[MEDICAL_DATA] + 1" at bounding box center [367, 35] width 45 height 16
click at [375, 32] on div "[MEDICAL_DATA] + 1" at bounding box center [367, 35] width 45 height 16
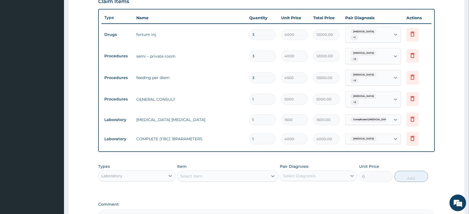
click at [366, 36] on div "[MEDICAL_DATA] + 1" at bounding box center [367, 34] width 38 height 13
click at [381, 51] on div "[MEDICAL_DATA] + 2" at bounding box center [367, 56] width 45 height 16
click at [380, 70] on div "[MEDICAL_DATA] + 2" at bounding box center [367, 78] width 45 height 16
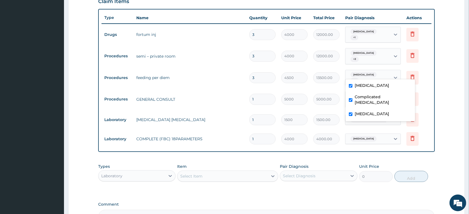
click at [380, 70] on div "[MEDICAL_DATA] + 2" at bounding box center [367, 78] width 45 height 16
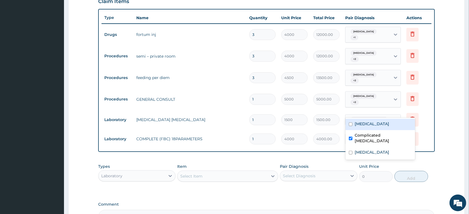
click at [374, 117] on span "Complicated [MEDICAL_DATA]" at bounding box center [370, 120] width 41 height 6
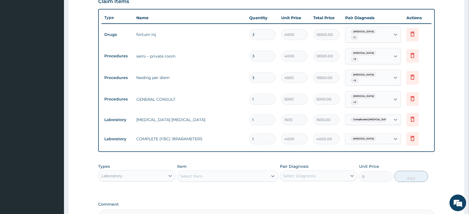
click at [374, 117] on span "Complicated [MEDICAL_DATA]" at bounding box center [370, 120] width 41 height 6
click at [382, 33] on div "[MEDICAL_DATA] + 1" at bounding box center [367, 35] width 45 height 16
click at [380, 32] on div "[MEDICAL_DATA] + 1" at bounding box center [367, 35] width 45 height 16
click at [377, 34] on div "[MEDICAL_DATA] + 1" at bounding box center [367, 35] width 45 height 16
click at [376, 33] on div "[MEDICAL_DATA] + 1" at bounding box center [367, 35] width 45 height 16
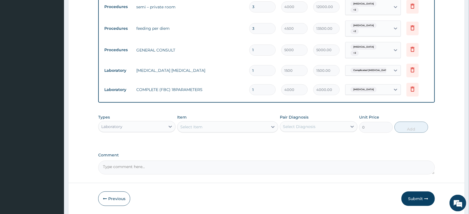
scroll to position [256, 0]
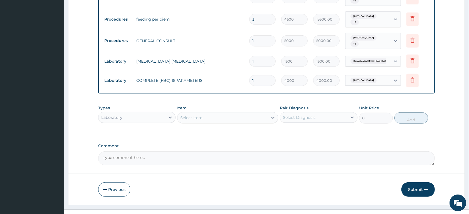
click at [148, 113] on div "Laboratory" at bounding box center [131, 117] width 67 height 9
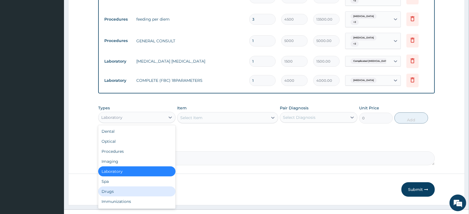
click at [136, 186] on div "Drugs" at bounding box center [136, 191] width 77 height 10
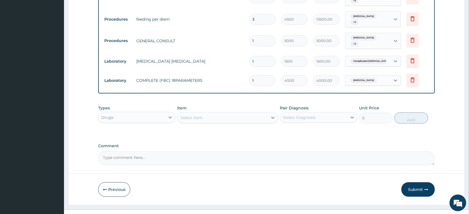
click at [205, 113] on div "Select Item" at bounding box center [222, 117] width 90 height 9
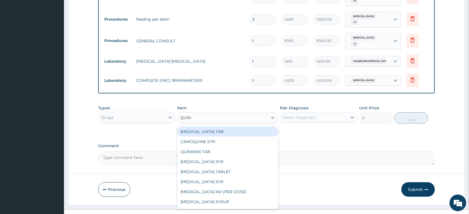
type input "QUINI"
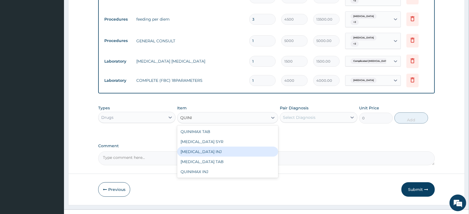
click at [218, 146] on div "[MEDICAL_DATA] INJ" at bounding box center [227, 151] width 101 height 10
type input "650"
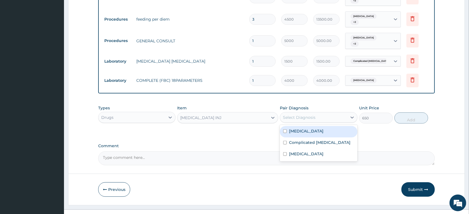
click at [331, 113] on div "Select Diagnosis" at bounding box center [313, 117] width 67 height 9
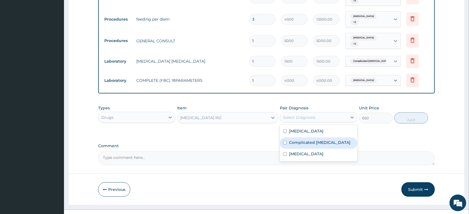
click at [328, 140] on label "Complicated [MEDICAL_DATA]" at bounding box center [319, 143] width 61 height 6
checkbox input "true"
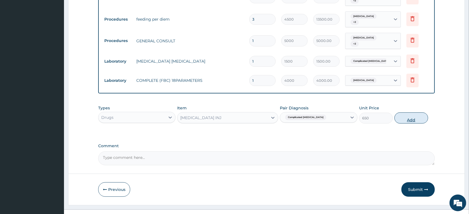
click at [408, 112] on button "Add" at bounding box center [411, 117] width 34 height 11
type input "0"
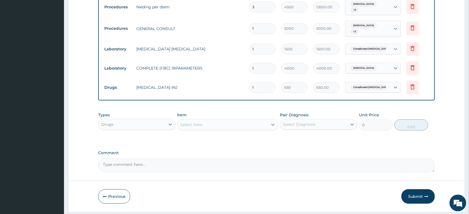
scroll to position [276, 0]
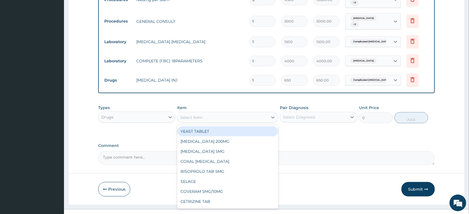
click at [200, 115] on div "Select Item" at bounding box center [191, 118] width 22 height 6
type input "DEXTR"
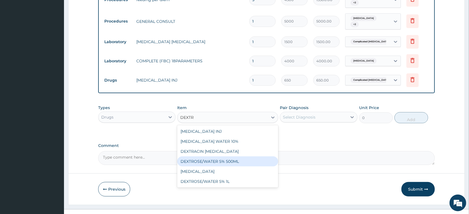
click at [240, 156] on div "DEXTROSE/WATER 5% 500ML" at bounding box center [227, 161] width 101 height 10
type input "2080"
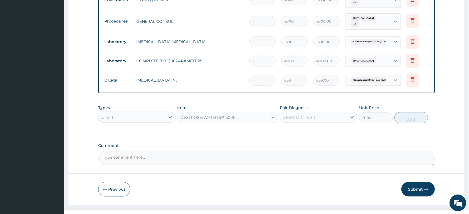
click at [303, 114] on div "Select Diagnosis" at bounding box center [299, 117] width 33 height 6
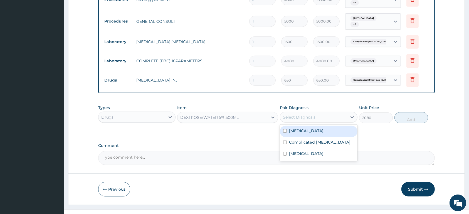
click at [305, 126] on div "[MEDICAL_DATA]" at bounding box center [318, 131] width 77 height 11
checkbox input "true"
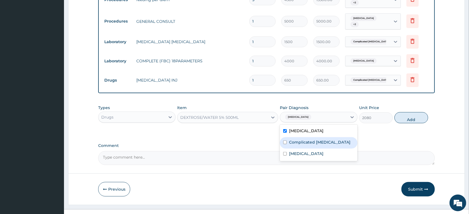
click at [308, 139] on label "Complicated [MEDICAL_DATA]" at bounding box center [319, 142] width 61 height 6
checkbox input "true"
click at [308, 148] on div "Gastritis" at bounding box center [318, 153] width 77 height 11
checkbox input "true"
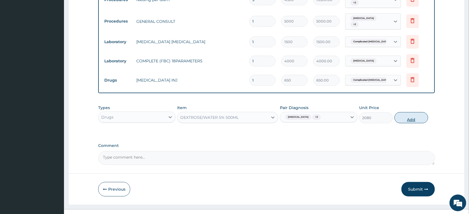
click at [415, 112] on button "Add" at bounding box center [411, 117] width 34 height 11
type input "0"
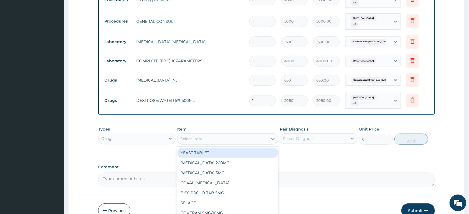
click at [218, 134] on div "Select Item" at bounding box center [222, 138] width 90 height 9
type input "VIT"
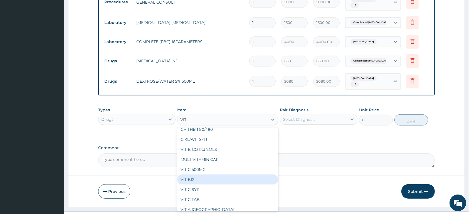
scroll to position [22, 0]
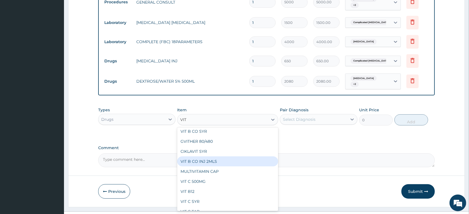
click at [257, 156] on div "VIT B CO INJ 2MLS" at bounding box center [227, 161] width 101 height 10
type input "650"
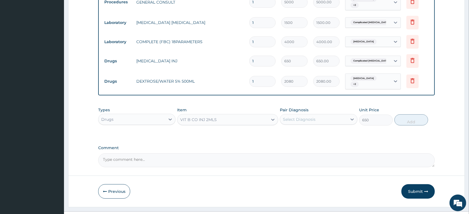
click at [323, 115] on div "Select Diagnosis" at bounding box center [313, 119] width 67 height 9
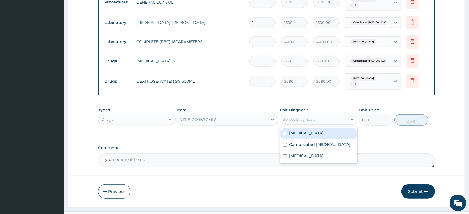
drag, startPoint x: 316, startPoint y: 118, endPoint x: 314, endPoint y: 125, distance: 7.1
click at [316, 128] on div "Sepsis" at bounding box center [318, 133] width 77 height 11
checkbox input "true"
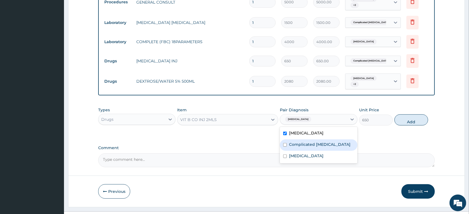
click at [313, 141] on label "Complicated malaria" at bounding box center [319, 144] width 61 height 6
checkbox input "true"
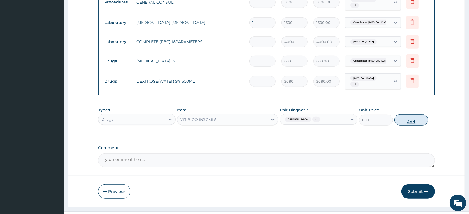
click at [403, 114] on button "Add" at bounding box center [411, 119] width 34 height 11
type input "0"
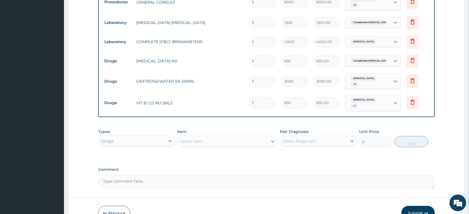
scroll to position [314, 0]
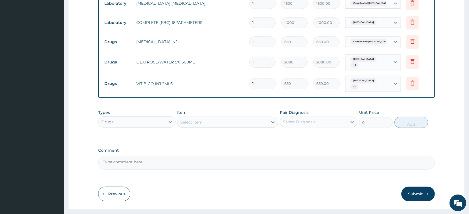
click at [225, 118] on div "Select Item" at bounding box center [222, 122] width 90 height 9
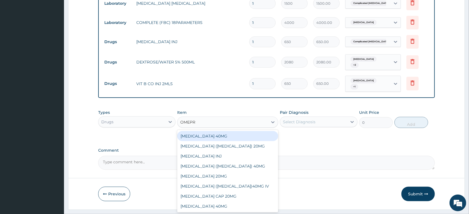
type input "OMEPRA"
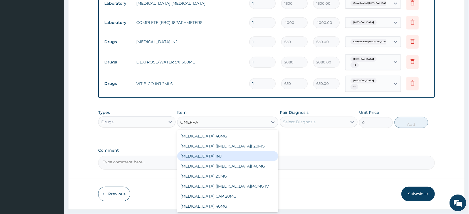
click at [260, 151] on div "OMEPRAZOLE INJ" at bounding box center [227, 156] width 101 height 10
type input "2500"
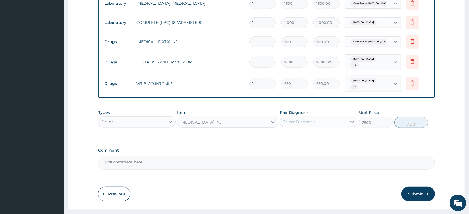
click at [303, 119] on div "Select Diagnosis" at bounding box center [299, 122] width 33 height 6
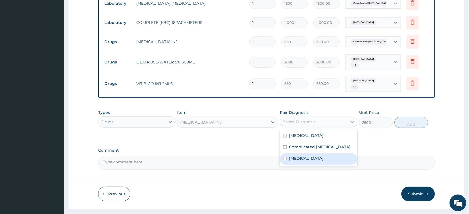
drag, startPoint x: 294, startPoint y: 147, endPoint x: 298, endPoint y: 144, distance: 4.9
click at [296, 153] on div "Gastritis" at bounding box center [318, 158] width 77 height 11
checkbox input "true"
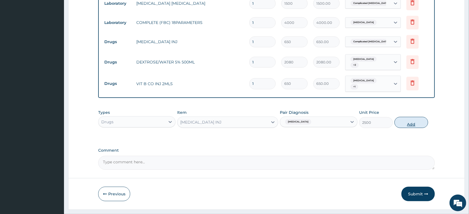
click at [409, 117] on button "Add" at bounding box center [411, 122] width 34 height 11
type input "0"
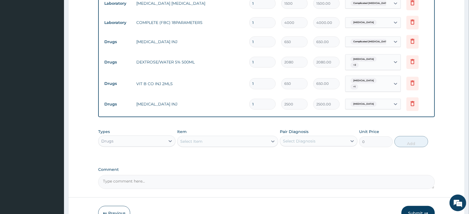
click at [207, 129] on div "Item Select Item" at bounding box center [227, 138] width 101 height 18
click at [207, 137] on div "Select Item" at bounding box center [222, 141] width 90 height 9
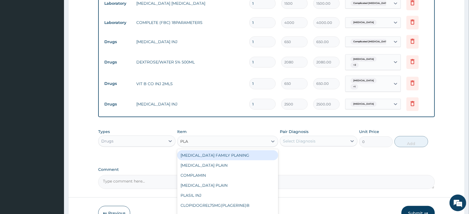
type input "PLAS"
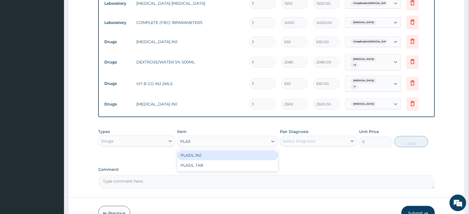
drag, startPoint x: 222, startPoint y: 143, endPoint x: 287, endPoint y: 134, distance: 66.2
click at [223, 150] on div "PLASIL INJ" at bounding box center [227, 155] width 101 height 10
type input "600"
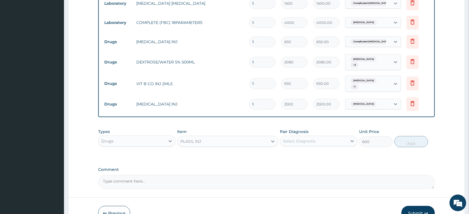
click at [295, 138] on div "Select Diagnosis" at bounding box center [299, 141] width 33 height 6
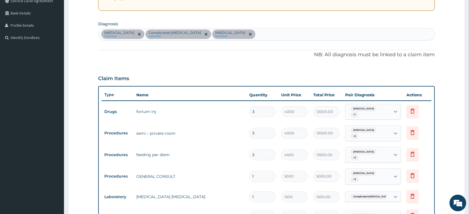
scroll to position [110, 0]
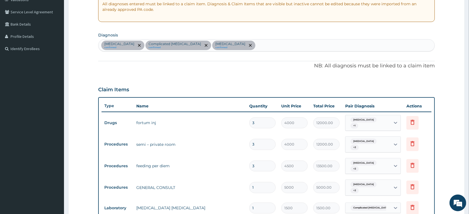
click at [214, 44] on div "Sepsis confirmed Complicated malaria confirmed Gastritis confirmed" at bounding box center [266, 45] width 336 height 12
type input "VOMITI"
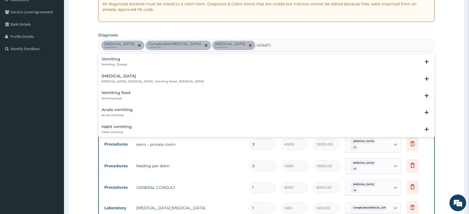
click at [108, 63] on div "Vomiting Vomiting , Emesis" at bounding box center [114, 62] width 26 height 10
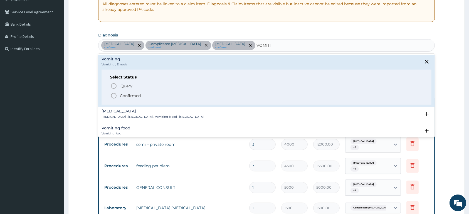
click at [124, 98] on p "Confirmed" at bounding box center [130, 96] width 21 height 6
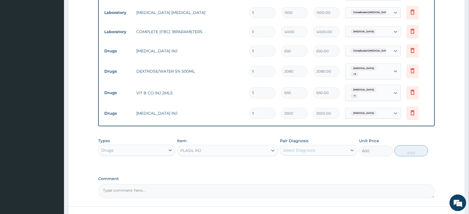
scroll to position [314, 0]
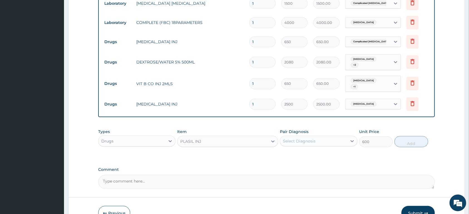
click at [208, 137] on div "PLASIL INJ" at bounding box center [222, 141] width 90 height 9
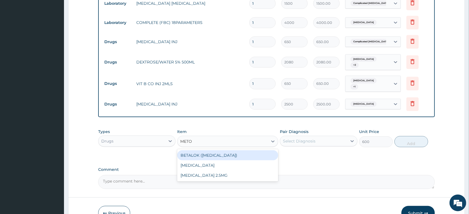
scroll to position [0, 0]
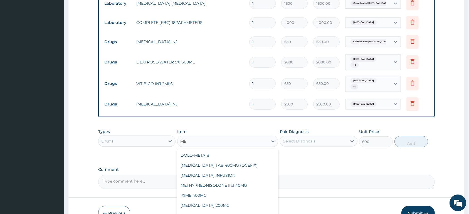
type input "M"
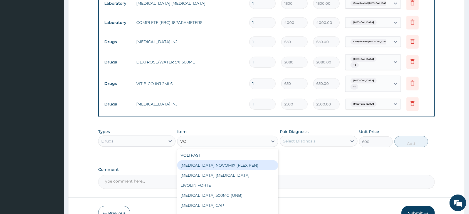
type input "V"
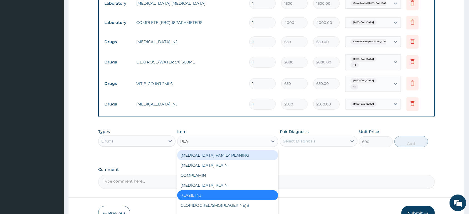
type input "PLAS"
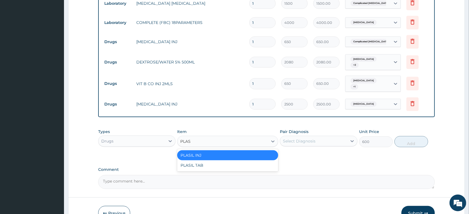
click at [203, 150] on div "PLASIL INJ" at bounding box center [227, 155] width 101 height 10
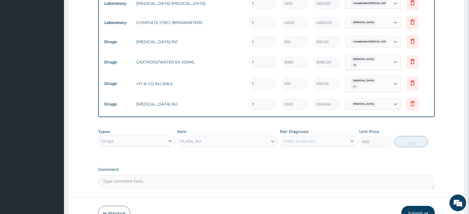
click at [339, 136] on div "Select Diagnosis" at bounding box center [313, 140] width 67 height 9
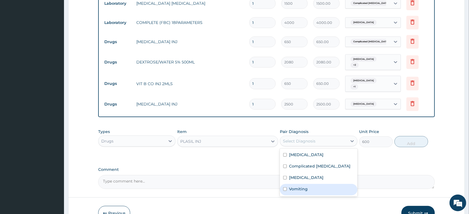
drag, startPoint x: 321, startPoint y: 172, endPoint x: 333, endPoint y: 169, distance: 12.6
click at [324, 184] on div "Vomiting" at bounding box center [318, 189] width 77 height 11
checkbox input "true"
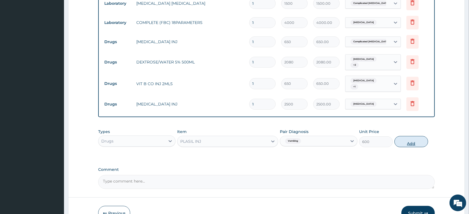
click at [413, 136] on button "Add" at bounding box center [411, 141] width 34 height 11
type input "0"
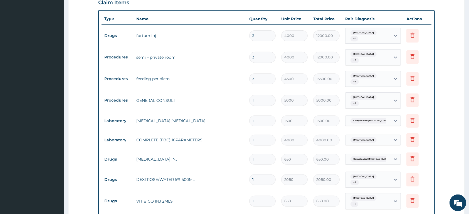
scroll to position [197, 0]
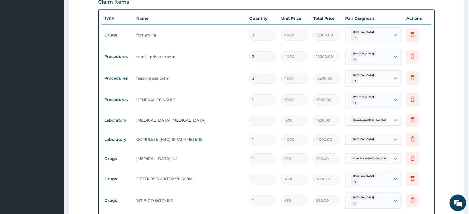
click at [374, 92] on div "Sepsis + 2" at bounding box center [367, 100] width 45 height 16
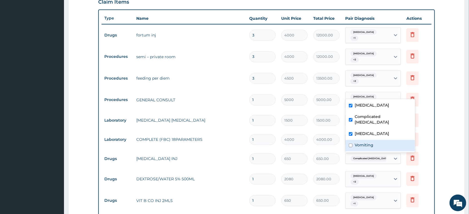
click at [362, 142] on label "Vomiting" at bounding box center [363, 145] width 19 height 6
checkbox input "true"
click at [454, 78] on form "Step 2 of 2 PA Code / Prescription Code PA/DAC7B6 Encounter Date 20-07-2025 Imp…" at bounding box center [266, 98] width 396 height 532
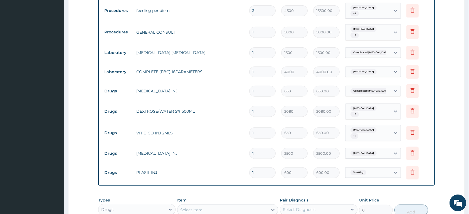
scroll to position [265, 0]
click at [265, 86] on input "1" at bounding box center [262, 91] width 26 height 11
type input "0.00"
type input "3"
type input "1950.00"
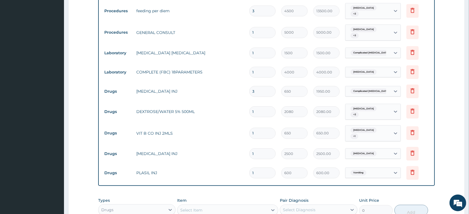
type input "3"
click at [268, 106] on input "1" at bounding box center [262, 111] width 26 height 11
type input "0.00"
type input "3"
type input "6240.00"
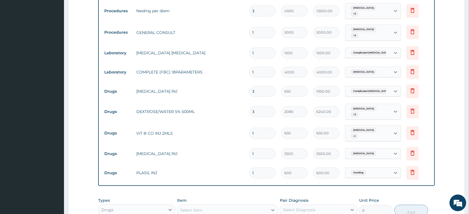
type input "3"
click at [264, 128] on input "1" at bounding box center [262, 133] width 26 height 11
type input "0.00"
type input "3"
type input "1950.00"
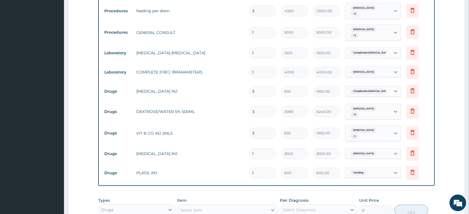
type input "3"
click at [263, 148] on input "1" at bounding box center [262, 153] width 26 height 11
type input "0.00"
type input "4"
type input "10000.00"
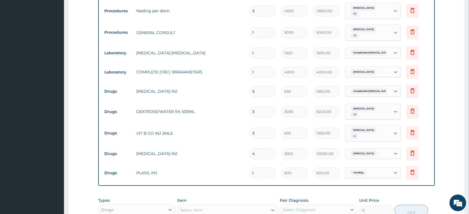
scroll to position [294, 0]
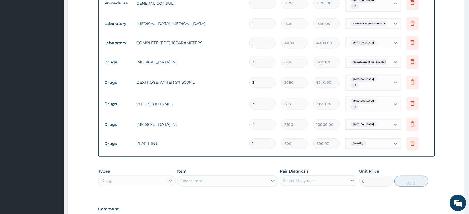
type input "4"
click at [265, 138] on input "1" at bounding box center [262, 143] width 26 height 11
type input "0.00"
type input "5"
type input "3000.00"
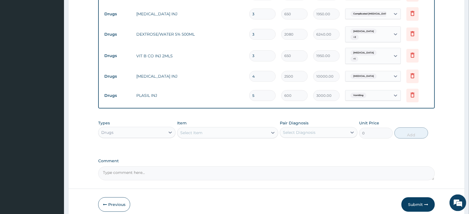
scroll to position [352, 0]
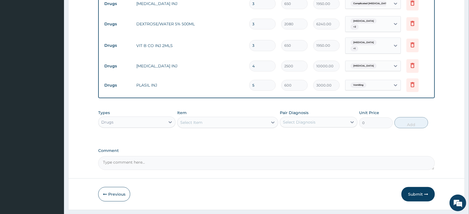
type input "5"
click at [199, 120] on div "Select Item" at bounding box center [191, 123] width 22 height 6
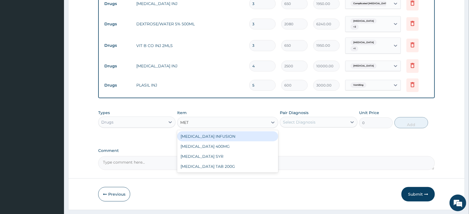
type input "METR"
click at [243, 131] on div "[MEDICAL_DATA] INFUSION" at bounding box center [227, 136] width 101 height 10
type input "1200"
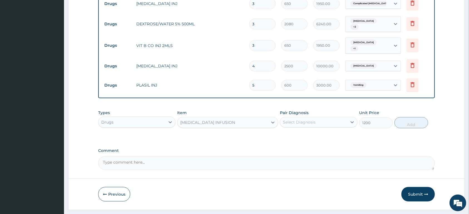
click at [313, 119] on div "Select Diagnosis" at bounding box center [299, 122] width 33 height 6
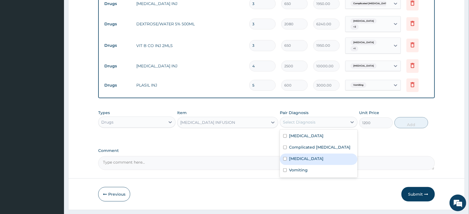
drag, startPoint x: 294, startPoint y: 143, endPoint x: 387, endPoint y: 128, distance: 94.9
click at [300, 156] on label "Gastritis" at bounding box center [306, 159] width 34 height 6
checkbox input "true"
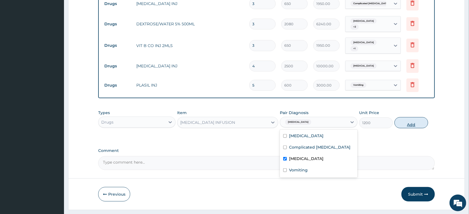
click at [407, 117] on button "Add" at bounding box center [411, 122] width 34 height 11
type input "0"
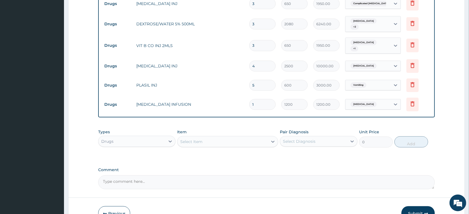
click at [200, 139] on div "Select Item" at bounding box center [191, 142] width 22 height 6
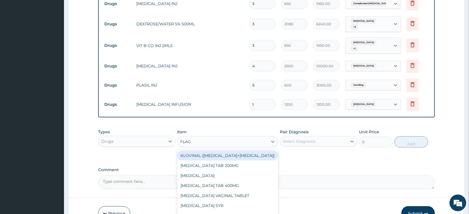
type input "FLAGY"
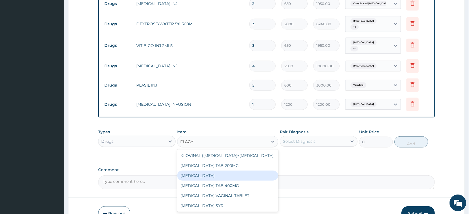
click at [239, 170] on div "[MEDICAL_DATA]" at bounding box center [227, 175] width 101 height 10
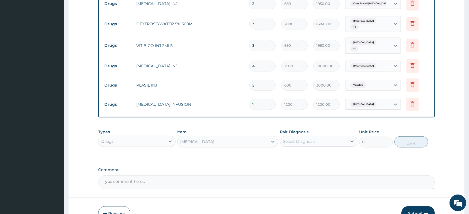
type input "1200"
click at [228, 137] on div "[MEDICAL_DATA]" at bounding box center [222, 141] width 90 height 9
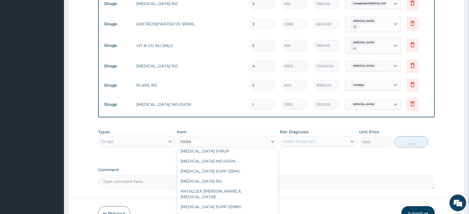
scroll to position [9, 0]
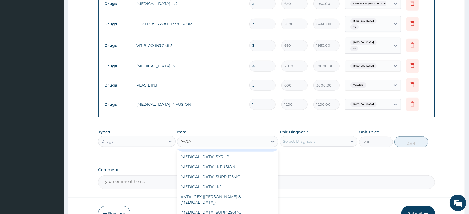
type input "PARAC"
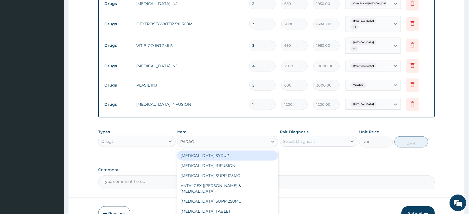
scroll to position [372, 0]
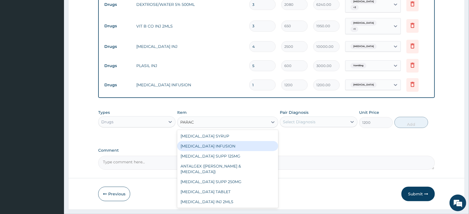
click at [239, 141] on div "[MEDICAL_DATA] INFUSION" at bounding box center [227, 146] width 101 height 10
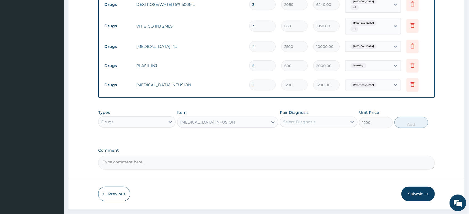
type input "2500"
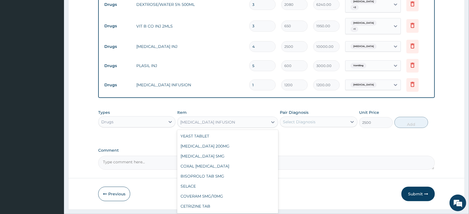
click at [243, 118] on div "[MEDICAL_DATA] INFUSION" at bounding box center [222, 122] width 90 height 9
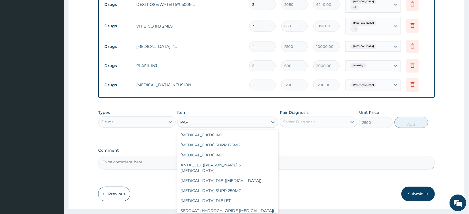
scroll to position [1, 0]
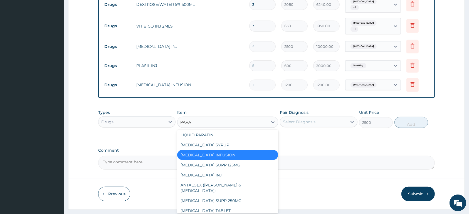
type input "PARAC"
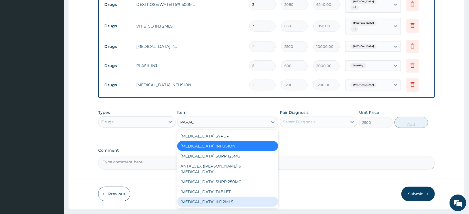
click at [226, 197] on div "[MEDICAL_DATA] INJ 2MLS" at bounding box center [227, 202] width 101 height 10
type input "650"
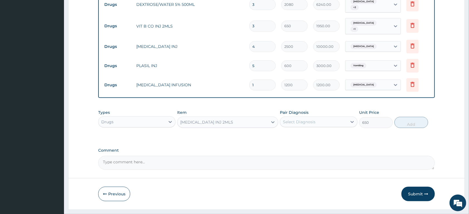
click at [307, 119] on div "Select Diagnosis" at bounding box center [299, 122] width 33 height 6
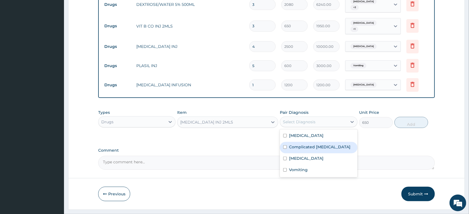
drag, startPoint x: 312, startPoint y: 133, endPoint x: 317, endPoint y: 132, distance: 5.4
click at [312, 144] on label "Complicated [MEDICAL_DATA]" at bounding box center [319, 147] width 61 height 6
checkbox input "true"
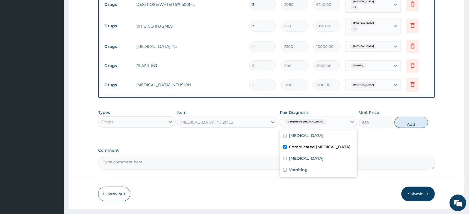
click at [412, 117] on button "Add" at bounding box center [411, 122] width 34 height 11
type input "0"
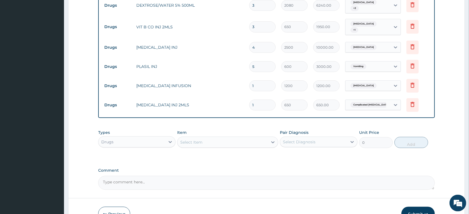
scroll to position [362, 0]
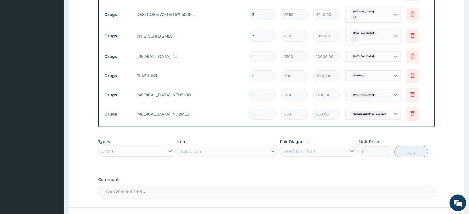
click at [262, 90] on input "1" at bounding box center [262, 95] width 26 height 11
type input "0.00"
type input "7"
type input "8400.00"
type input "7"
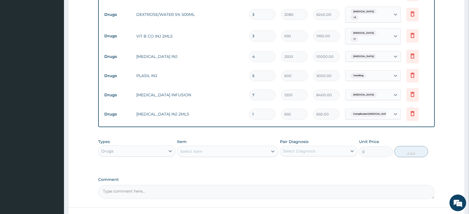
click at [267, 109] on input "1" at bounding box center [262, 114] width 26 height 11
type input "0.00"
type input "6"
type input "3900.00"
type input "6"
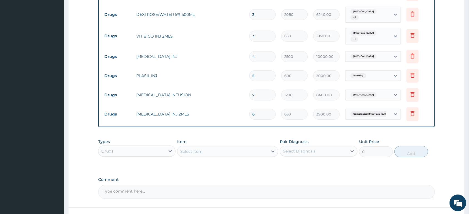
click at [203, 147] on div "Select Item" at bounding box center [222, 151] width 90 height 9
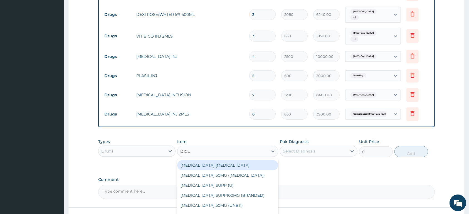
type input "DICLO"
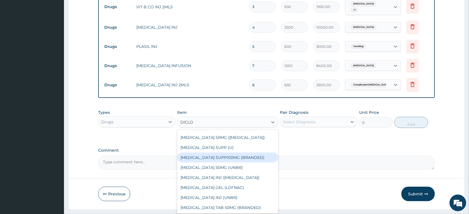
scroll to position [0, 0]
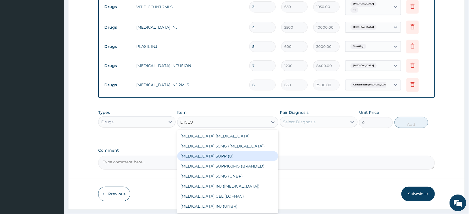
click at [238, 151] on div "[MEDICAL_DATA] SUPP (U)" at bounding box center [227, 156] width 101 height 10
type input "800"
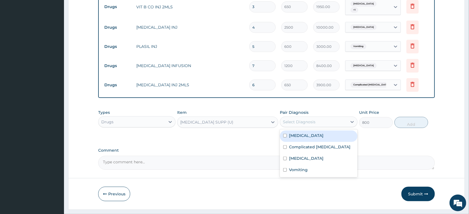
click at [295, 119] on div "Select Diagnosis" at bounding box center [299, 122] width 33 height 6
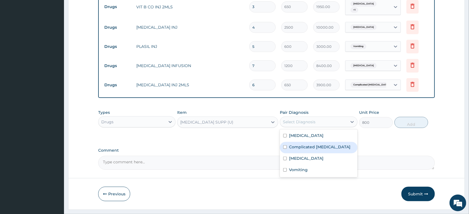
click at [309, 144] on label "Complicated [MEDICAL_DATA]" at bounding box center [319, 147] width 61 height 6
checkbox input "true"
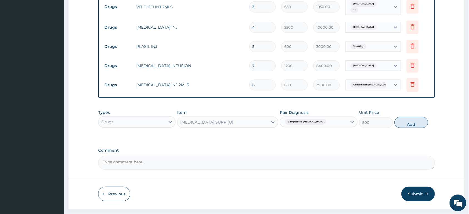
click at [410, 117] on button "Add" at bounding box center [411, 122] width 34 height 11
type input "0"
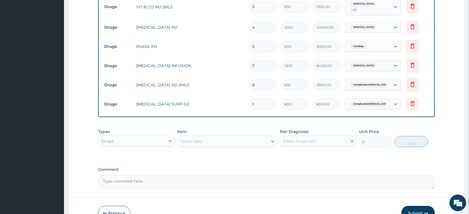
click at [201, 138] on div "Select Item" at bounding box center [191, 141] width 22 height 6
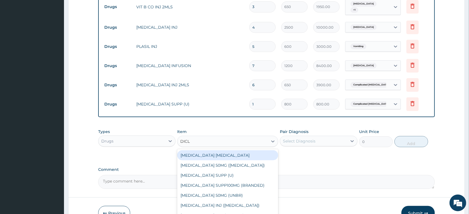
type input "DICLO"
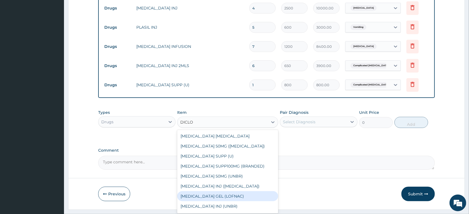
scroll to position [9, 0]
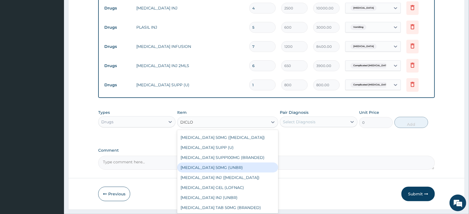
click at [244, 162] on div "[MEDICAL_DATA] 50MG (UNBR)" at bounding box center [227, 167] width 101 height 10
type input "50"
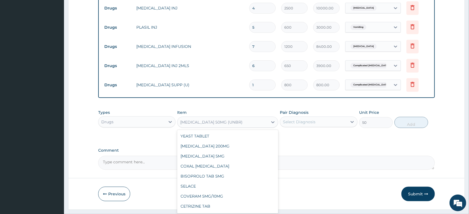
click at [248, 118] on div "[MEDICAL_DATA] 50MG (UNBR)" at bounding box center [222, 122] width 90 height 9
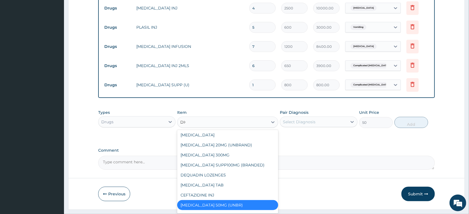
scroll to position [0, 0]
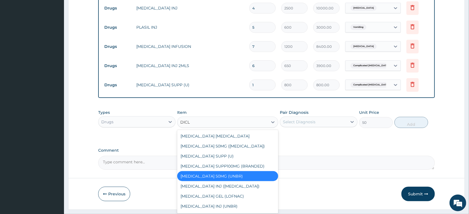
type input "DICLO"
click at [253, 161] on div "[MEDICAL_DATA] SUPP100MG (BRANDED)" at bounding box center [227, 166] width 101 height 10
type input "1300"
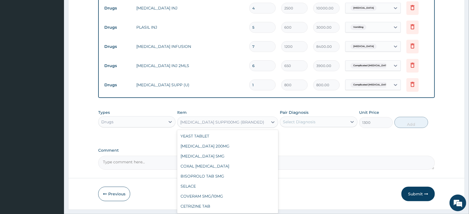
click at [227, 119] on div "[MEDICAL_DATA] SUPP100MG (BRANDED)" at bounding box center [222, 122] width 84 height 6
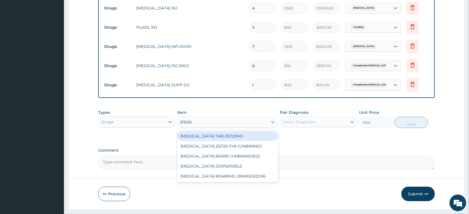
type input "COART"
click at [218, 131] on div "[MEDICAL_DATA] TAB 20/120MG" at bounding box center [227, 136] width 101 height 10
type input "120"
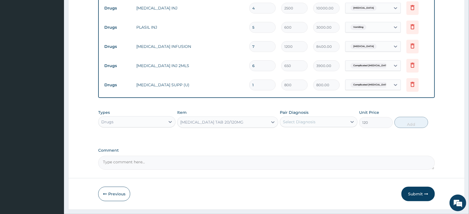
click at [310, 119] on div "Select Diagnosis" at bounding box center [299, 122] width 33 height 6
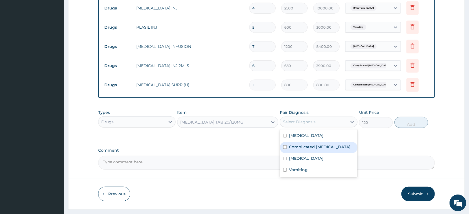
drag, startPoint x: 319, startPoint y: 134, endPoint x: 330, endPoint y: 129, distance: 11.7
click at [319, 144] on label "Complicated [MEDICAL_DATA]" at bounding box center [319, 147] width 61 height 6
checkbox input "true"
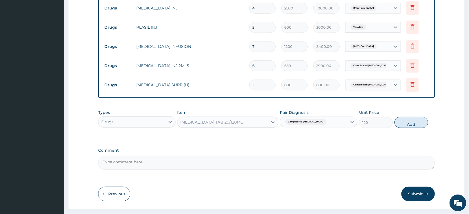
click at [410, 117] on button "Add" at bounding box center [411, 122] width 34 height 11
type input "0"
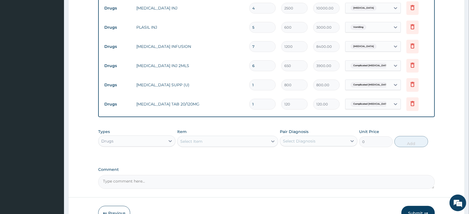
type input "0.00"
type input "2"
type input "240.00"
type input "24"
type input "2880.00"
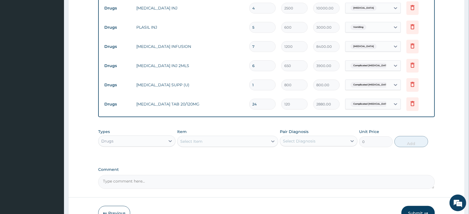
type input "244"
type input "29280.00"
type input "24"
type input "2880.00"
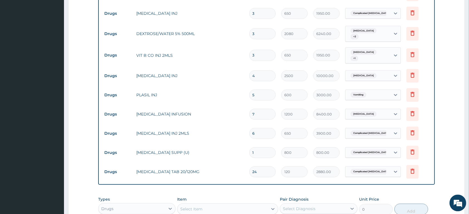
scroll to position [341, 0]
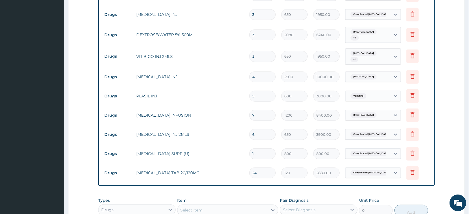
type input "24"
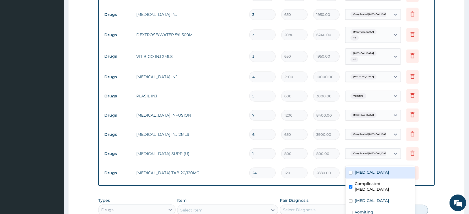
click at [377, 170] on span "Complicated [MEDICAL_DATA]" at bounding box center [370, 173] width 41 height 6
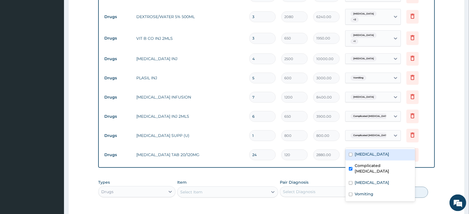
scroll to position [371, 0]
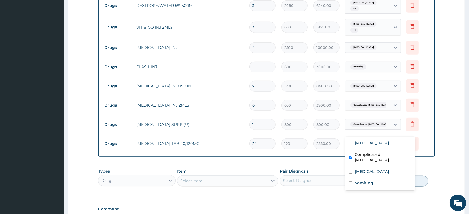
click at [380, 154] on label "Complicated [MEDICAL_DATA]" at bounding box center [382, 156] width 57 height 11
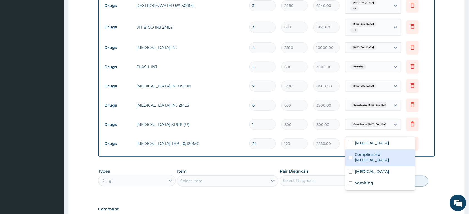
click at [373, 155] on label "Complicated [MEDICAL_DATA]" at bounding box center [382, 156] width 57 height 11
checkbox input "true"
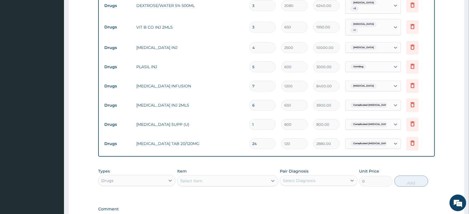
click at [321, 165] on div "Types Drugs Item Select Item Pair Diagnosis Select Diagnosis Unit Price 0 Add" at bounding box center [266, 177] width 336 height 24
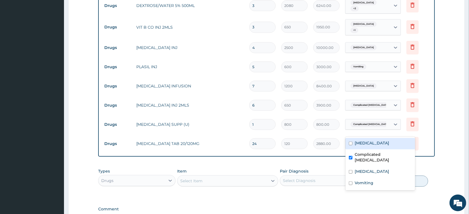
click at [384, 138] on div "Complicated [MEDICAL_DATA]" at bounding box center [373, 143] width 56 height 11
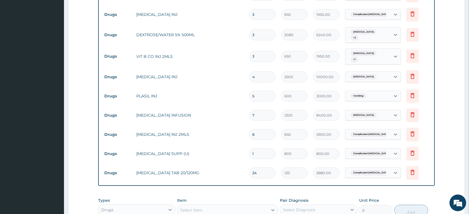
click at [377, 110] on div "Gastritis" at bounding box center [367, 114] width 45 height 9
click at [376, 110] on div "Gastritis" at bounding box center [367, 114] width 45 height 9
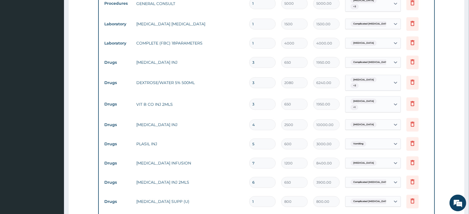
scroll to position [283, 0]
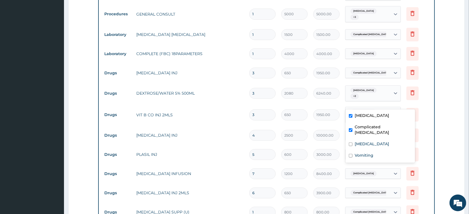
click at [374, 107] on div "Sepsis + 1" at bounding box center [367, 115] width 45 height 16
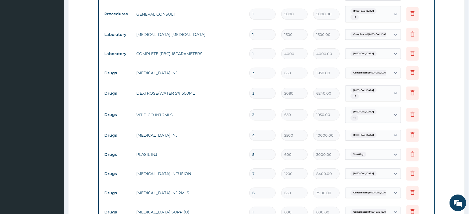
click at [372, 108] on div "Sepsis + 1" at bounding box center [367, 114] width 38 height 13
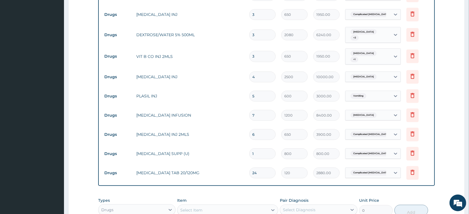
scroll to position [371, 0]
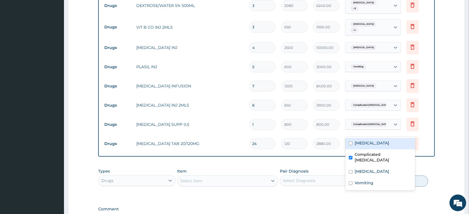
click at [365, 141] on span "Complicated [MEDICAL_DATA]" at bounding box center [370, 144] width 41 height 6
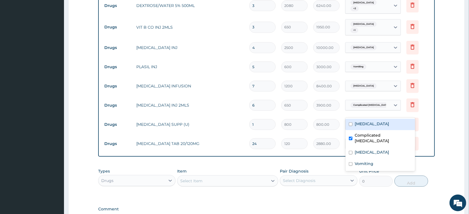
click at [369, 121] on span "Complicated [MEDICAL_DATA]" at bounding box center [370, 124] width 41 height 6
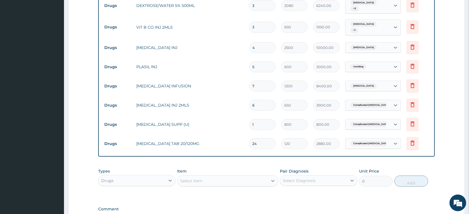
click at [369, 121] on span "Complicated [MEDICAL_DATA]" at bounding box center [370, 124] width 41 height 6
click at [383, 120] on div "Complicated [MEDICAL_DATA]" at bounding box center [367, 124] width 45 height 9
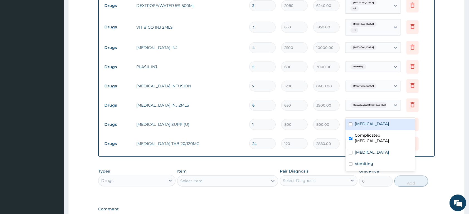
click at [383, 120] on div "Complicated [MEDICAL_DATA]" at bounding box center [367, 124] width 45 height 9
click at [380, 120] on div "Complicated [MEDICAL_DATA]" at bounding box center [367, 124] width 45 height 9
click at [380, 121] on div "Complicated [MEDICAL_DATA]" at bounding box center [367, 124] width 38 height 7
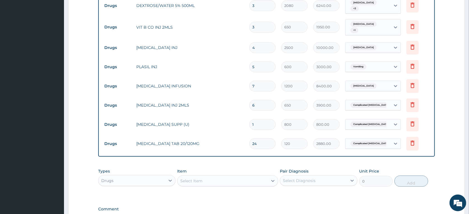
click at [378, 102] on span "Complicated [MEDICAL_DATA]" at bounding box center [370, 105] width 41 height 6
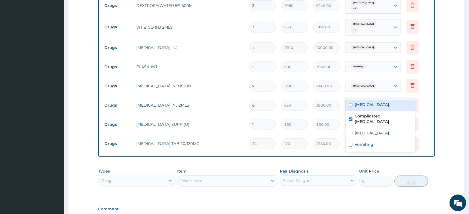
click at [379, 102] on span "Complicated [MEDICAL_DATA]" at bounding box center [370, 105] width 41 height 6
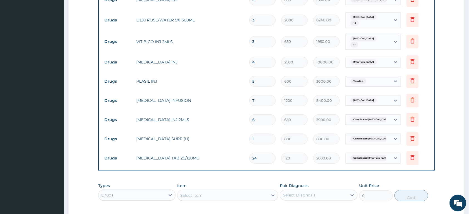
scroll to position [341, 0]
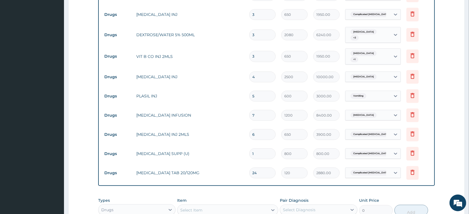
click at [372, 110] on div "Gastritis" at bounding box center [367, 114] width 45 height 9
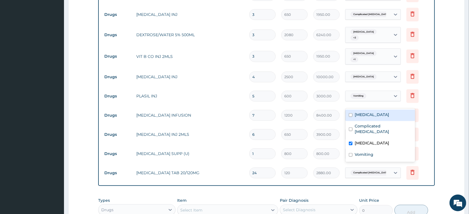
click at [371, 110] on div "Gastritis" at bounding box center [367, 114] width 45 height 9
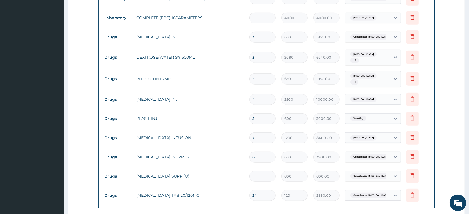
scroll to position [312, 0]
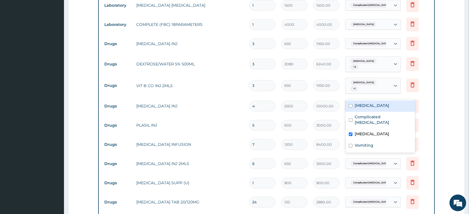
click at [378, 101] on div "Gastritis" at bounding box center [367, 105] width 45 height 9
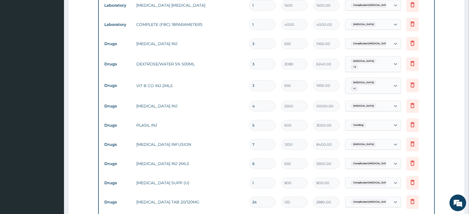
click at [378, 101] on div "Gastritis" at bounding box center [367, 105] width 45 height 9
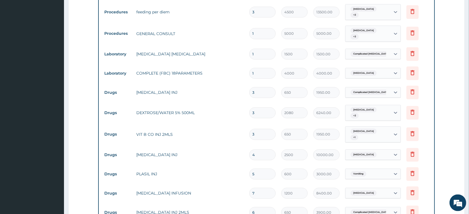
scroll to position [254, 0]
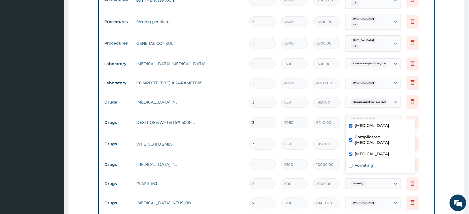
click at [381, 115] on div "Sepsis + 2" at bounding box center [367, 123] width 45 height 16
click at [372, 162] on label "Vomiting" at bounding box center [363, 165] width 19 height 6
checkbox input "true"
drag, startPoint x: 435, startPoint y: 115, endPoint x: 402, endPoint y: 119, distance: 33.9
click at [435, 116] on form "Step 2 of 2 PA Code / Prescription Code PA/DAC7B6 Encounter Date 20-07-2025 Imp…" at bounding box center [266, 80] width 396 height 609
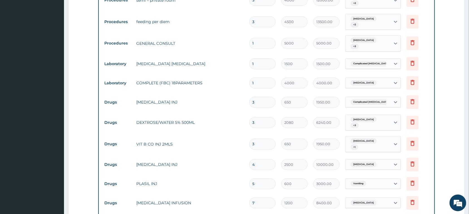
click at [389, 136] on div "Sepsis + 1" at bounding box center [367, 144] width 45 height 16
click at [443, 123] on form "Step 2 of 2 PA Code / Prescription Code PA/DAC7B6 Encounter Date 20-07-2025 Imp…" at bounding box center [266, 80] width 396 height 609
click at [382, 136] on div "Sepsis + 1" at bounding box center [367, 144] width 45 height 16
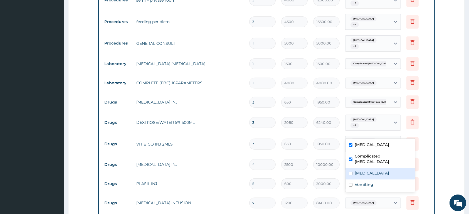
click at [377, 168] on div "Gastritis" at bounding box center [379, 173] width 69 height 11
checkbox input "true"
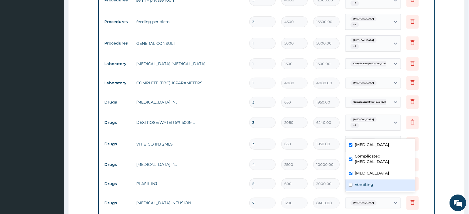
click at [375, 179] on div "Vomiting" at bounding box center [379, 184] width 69 height 11
checkbox input "true"
click at [434, 143] on div "Type Name Quantity Unit Price Total Price Pair Diagnosis Actions Drugs fortum i…" at bounding box center [266, 113] width 336 height 320
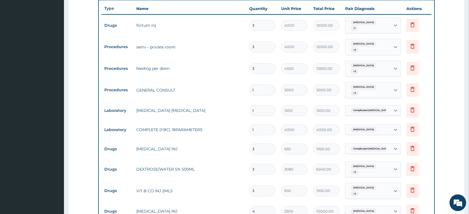
scroll to position [195, 0]
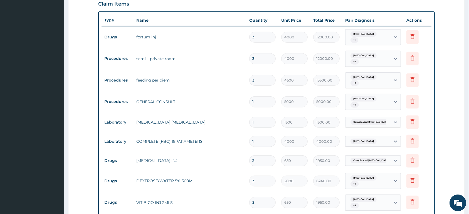
click at [371, 136] on div "Sepsis" at bounding box center [367, 140] width 45 height 9
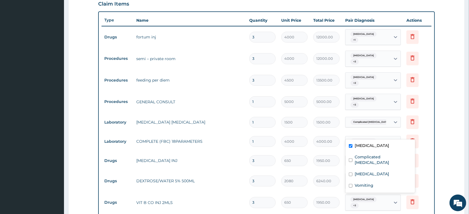
click at [370, 136] on div "Sepsis" at bounding box center [367, 140] width 45 height 9
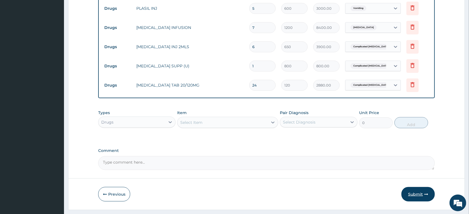
click at [412, 187] on button "Submit" at bounding box center [417, 194] width 33 height 14
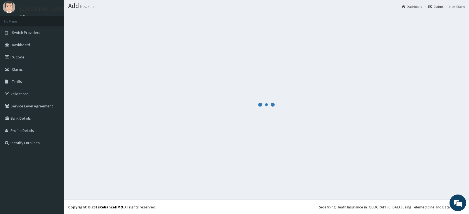
scroll to position [16, 0]
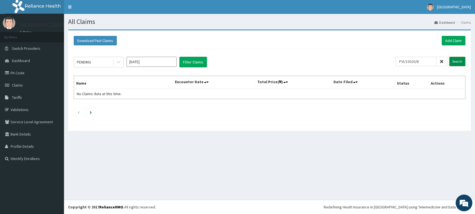
type input "PVI/10020/B"
click at [458, 59] on input "Search" at bounding box center [457, 61] width 16 height 9
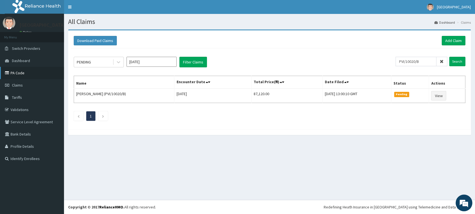
click at [25, 73] on link "PA Code" at bounding box center [32, 73] width 64 height 12
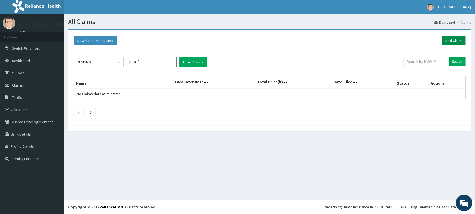
click at [446, 41] on link "Add Claim" at bounding box center [453, 40] width 24 height 9
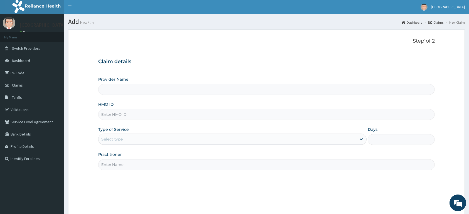
drag, startPoint x: 0, startPoint y: 0, endPoint x: 169, endPoint y: 115, distance: 204.6
click at [169, 115] on input "HMO ID" at bounding box center [266, 114] width 336 height 11
type input "[GEOGRAPHIC_DATA]"
type input "ACB/10030/B"
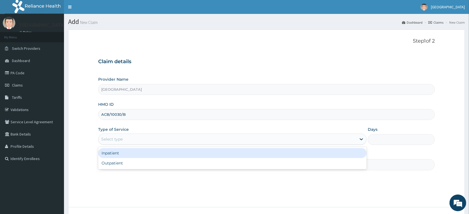
drag, startPoint x: 129, startPoint y: 142, endPoint x: 128, endPoint y: 154, distance: 12.3
click at [129, 142] on div "Select type" at bounding box center [227, 139] width 258 height 9
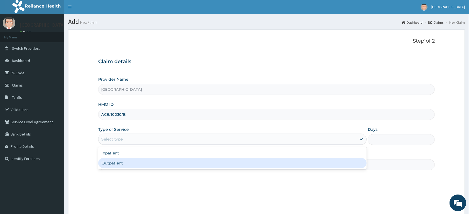
click at [127, 163] on div "Outpatient" at bounding box center [232, 163] width 268 height 10
type input "1"
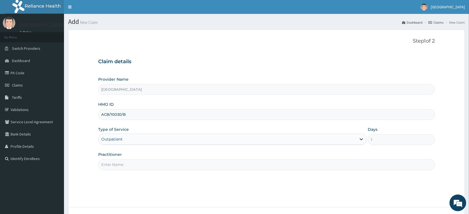
click at [127, 163] on input "Practitioner" at bounding box center [266, 164] width 336 height 11
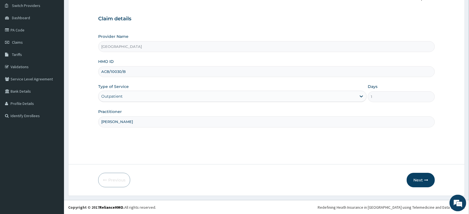
scroll to position [43, 0]
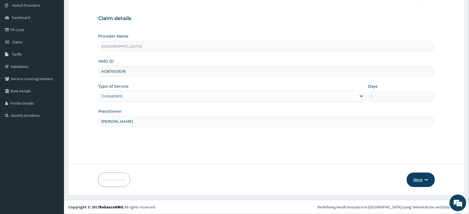
type input "[PERSON_NAME]"
click at [416, 179] on button "Next" at bounding box center [420, 179] width 28 height 14
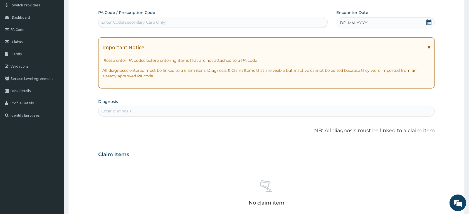
click at [147, 21] on div "Enter Code(Secondary Care Only)" at bounding box center [133, 22] width 65 height 6
paste input "PA/9F98F4"
type input "PA/9F98F4"
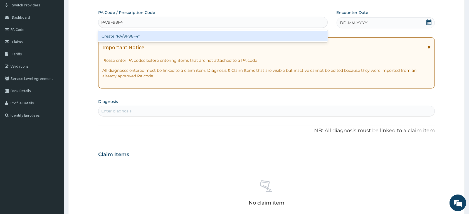
click at [183, 38] on div "Create "PA/9F98F4"" at bounding box center [212, 36] width 229 height 10
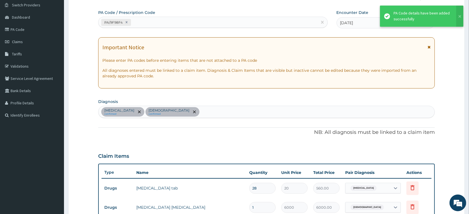
scroll to position [163, 0]
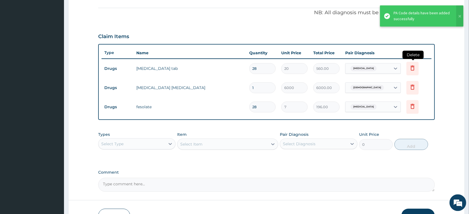
click at [414, 69] on icon at bounding box center [412, 68] width 7 height 7
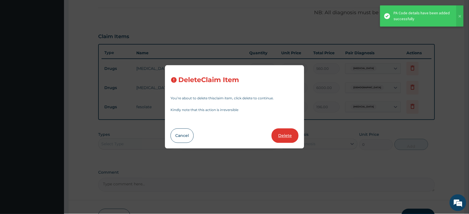
click at [278, 135] on button "Delete" at bounding box center [284, 135] width 27 height 14
type input "1"
type input "6000"
type input "6000.00"
type input "28"
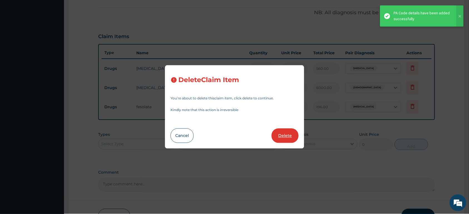
type input "7"
type input "196.00"
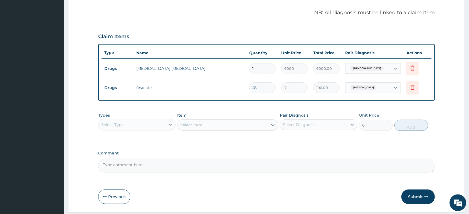
click at [391, 69] on div at bounding box center [395, 69] width 10 height 10
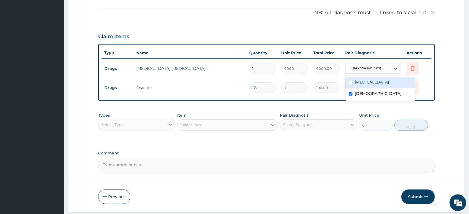
click at [391, 69] on div at bounding box center [395, 69] width 10 height 10
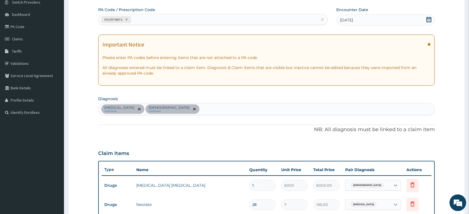
scroll to position [46, 0]
click at [219, 109] on div "[MEDICAL_DATA] confirmed [DEMOGRAPHIC_DATA] confirmed" at bounding box center [266, 109] width 336 height 12
type input "MALA"
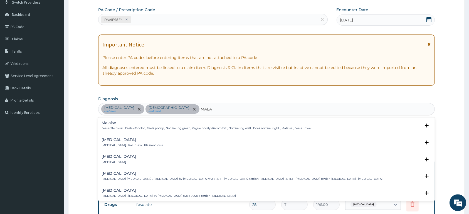
click at [128, 141] on h4 "[MEDICAL_DATA]" at bounding box center [131, 140] width 61 height 4
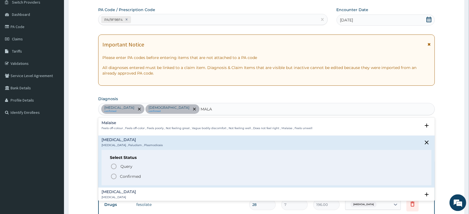
click at [127, 178] on p "Confirmed" at bounding box center [130, 177] width 21 height 6
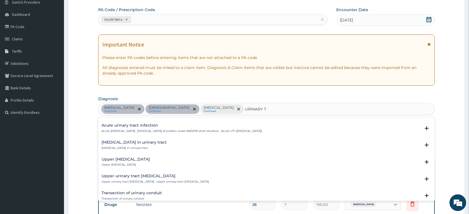
scroll to position [438, 0]
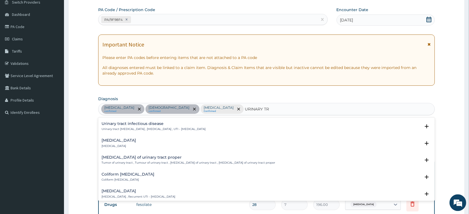
type input "URINARY TRA"
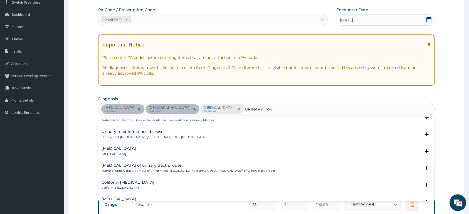
click at [140, 135] on div "Urinary tract [MEDICAL_DATA] Urinary tract [MEDICAL_DATA] , [MEDICAL_DATA] , UT…" at bounding box center [153, 135] width 104 height 10
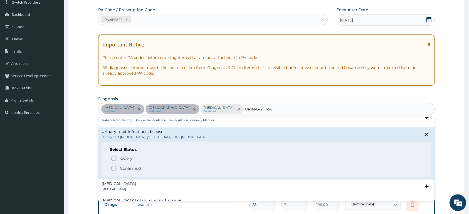
click at [133, 168] on p "Confirmed" at bounding box center [130, 169] width 21 height 6
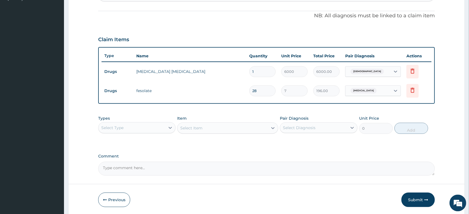
scroll to position [163, 0]
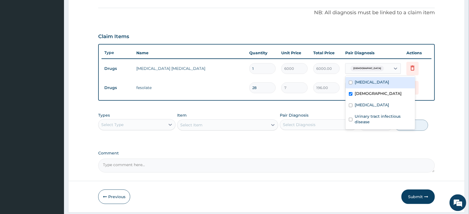
click at [372, 69] on div "[DEMOGRAPHIC_DATA]" at bounding box center [367, 68] width 45 height 9
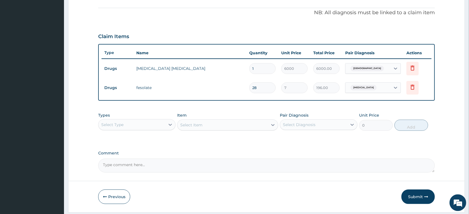
click at [372, 69] on div "[DEMOGRAPHIC_DATA]" at bounding box center [367, 68] width 45 height 9
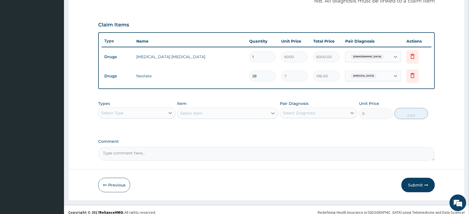
scroll to position [180, 0]
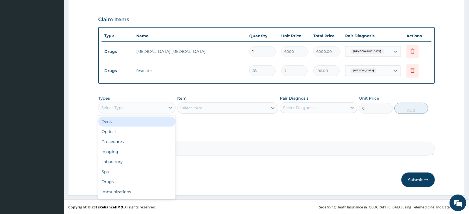
click at [146, 107] on div "Select Type" at bounding box center [131, 107] width 67 height 9
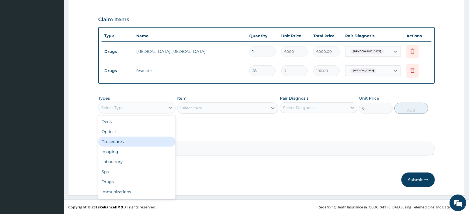
click at [141, 141] on div "Procedures" at bounding box center [136, 141] width 77 height 10
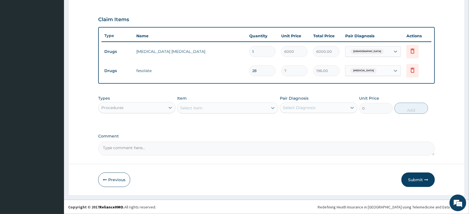
click at [250, 106] on div "Select Item" at bounding box center [222, 107] width 90 height 9
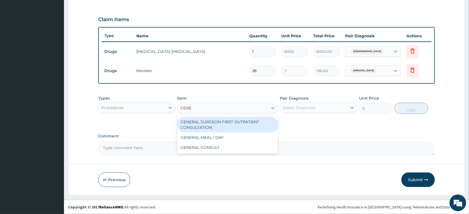
type input "GENER"
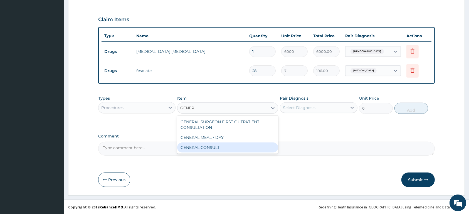
click at [246, 150] on div "GENERAL CONSULT" at bounding box center [227, 147] width 101 height 10
type input "5000"
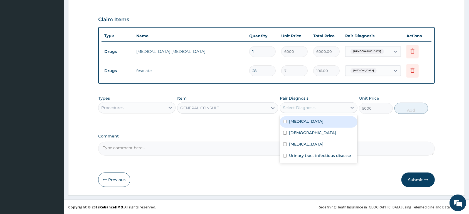
click at [292, 111] on div "Select Diagnosis" at bounding box center [313, 107] width 67 height 9
drag, startPoint x: 297, startPoint y: 120, endPoint x: 299, endPoint y: 129, distance: 9.1
click at [297, 121] on label "[MEDICAL_DATA]" at bounding box center [306, 121] width 34 height 6
checkbox input "true"
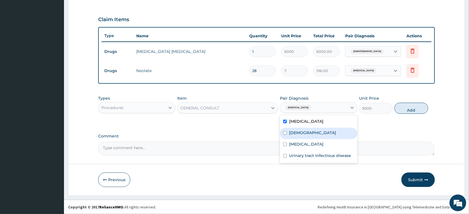
click at [299, 130] on label "[DEMOGRAPHIC_DATA]" at bounding box center [312, 133] width 47 height 6
checkbox input "true"
click at [301, 140] on div "[MEDICAL_DATA]" at bounding box center [318, 144] width 77 height 11
checkbox input "true"
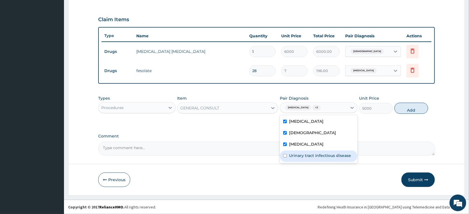
click at [305, 154] on label "Urinary tract infectious disease" at bounding box center [320, 156] width 62 height 6
checkbox input "true"
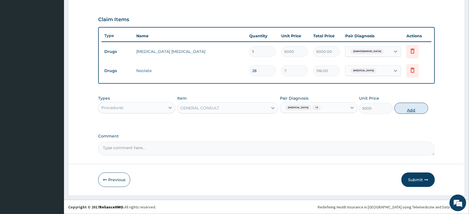
click at [412, 103] on button "Add" at bounding box center [411, 108] width 34 height 11
type input "0"
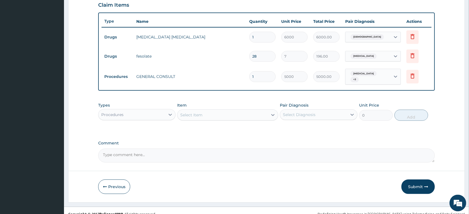
scroll to position [199, 0]
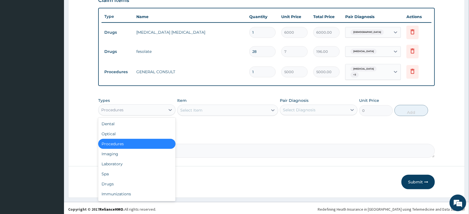
click at [156, 105] on div "Procedures" at bounding box center [131, 109] width 67 height 9
click at [227, 108] on div "Select Item" at bounding box center [222, 110] width 90 height 9
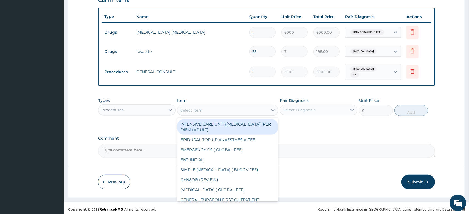
click at [159, 105] on div "Procedures" at bounding box center [131, 109] width 67 height 9
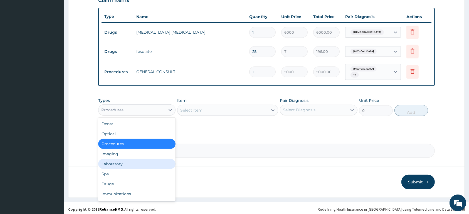
click at [138, 161] on div "Laboratory" at bounding box center [136, 164] width 77 height 10
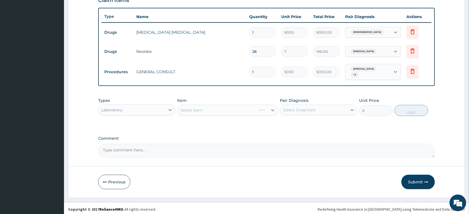
click at [237, 106] on div "Select Item" at bounding box center [227, 110] width 101 height 11
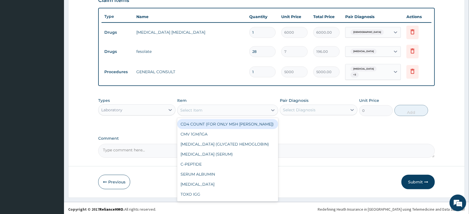
click at [237, 106] on div "Select Item" at bounding box center [222, 110] width 90 height 9
type input "RAN"
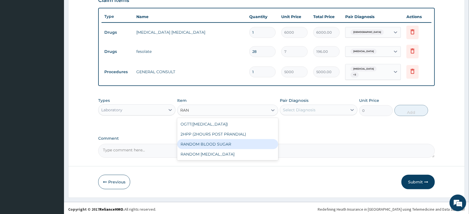
click at [238, 139] on div "RANDOM BLOOD SUGAR" at bounding box center [227, 144] width 101 height 10
type input "1500"
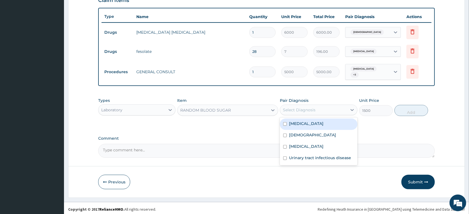
click at [305, 107] on div "Select Diagnosis" at bounding box center [299, 110] width 33 height 6
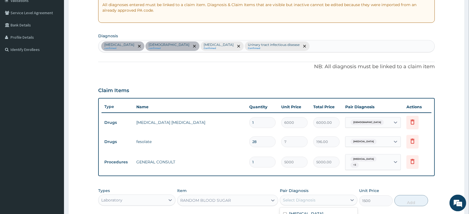
scroll to position [53, 0]
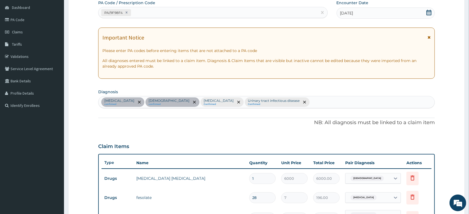
click at [266, 103] on div "[MEDICAL_DATA] confirmed [DEMOGRAPHIC_DATA] confirmed [MEDICAL_DATA] Confirmed …" at bounding box center [266, 102] width 336 height 12
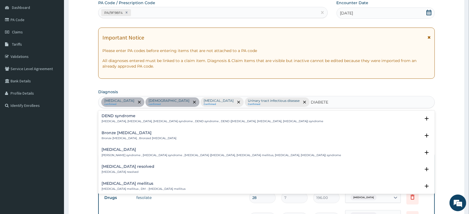
type input "[MEDICAL_DATA]"
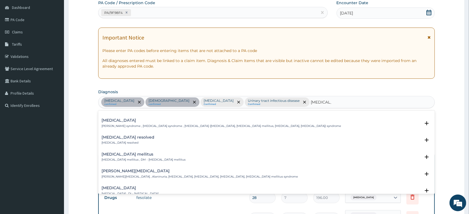
scroll to position [58, 0]
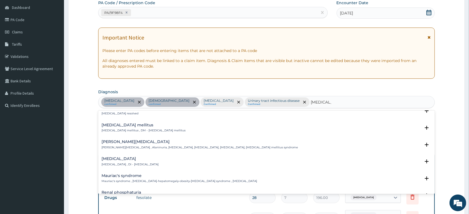
click at [124, 125] on h4 "Diabetes mellitus" at bounding box center [143, 125] width 84 height 4
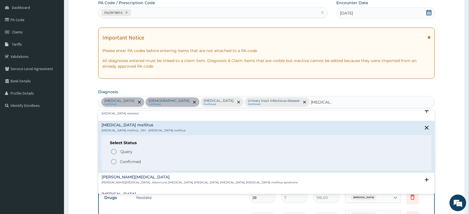
click at [133, 162] on p "Confirmed" at bounding box center [130, 162] width 21 height 6
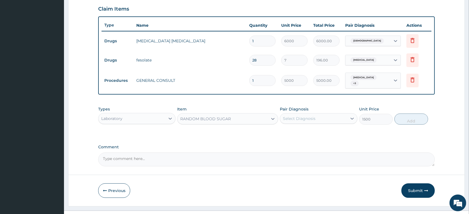
scroll to position [199, 0]
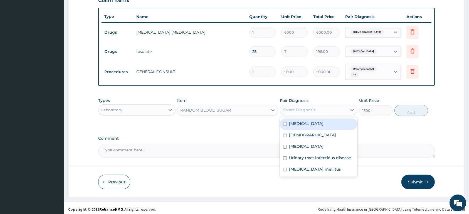
click at [294, 108] on div "Select Diagnosis" at bounding box center [299, 110] width 33 height 6
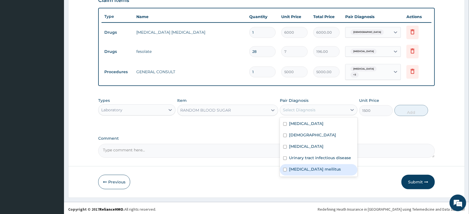
click at [300, 167] on label "Diabetes mellitus" at bounding box center [315, 169] width 52 height 6
checkbox input "true"
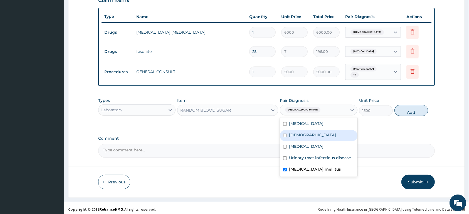
click at [402, 107] on button "Add" at bounding box center [411, 110] width 34 height 11
type input "0"
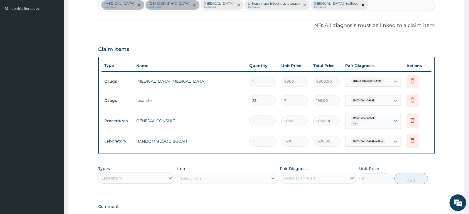
scroll to position [141, 0]
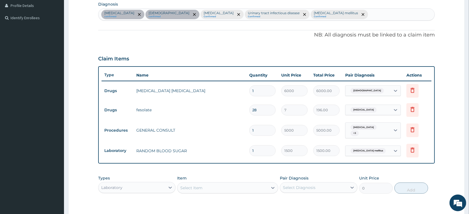
click at [383, 90] on div "Asthma" at bounding box center [367, 90] width 45 height 9
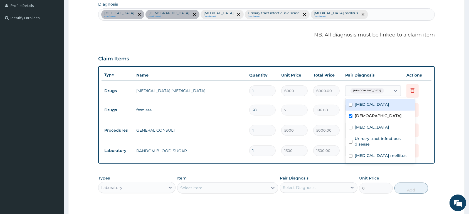
click at [382, 90] on div "Asthma" at bounding box center [367, 90] width 45 height 9
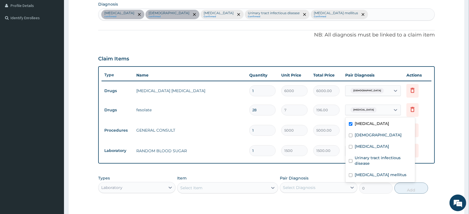
click at [372, 108] on div "Anemia" at bounding box center [367, 109] width 45 height 9
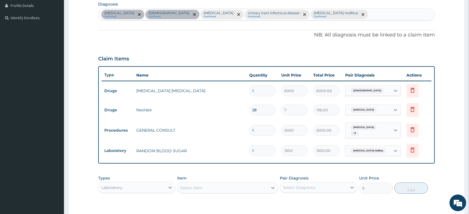
click at [372, 108] on div "Anemia" at bounding box center [367, 109] width 45 height 9
click at [359, 130] on span "+ 3" at bounding box center [354, 133] width 8 height 6
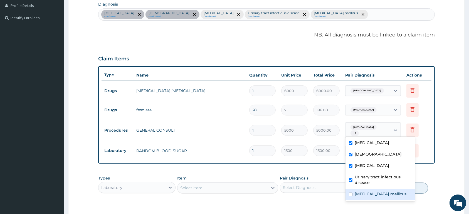
drag, startPoint x: 373, startPoint y: 192, endPoint x: 377, endPoint y: 170, distance: 22.4
click at [373, 192] on label "Diabetes mellitus" at bounding box center [380, 194] width 52 height 6
checkbox input "true"
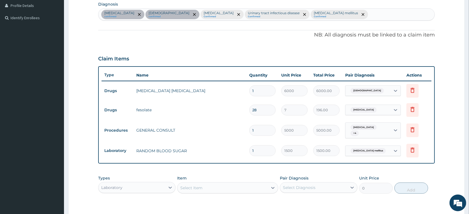
click at [425, 152] on td "Delete" at bounding box center [417, 150] width 28 height 19
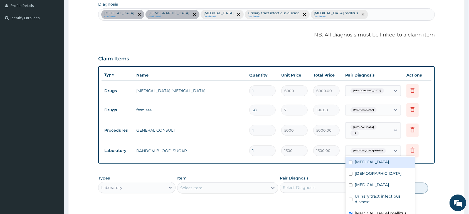
click at [372, 148] on span "Diabetes mellitus" at bounding box center [367, 151] width 35 height 6
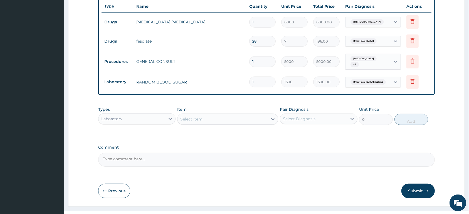
scroll to position [218, 0]
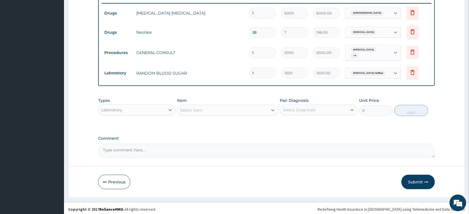
click at [197, 110] on div "Select Item" at bounding box center [222, 110] width 90 height 9
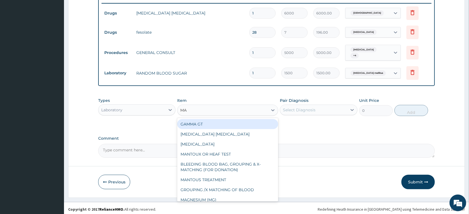
type input "MAL"
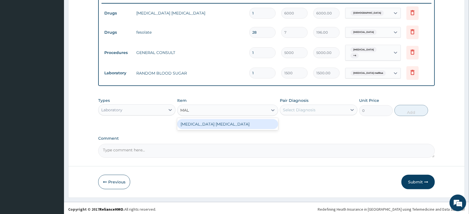
click at [206, 126] on div "MALARIA PARASITE" at bounding box center [227, 124] width 101 height 10
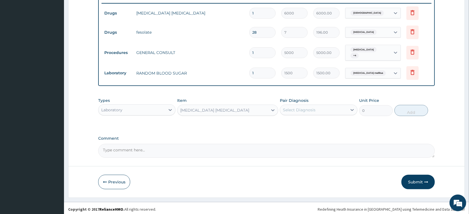
type input "1500"
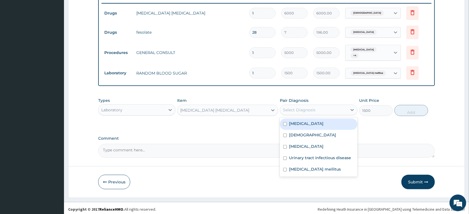
click at [296, 108] on div "Select Diagnosis" at bounding box center [299, 110] width 33 height 6
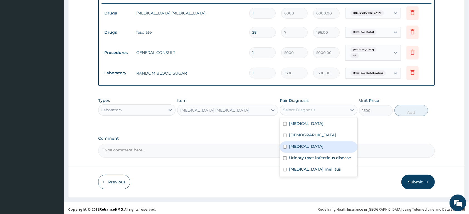
click at [307, 145] on div "Malaria" at bounding box center [318, 146] width 77 height 11
checkbox input "true"
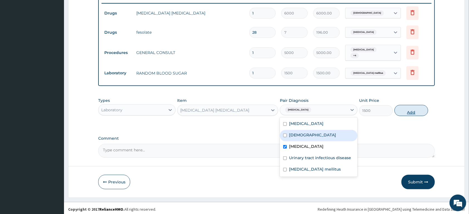
click at [408, 106] on button "Add" at bounding box center [411, 110] width 34 height 11
type input "0"
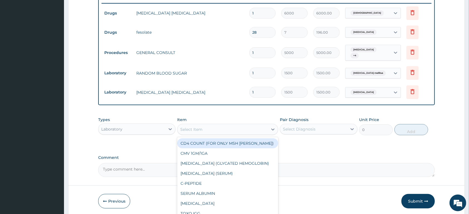
click at [246, 125] on div "Select Item" at bounding box center [222, 129] width 90 height 9
type input "URINA"
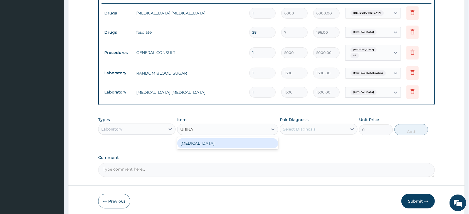
click at [240, 141] on div "URINALYSIS" at bounding box center [227, 143] width 101 height 10
type input "1500"
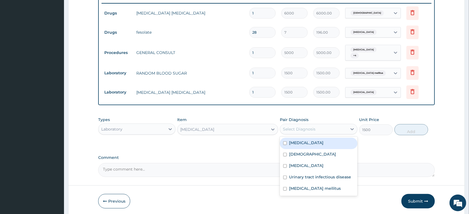
click at [303, 126] on div "Select Diagnosis" at bounding box center [299, 129] width 33 height 6
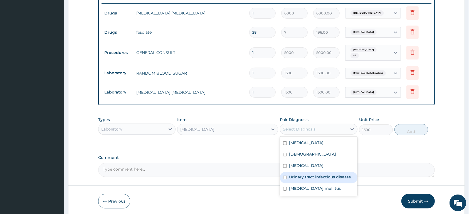
click at [311, 181] on div "Urinary tract infectious disease" at bounding box center [318, 177] width 77 height 11
checkbox input "true"
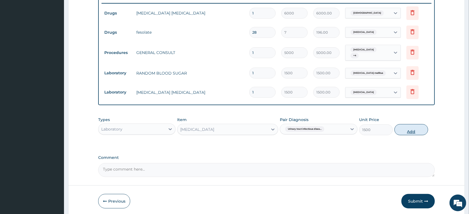
click at [403, 129] on button "Add" at bounding box center [411, 129] width 34 height 11
type input "0"
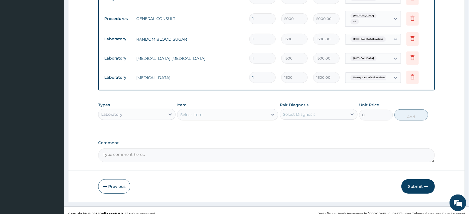
scroll to position [256, 0]
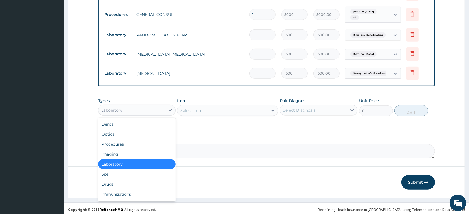
drag, startPoint x: 154, startPoint y: 105, endPoint x: 148, endPoint y: 123, distance: 18.4
click at [154, 106] on div "Laboratory" at bounding box center [131, 110] width 67 height 9
click at [137, 182] on div "Drugs" at bounding box center [136, 184] width 77 height 10
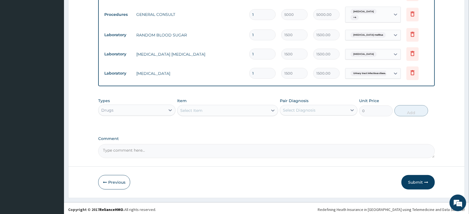
click at [196, 105] on div "Select Item" at bounding box center [227, 110] width 101 height 11
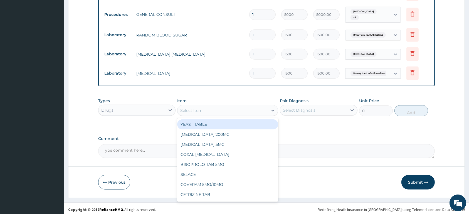
drag, startPoint x: 196, startPoint y: 107, endPoint x: 197, endPoint y: 112, distance: 4.8
click at [196, 108] on div "Select Item" at bounding box center [191, 111] width 22 height 6
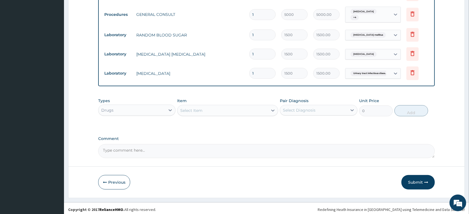
click at [203, 109] on div "Select Item" at bounding box center [222, 110] width 90 height 9
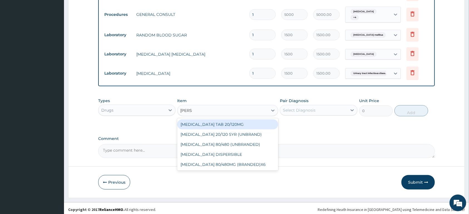
type input "COART"
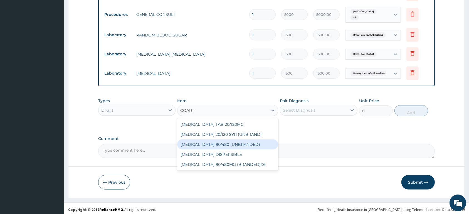
click at [201, 141] on div "COARTEM 80/480 (UNBRANDED)" at bounding box center [227, 144] width 101 height 10
type input "600"
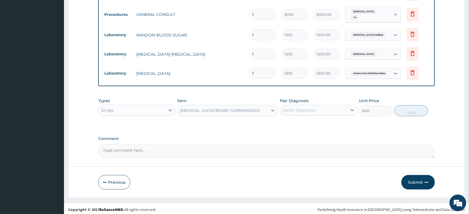
click at [201, 141] on div "Comment" at bounding box center [266, 147] width 336 height 22
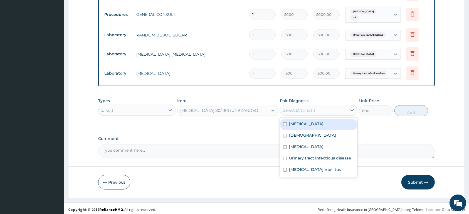
click at [289, 105] on div "Select Diagnosis" at bounding box center [318, 110] width 77 height 11
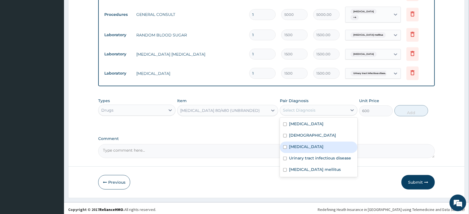
drag, startPoint x: 299, startPoint y: 142, endPoint x: 407, endPoint y: 129, distance: 108.9
click at [300, 144] on label "Malaria" at bounding box center [306, 147] width 34 height 6
checkbox input "true"
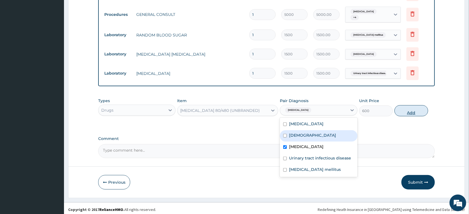
click at [406, 109] on button "Add" at bounding box center [411, 110] width 34 height 11
type input "0"
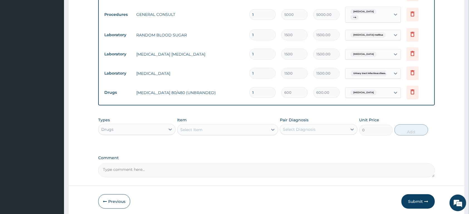
type input "0.00"
type input "6"
type input "3600.00"
type input "6"
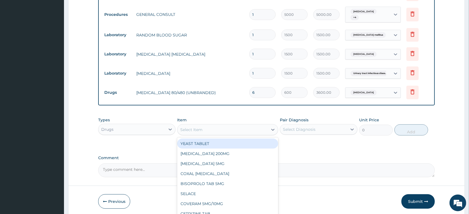
click at [215, 126] on div "Select Item" at bounding box center [222, 129] width 90 height 9
type input "PARAC"
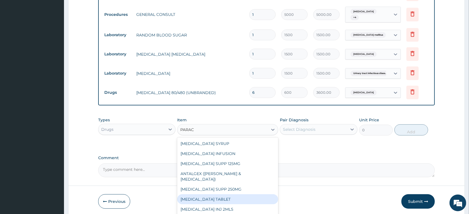
click at [241, 194] on div "PARACETAMOL TABLET" at bounding box center [227, 199] width 101 height 10
type input "13"
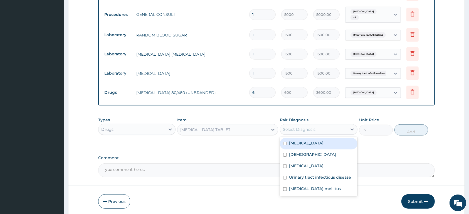
click at [313, 126] on div "Select Diagnosis" at bounding box center [299, 129] width 33 height 6
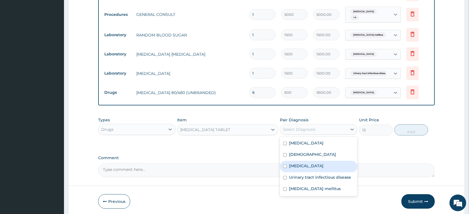
click at [305, 163] on div "Malaria" at bounding box center [318, 166] width 77 height 11
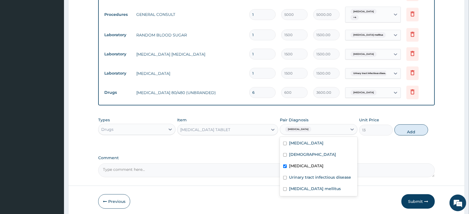
checkbox input "true"
click at [409, 134] on div "Types Drugs Item PARACETAMOL TABLET Pair Diagnosis option Malaria, selected. op…" at bounding box center [266, 126] width 336 height 24
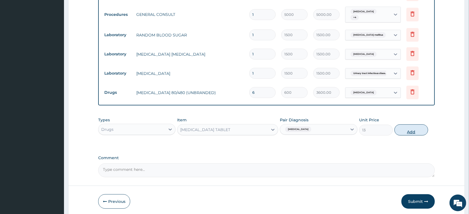
click at [404, 131] on button "Add" at bounding box center [411, 129] width 34 height 11
type input "0"
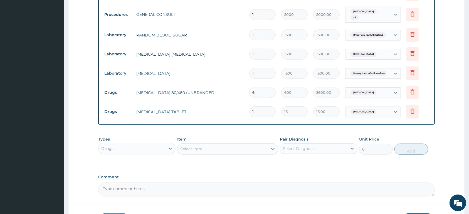
type input "0.00"
type input "2"
type input "26.00"
type input "20"
type input "260.00"
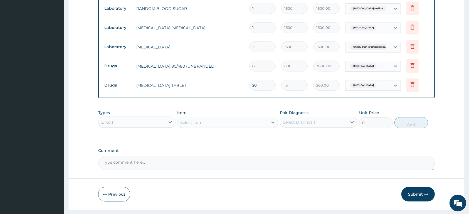
scroll to position [295, 0]
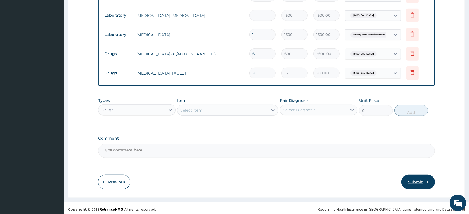
type input "20"
click at [411, 179] on button "Submit" at bounding box center [417, 182] width 33 height 14
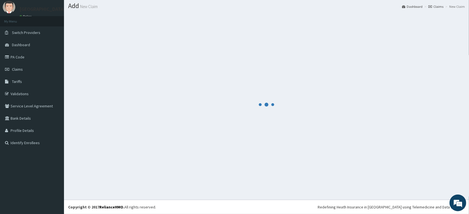
scroll to position [16, 0]
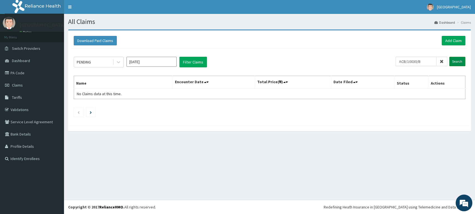
type input "ACB/10030/B"
click at [454, 62] on input "Search" at bounding box center [457, 61] width 16 height 9
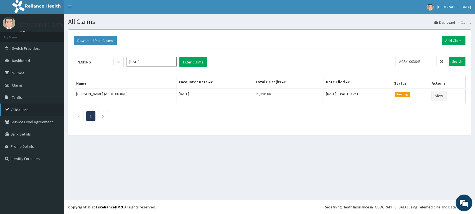
click at [20, 108] on link "Validations" at bounding box center [32, 109] width 64 height 12
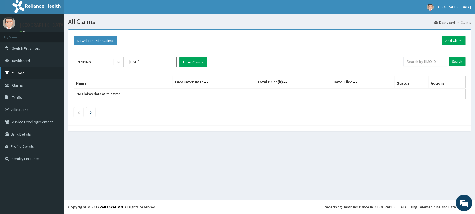
click at [22, 74] on link "PA Code" at bounding box center [32, 73] width 64 height 12
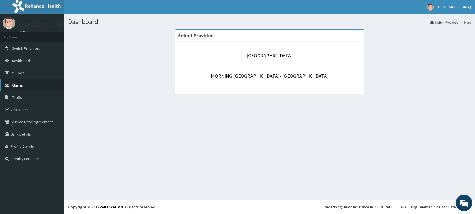
click at [42, 88] on link "Claims" at bounding box center [32, 85] width 64 height 12
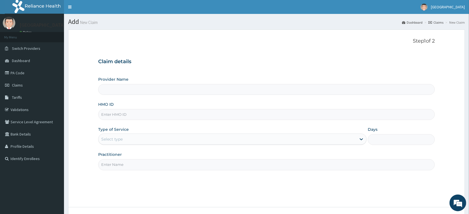
type input "[GEOGRAPHIC_DATA]"
click at [133, 114] on input "HMO ID" at bounding box center [266, 114] width 336 height 11
click at [15, 73] on link "PA Code" at bounding box center [32, 73] width 64 height 12
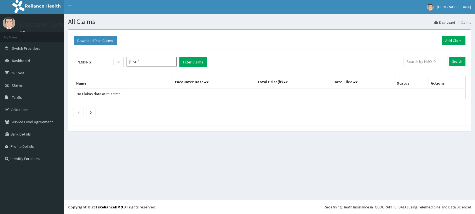
click at [446, 41] on link "Add Claim" at bounding box center [453, 40] width 24 height 9
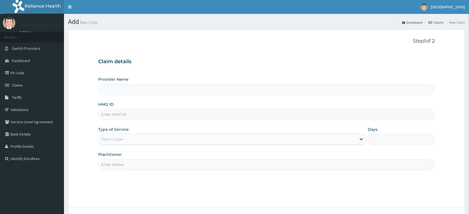
type input "A"
type input "[GEOGRAPHIC_DATA]"
type input "acb/10041/a"
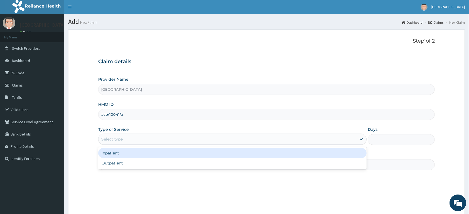
click at [127, 139] on div "Select type" at bounding box center [227, 139] width 258 height 9
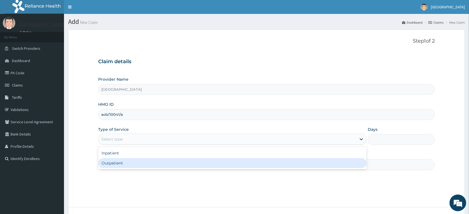
click at [116, 164] on div "Outpatient" at bounding box center [232, 163] width 268 height 10
type input "1"
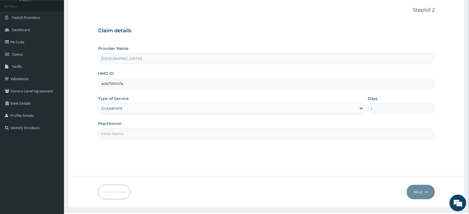
scroll to position [43, 0]
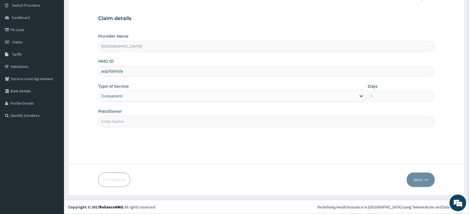
click at [182, 125] on input "Practitioner" at bounding box center [266, 121] width 336 height 11
type input "[PERSON_NAME]"
click at [417, 180] on button "Next" at bounding box center [420, 179] width 28 height 14
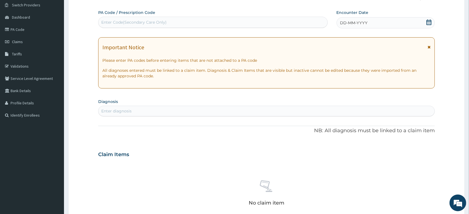
click at [429, 22] on icon at bounding box center [428, 22] width 5 height 6
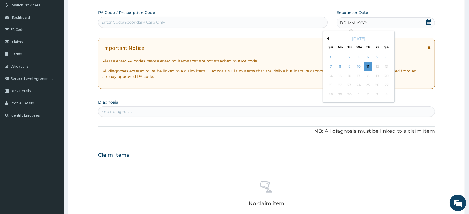
click at [328, 39] on button "Previous Month" at bounding box center [327, 38] width 3 height 3
click at [327, 39] on button "Previous Month" at bounding box center [327, 38] width 3 height 3
click at [349, 57] on div "1" at bounding box center [349, 57] width 8 height 8
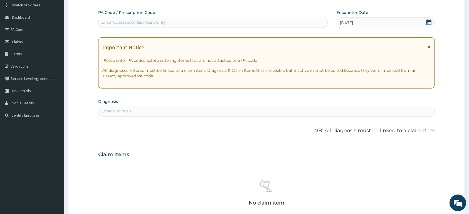
click at [175, 107] on div "Enter diagnosis" at bounding box center [266, 110] width 336 height 9
type input "GONOCOCC"
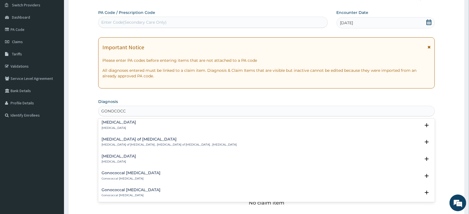
scroll to position [263, 0]
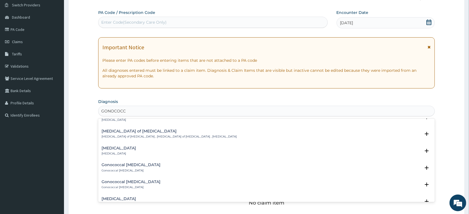
click at [126, 151] on div "Gonococcal urethritis Gonococcal urethritis" at bounding box center [118, 151] width 34 height 10
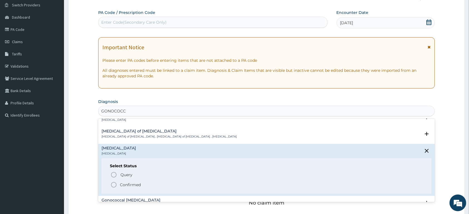
drag, startPoint x: 130, startPoint y: 184, endPoint x: 131, endPoint y: 181, distance: 3.4
click at [130, 184] on p "Confirmed" at bounding box center [130, 185] width 21 height 6
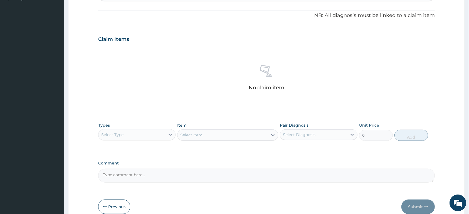
scroll to position [188, 0]
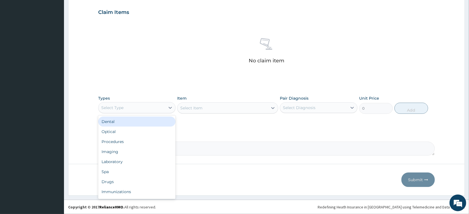
click at [165, 105] on div "Select Type" at bounding box center [131, 107] width 67 height 9
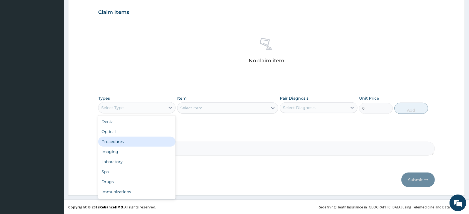
click at [139, 139] on div "Procedures" at bounding box center [136, 141] width 77 height 10
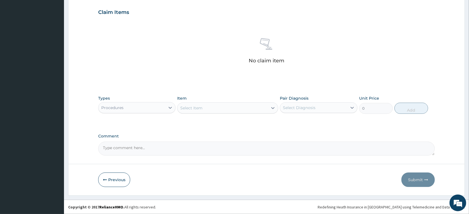
click at [238, 108] on div "Select Item" at bounding box center [222, 107] width 90 height 9
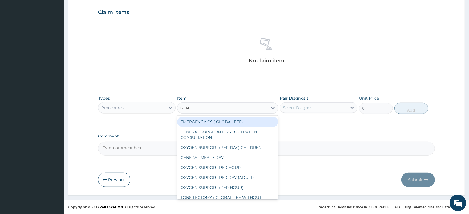
type input "GENE"
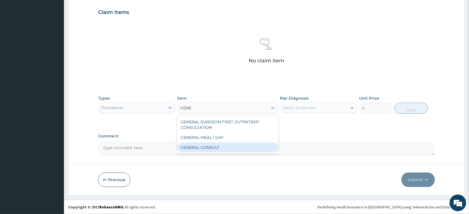
click at [238, 147] on div "GENERAL CONSULT" at bounding box center [227, 147] width 101 height 10
type input "5000"
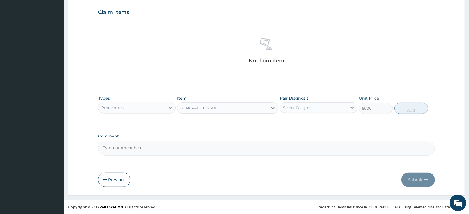
click at [307, 107] on div "Select Diagnosis" at bounding box center [299, 108] width 33 height 6
click at [307, 119] on label "Gonococcal urethritis" at bounding box center [306, 121] width 34 height 6
checkbox input "true"
click at [409, 109] on button "Add" at bounding box center [411, 108] width 34 height 11
type input "0"
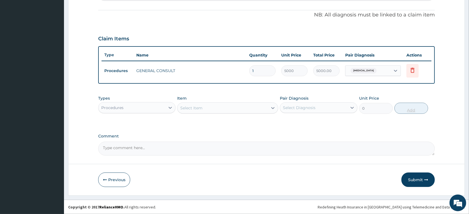
scroll to position [160, 0]
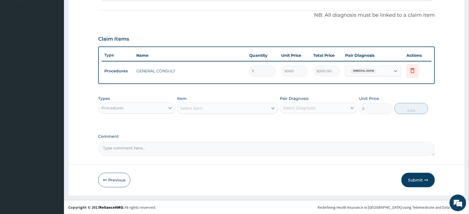
click at [143, 107] on div "Procedures" at bounding box center [131, 107] width 67 height 9
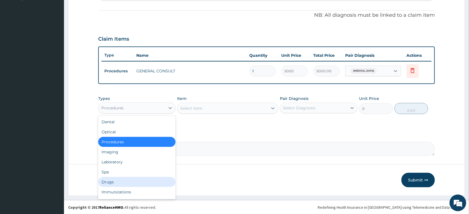
click at [155, 180] on div "Drugs" at bounding box center [136, 182] width 77 height 10
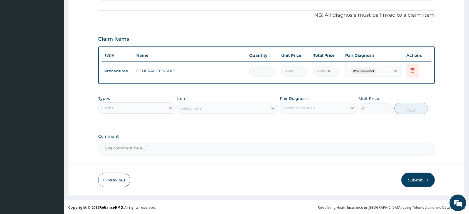
click at [206, 107] on div "Select Item" at bounding box center [222, 108] width 90 height 9
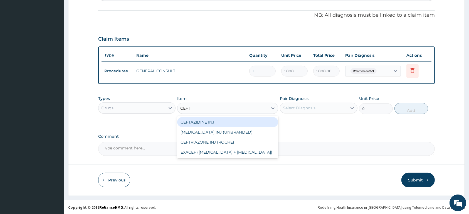
type input "CEFTR"
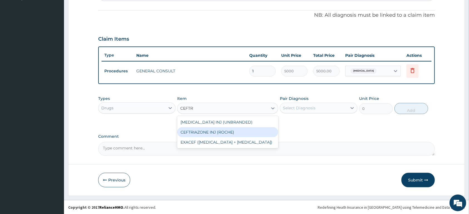
click at [227, 133] on div "CEFTRIAZONE INJ (ROCHE)" at bounding box center [227, 132] width 101 height 10
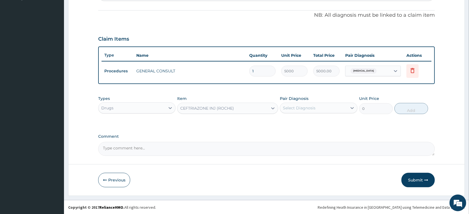
type input "11000"
click at [297, 108] on div "Select Diagnosis" at bounding box center [299, 108] width 33 height 6
drag, startPoint x: 298, startPoint y: 122, endPoint x: 420, endPoint y: 113, distance: 122.1
click at [302, 122] on label "Gonococcal urethritis" at bounding box center [306, 122] width 34 height 6
checkbox input "true"
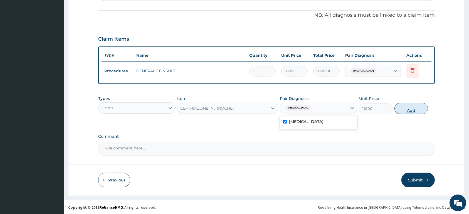
click at [415, 108] on button "Add" at bounding box center [411, 108] width 34 height 11
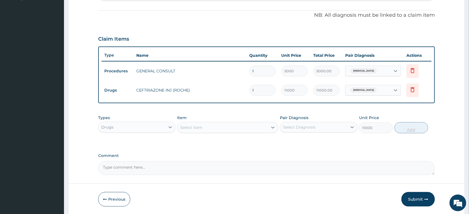
type input "0"
click at [197, 129] on div "Select Item" at bounding box center [191, 128] width 22 height 6
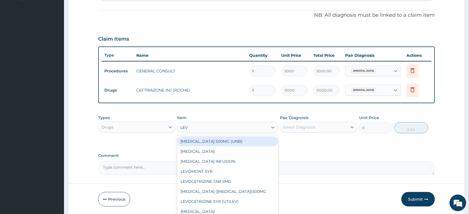
type input "LEVO"
click at [244, 141] on div "LEVOFLOXACIN 500MG (UNB)" at bounding box center [227, 141] width 101 height 10
type input "250"
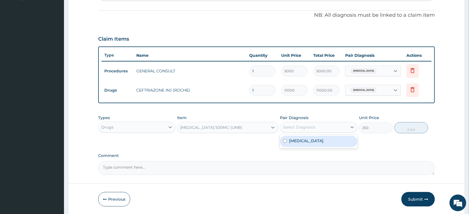
click at [299, 130] on div "Select Diagnosis" at bounding box center [313, 127] width 67 height 9
drag, startPoint x: 303, startPoint y: 142, endPoint x: 403, endPoint y: 132, distance: 100.6
click at [305, 142] on label "Gonococcal urethritis" at bounding box center [306, 141] width 34 height 6
checkbox input "true"
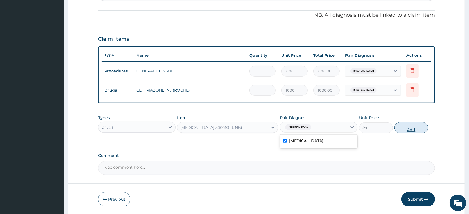
click at [407, 128] on button "Add" at bounding box center [411, 127] width 34 height 11
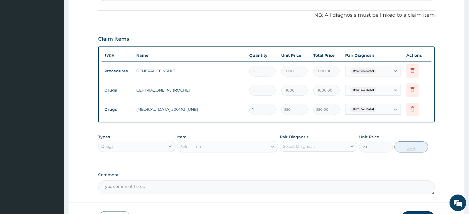
type input "0"
click at [232, 147] on div "Select Item" at bounding box center [222, 146] width 90 height 9
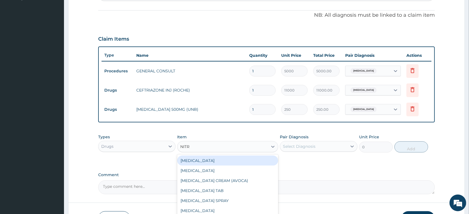
type input "NITRO"
click at [233, 159] on div "NITROFURANTOIN" at bounding box center [227, 160] width 101 height 10
type input "100"
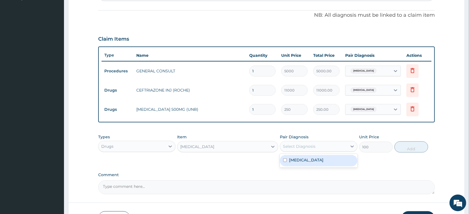
click at [296, 148] on div "Select Diagnosis" at bounding box center [299, 146] width 33 height 6
click at [301, 161] on label "Gonococcal urethritis" at bounding box center [306, 160] width 34 height 6
checkbox input "true"
click at [420, 148] on button "Add" at bounding box center [411, 146] width 34 height 11
type input "0"
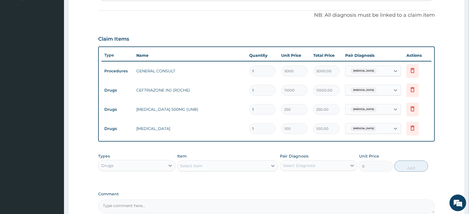
click at [264, 108] on input "1" at bounding box center [262, 109] width 26 height 11
type input "14"
type input "3500.00"
type input "14"
click at [263, 129] on input "1" at bounding box center [262, 128] width 26 height 11
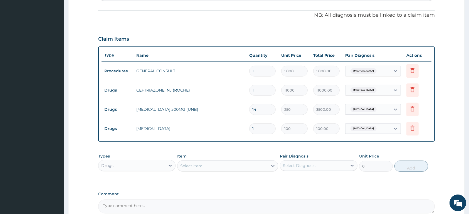
type input "14"
type input "1400.00"
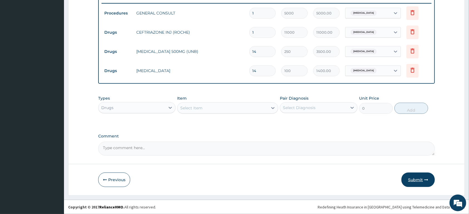
type input "14"
click at [408, 177] on button "Submit" at bounding box center [417, 179] width 33 height 14
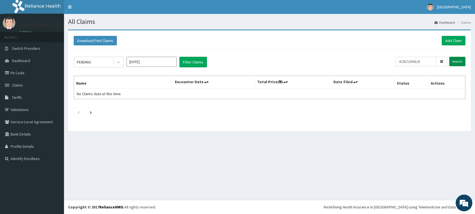
type input "ACB/10041/A"
click at [459, 63] on input "Search" at bounding box center [457, 61] width 16 height 9
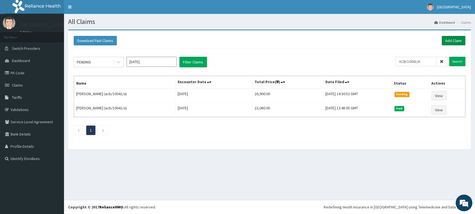
click at [459, 42] on link "Add Claim" at bounding box center [453, 40] width 24 height 9
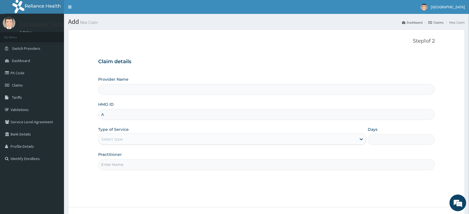
type input "AC"
type input "[GEOGRAPHIC_DATA]"
type input "acb/10041/a"
click at [113, 137] on div "Select type" at bounding box center [111, 139] width 21 height 6
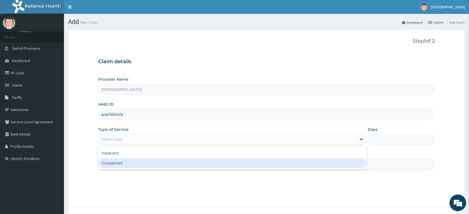
click at [121, 163] on div "Outpatient" at bounding box center [232, 163] width 268 height 10
type input "1"
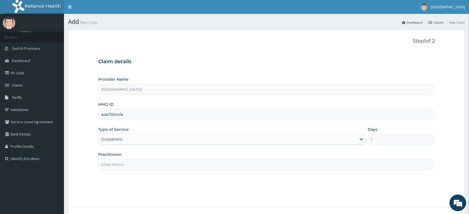
click at [121, 163] on input "Practitioner" at bounding box center [266, 164] width 336 height 11
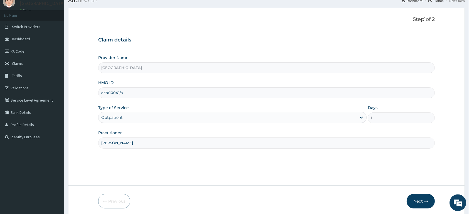
scroll to position [43, 0]
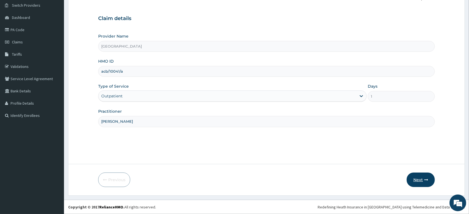
type input "[PERSON_NAME]"
click at [419, 178] on button "Next" at bounding box center [420, 179] width 28 height 14
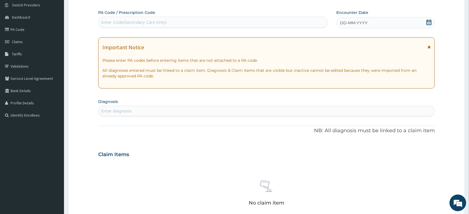
click at [161, 21] on div "Enter Code(Secondary Care Only)" at bounding box center [133, 22] width 65 height 6
type input "PA/38AE27"
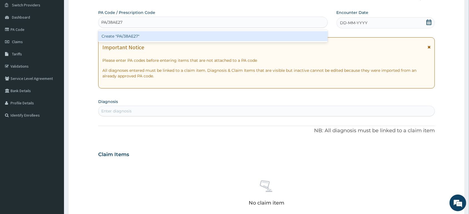
click at [168, 35] on div "Create "PA/38AE27"" at bounding box center [212, 36] width 229 height 10
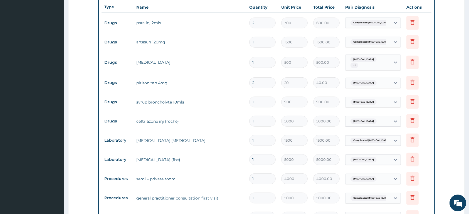
scroll to position [199, 0]
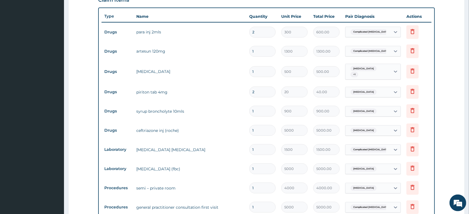
click at [264, 90] on input "2" at bounding box center [262, 91] width 26 height 11
type input "0.00"
type input "1"
type input "20.00"
type input "10"
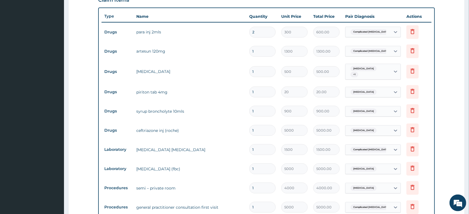
type input "200.00"
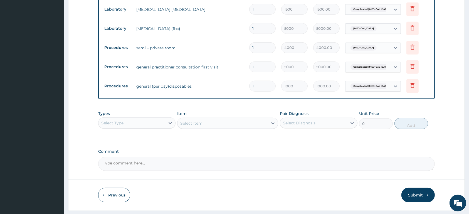
scroll to position [345, 0]
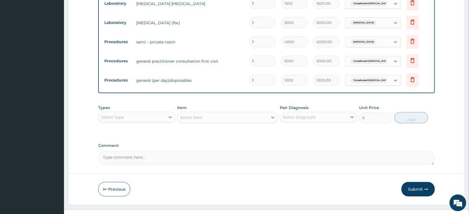
type input "10"
click at [137, 118] on div "Select Type" at bounding box center [131, 117] width 67 height 9
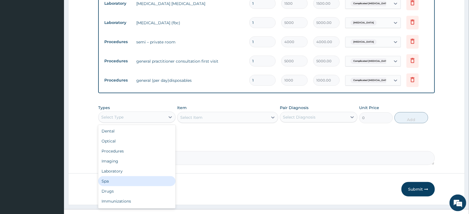
click at [144, 180] on div "Spa" at bounding box center [136, 181] width 77 height 10
click at [134, 115] on div "Spa" at bounding box center [131, 117] width 67 height 9
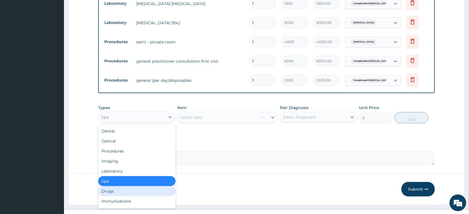
click at [143, 187] on div "Drugs" at bounding box center [136, 191] width 77 height 10
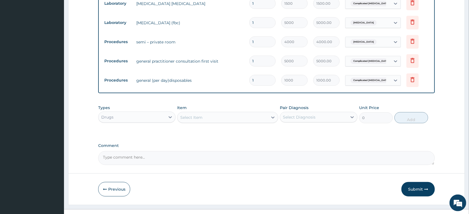
click at [249, 115] on div "Select Item" at bounding box center [222, 117] width 90 height 9
click at [163, 114] on div "Drugs" at bounding box center [131, 117] width 67 height 9
drag, startPoint x: 240, startPoint y: 108, endPoint x: 239, endPoint y: 111, distance: 3.4
click at [239, 110] on div "Item Select Item" at bounding box center [227, 114] width 101 height 18
click at [232, 116] on div "Select Item" at bounding box center [222, 117] width 90 height 9
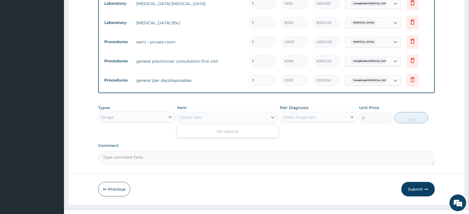
click at [230, 115] on div "Select Item" at bounding box center [222, 117] width 90 height 9
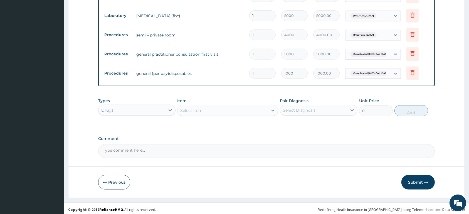
click at [417, 178] on button "Submit" at bounding box center [417, 182] width 33 height 14
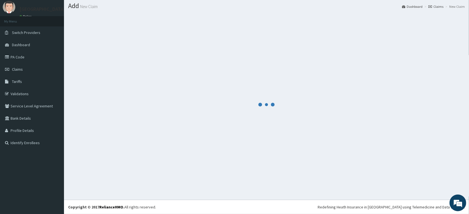
scroll to position [16, 0]
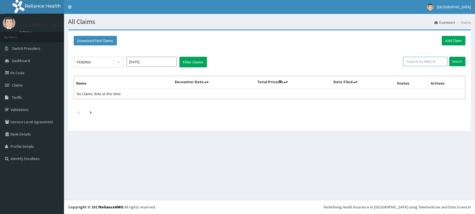
click at [431, 58] on input "text" at bounding box center [425, 61] width 44 height 9
type input "ACB/10041/A"
click at [454, 59] on input "Search" at bounding box center [457, 61] width 16 height 9
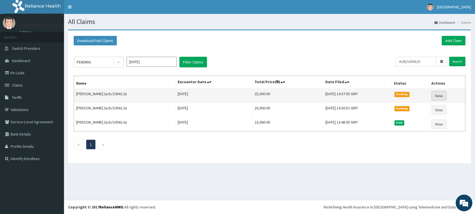
click at [435, 97] on link "View" at bounding box center [438, 95] width 15 height 9
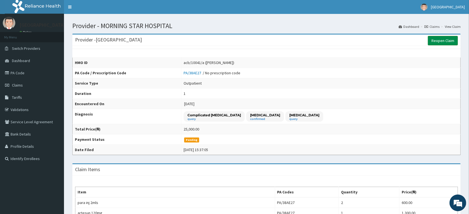
click at [437, 40] on link "Reopen Claim" at bounding box center [443, 40] width 30 height 9
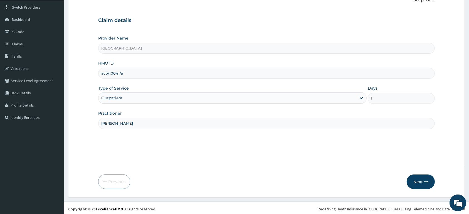
scroll to position [43, 0]
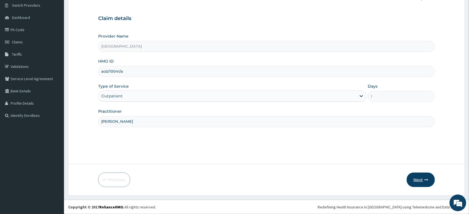
click at [417, 179] on button "Next" at bounding box center [420, 179] width 28 height 14
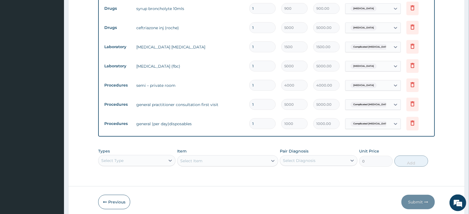
scroll to position [324, 0]
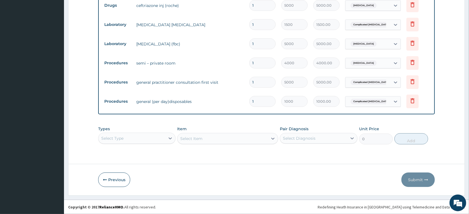
click at [116, 142] on div "Types Select Type Item Select Item Pair Diagnosis Select Diagnosis Unit Price 0…" at bounding box center [266, 135] width 336 height 24
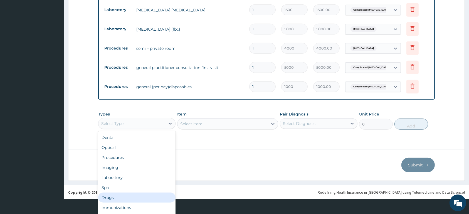
click at [133, 195] on div "Drugs" at bounding box center [136, 197] width 77 height 10
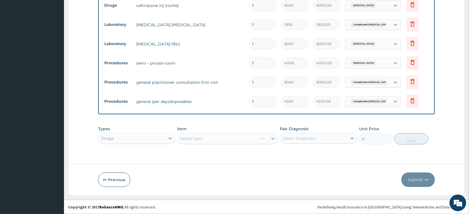
scroll to position [0, 0]
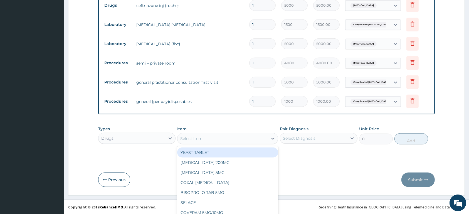
click at [195, 136] on div "Types Drugs Item option YEAST TABLET focused, 1 of 1120. 1120 results available…" at bounding box center [266, 135] width 336 height 24
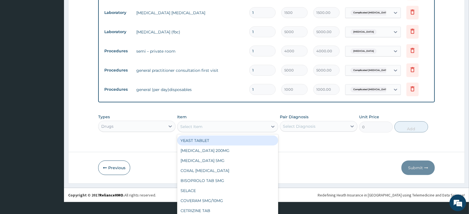
scroll to position [15, 0]
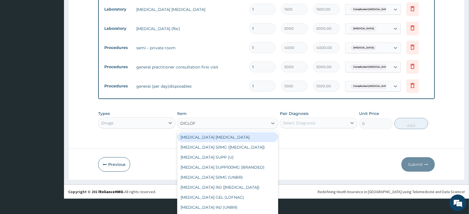
type input "DICLOFE"
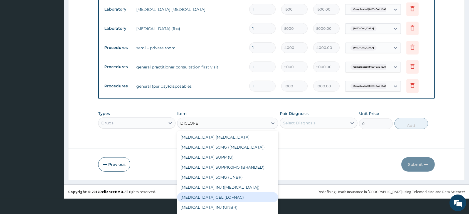
scroll to position [9, 0]
click at [243, 196] on div "DICLOFENAC INJ (UNBR)" at bounding box center [227, 198] width 101 height 10
type input "1000"
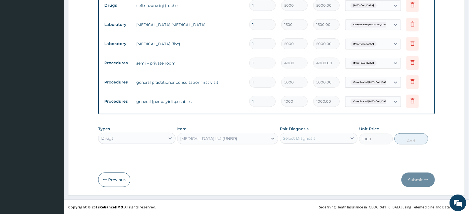
click at [331, 135] on div "Select Diagnosis" at bounding box center [313, 138] width 67 height 9
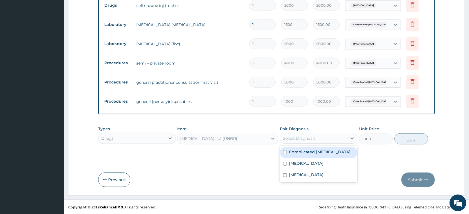
click at [323, 150] on label "Complicated malaria" at bounding box center [319, 152] width 61 height 6
checkbox input "true"
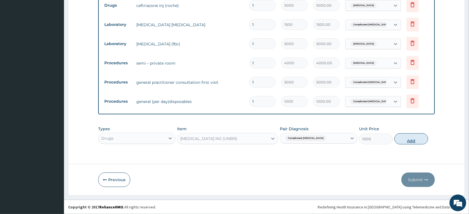
click at [409, 138] on button "Add" at bounding box center [411, 138] width 34 height 11
type input "0"
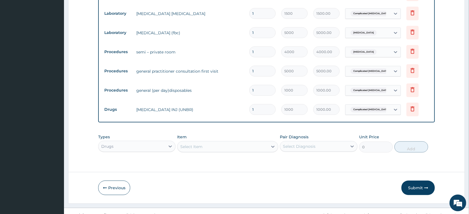
scroll to position [344, 0]
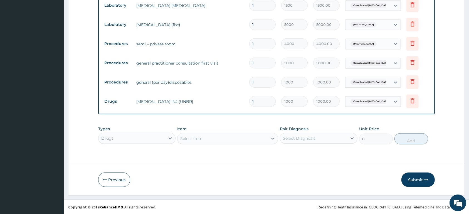
click at [226, 137] on div "Select Item" at bounding box center [222, 138] width 90 height 9
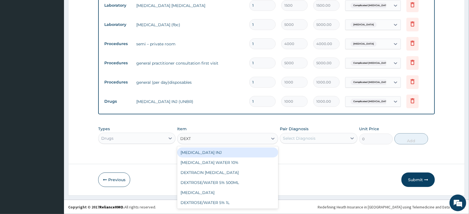
scroll to position [0, 0]
type input "DEXTR"
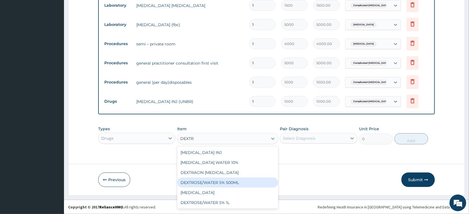
click at [241, 181] on div "DEXTROSE/WATER 5% 500ML" at bounding box center [227, 182] width 101 height 10
type input "2080"
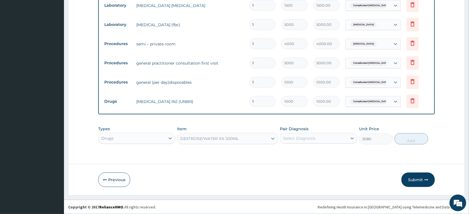
click at [310, 136] on div "Select Diagnosis" at bounding box center [299, 138] width 33 height 6
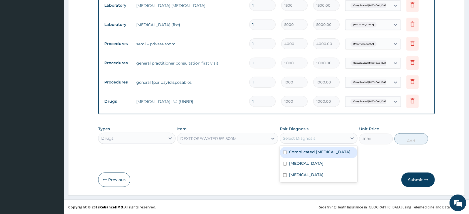
click at [312, 151] on label "Complicated malaria" at bounding box center [319, 152] width 61 height 6
checkbox input "true"
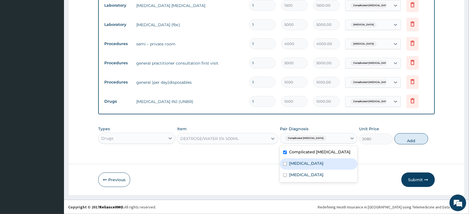
drag, startPoint x: 316, startPoint y: 160, endPoint x: 316, endPoint y: 164, distance: 4.5
click at [316, 162] on div "Respiratory tract infection" at bounding box center [318, 163] width 77 height 11
checkbox input "true"
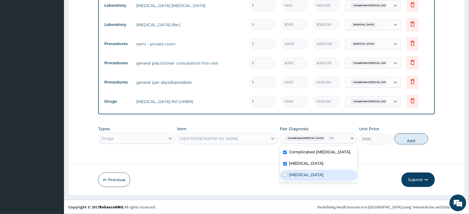
click at [344, 177] on div "Bacterial sepsis" at bounding box center [318, 175] width 77 height 11
checkbox input "true"
click at [408, 140] on button "Add" at bounding box center [411, 138] width 34 height 11
type input "0"
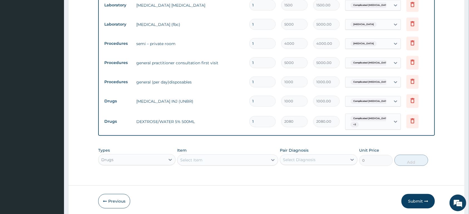
click at [193, 159] on div "Types Drugs Item Select Item Pair Diagnosis Select Diagnosis Unit Price 0 Add" at bounding box center [266, 157] width 336 height 24
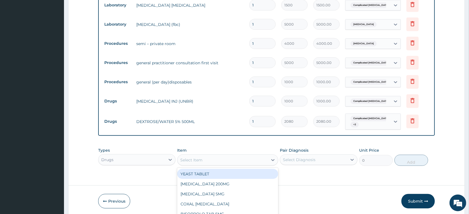
scroll to position [16, 0]
type input "VIT B"
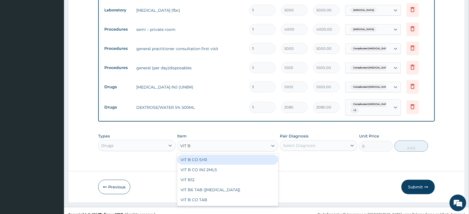
scroll to position [365, 0]
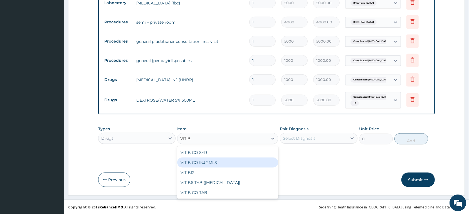
click at [259, 162] on div "VIT B CO INJ 2MLS" at bounding box center [227, 162] width 101 height 10
type input "650"
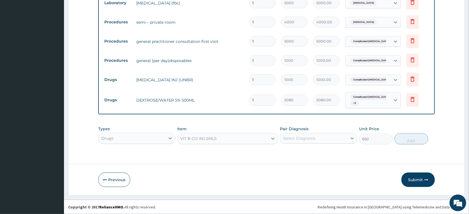
click at [312, 138] on div "Select Diagnosis" at bounding box center [299, 138] width 33 height 6
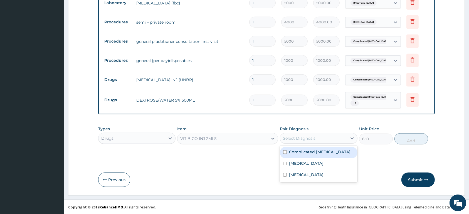
click at [315, 155] on div "Complicated malaria" at bounding box center [318, 152] width 77 height 11
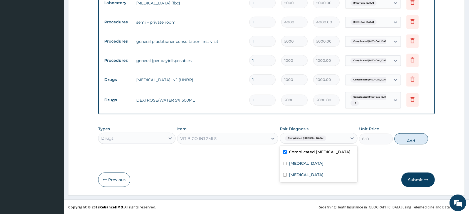
checkbox input "true"
click at [321, 162] on label "Respiratory tract infection" at bounding box center [306, 163] width 34 height 6
checkbox input "true"
click at [321, 173] on div "Bacterial sepsis" at bounding box center [318, 175] width 77 height 11
checkbox input "true"
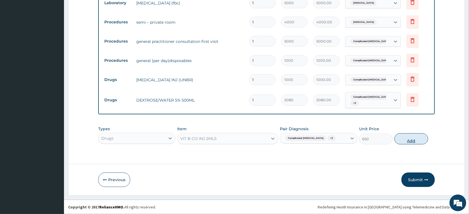
click at [411, 142] on button "Add" at bounding box center [411, 138] width 34 height 11
type input "0"
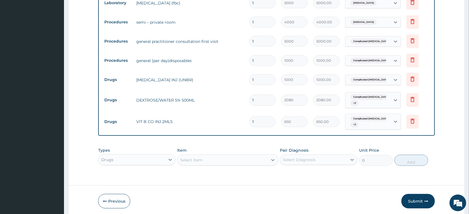
click at [409, 198] on button "Submit" at bounding box center [417, 201] width 33 height 14
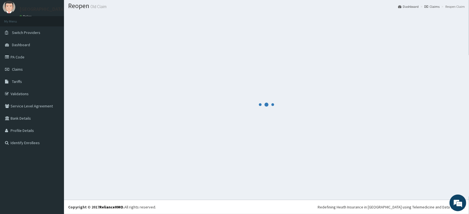
scroll to position [16, 0]
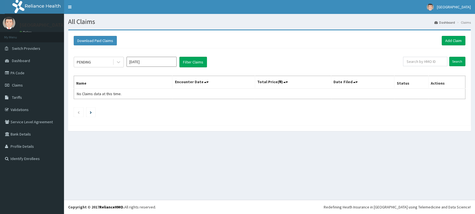
click at [413, 55] on div "PENDING [DATE] Filter Claims Search Name Encounter Date Total Price(₦) Date Fil…" at bounding box center [269, 85] width 397 height 74
click at [419, 61] on input "text" at bounding box center [425, 61] width 44 height 9
type input "ACB/10041/A"
click at [459, 61] on input "Search" at bounding box center [457, 61] width 16 height 9
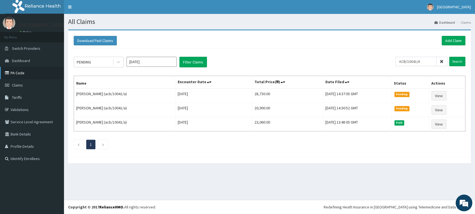
click at [30, 72] on link "PA Code" at bounding box center [32, 73] width 64 height 12
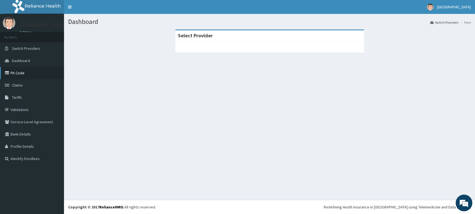
click at [34, 76] on link "PA Code" at bounding box center [32, 73] width 64 height 12
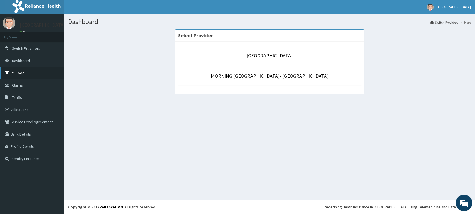
click at [43, 76] on link "PA Code" at bounding box center [32, 73] width 64 height 12
click at [32, 76] on link "PA Code" at bounding box center [32, 73] width 64 height 12
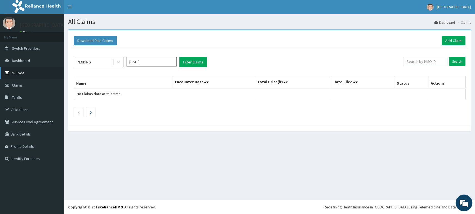
click at [8, 71] on icon at bounding box center [8, 73] width 6 height 4
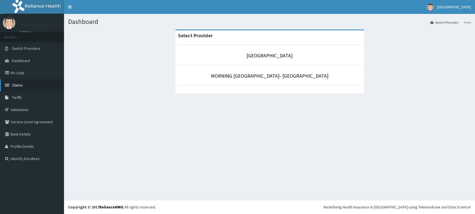
click at [40, 88] on link "Claims" at bounding box center [32, 85] width 64 height 12
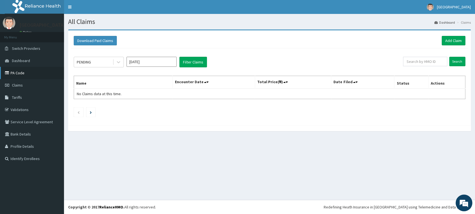
click at [32, 76] on link "PA Code" at bounding box center [32, 73] width 64 height 12
